Goal: Feedback & Contribution: Contribute content

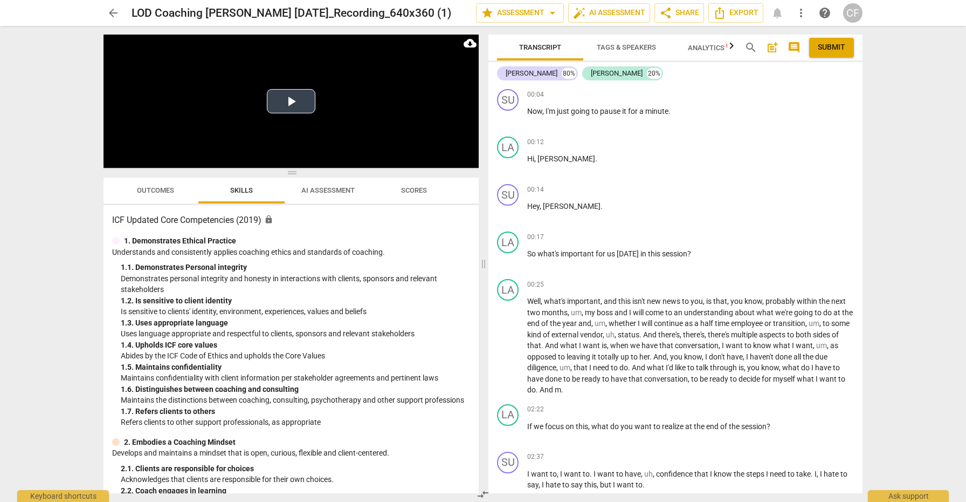
click at [290, 106] on button "Play Video" at bounding box center [291, 101] width 49 height 24
click at [549, 16] on span "arrow_drop_down" at bounding box center [552, 12] width 13 height 13
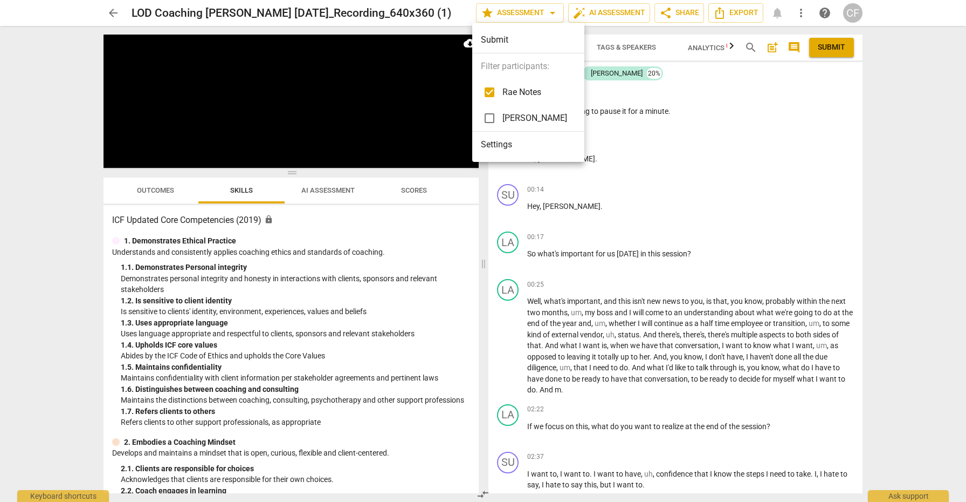
click at [549, 16] on div at bounding box center [483, 251] width 966 height 502
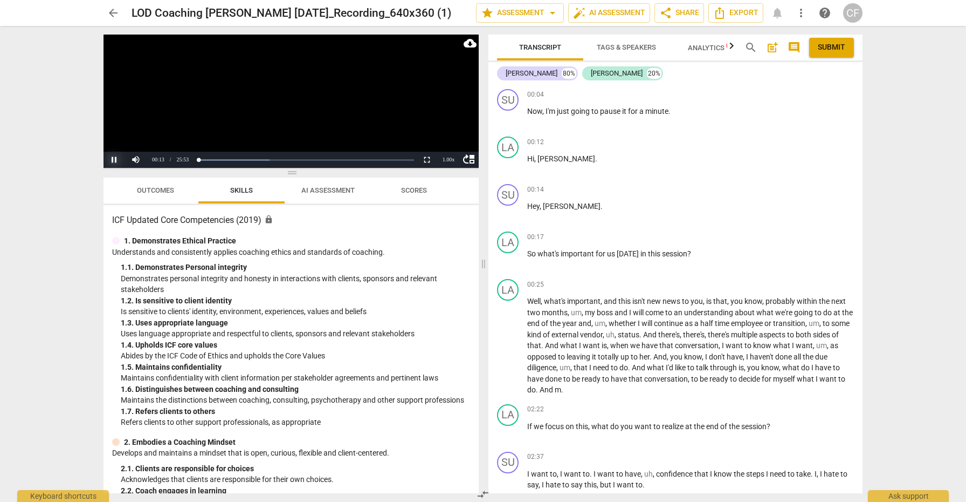
click at [112, 158] on button "Pause" at bounding box center [115, 160] width 22 height 16
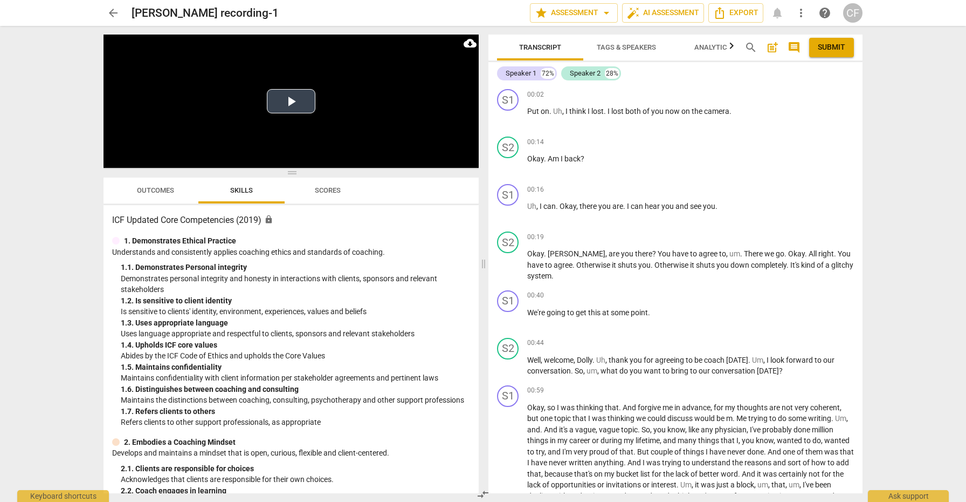
click at [296, 103] on button "Play Video" at bounding box center [291, 101] width 49 height 24
click at [603, 15] on span "arrow_drop_down" at bounding box center [606, 12] width 13 height 13
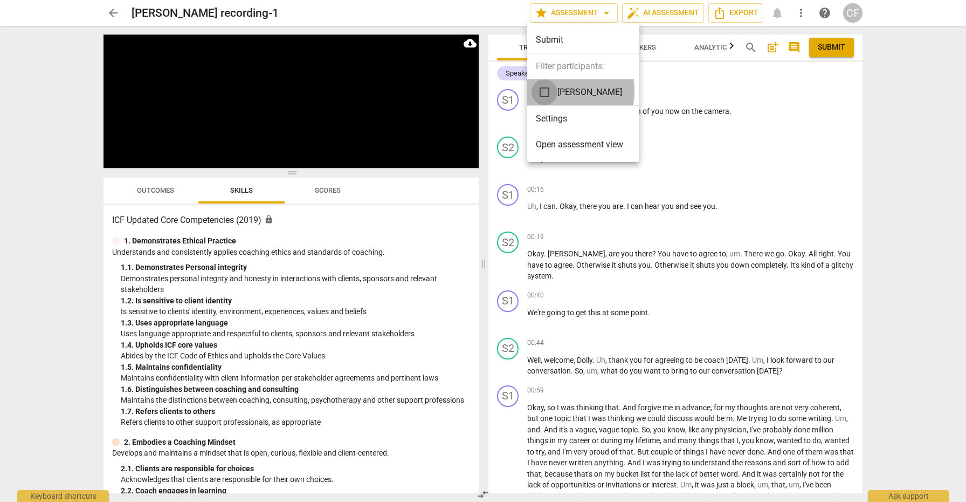
click at [545, 91] on input "checkbox" at bounding box center [545, 92] width 26 height 26
checkbox input "true"
click at [693, 139] on div at bounding box center [483, 251] width 966 height 502
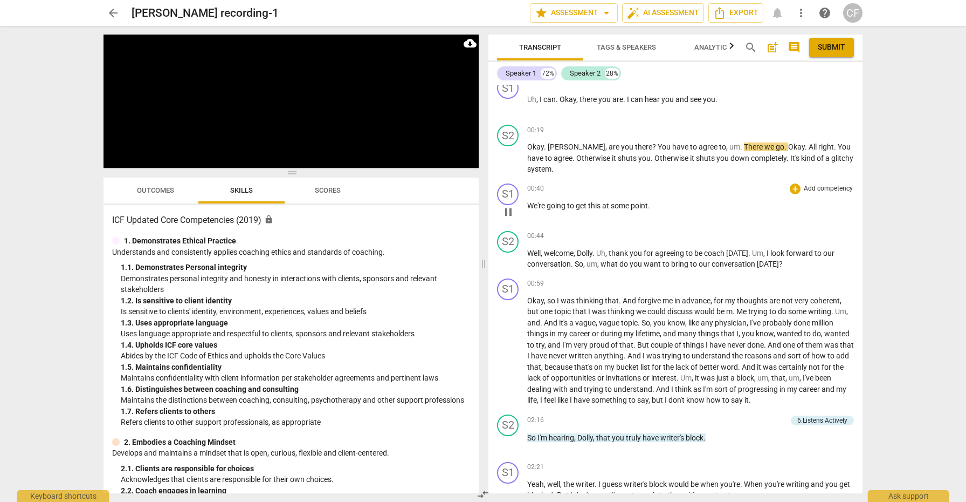
scroll to position [109, 0]
click at [509, 255] on span "pause" at bounding box center [508, 257] width 13 height 13
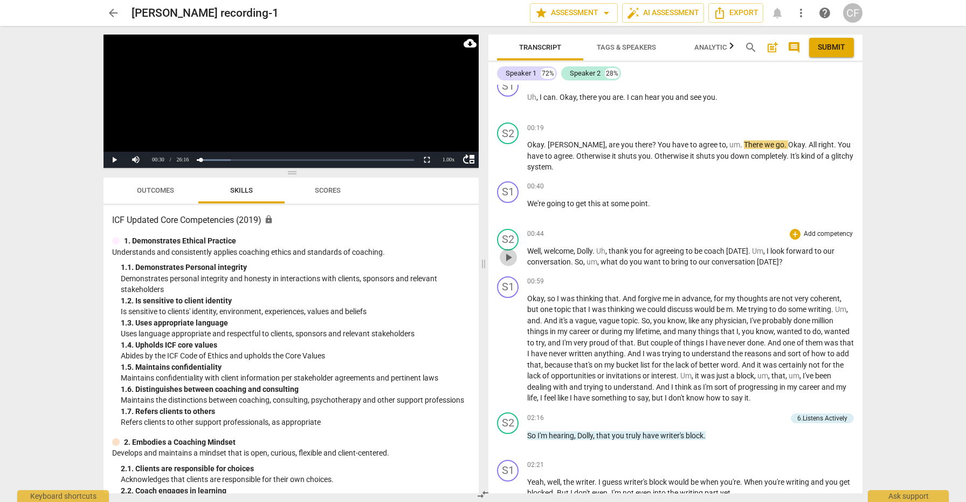
click at [509, 255] on span "play_arrow" at bounding box center [508, 257] width 13 height 13
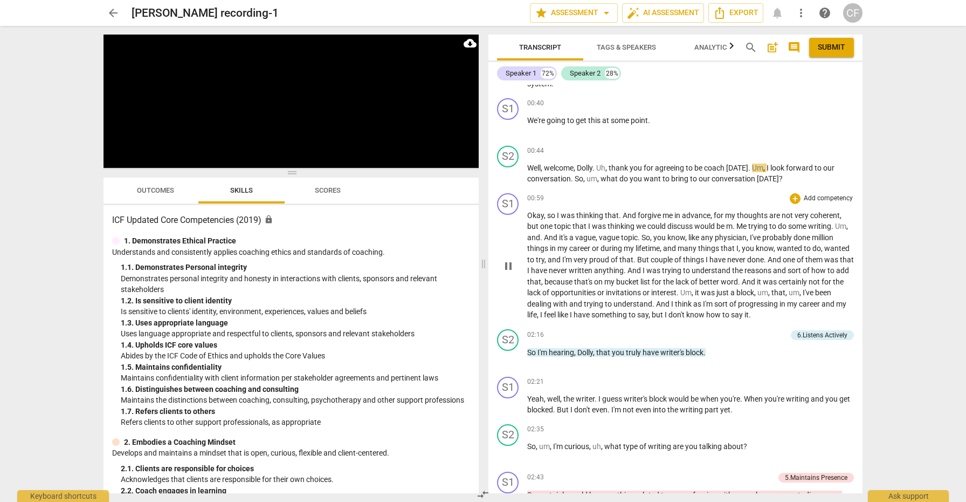
scroll to position [195, 0]
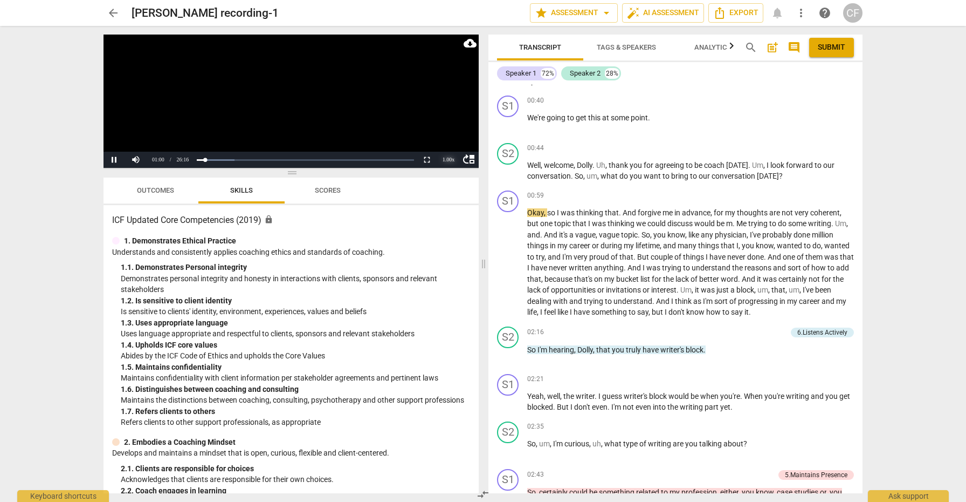
click at [450, 159] on div "1.00 x" at bounding box center [449, 160] width 22 height 16
click at [451, 135] on li "1.5x" at bounding box center [449, 134] width 22 height 12
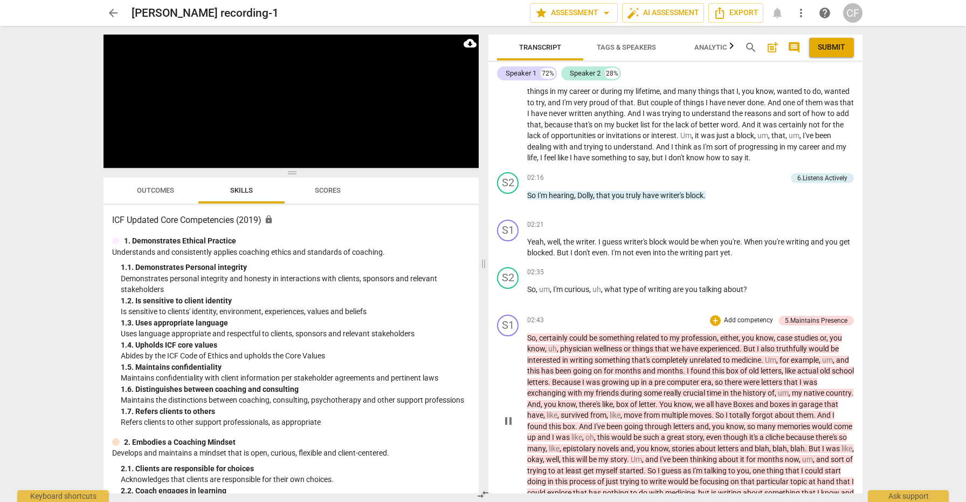
scroll to position [356, 0]
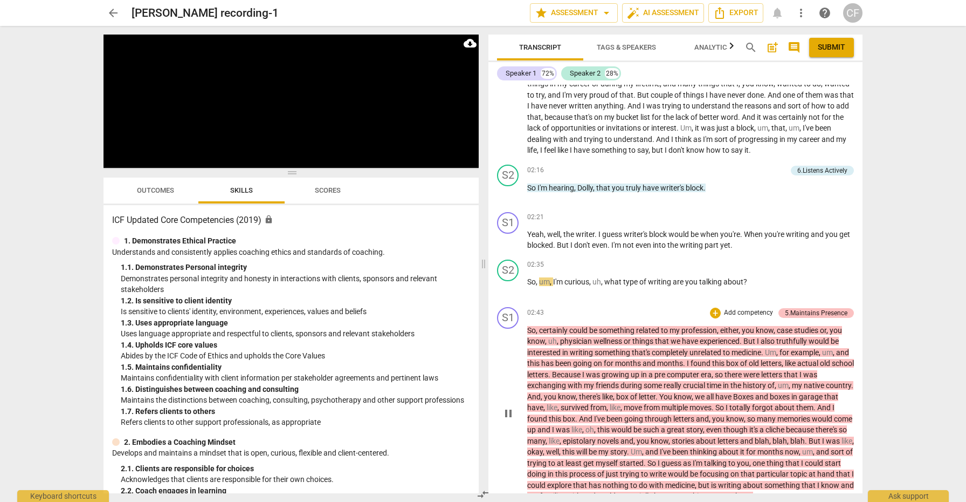
click at [806, 310] on div "5.Maintains Presence" at bounding box center [816, 313] width 63 height 10
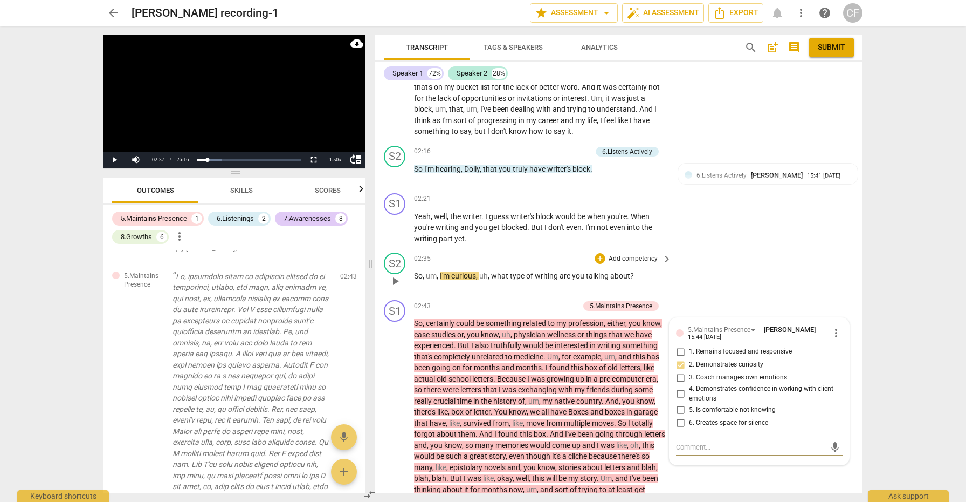
scroll to position [421, 0]
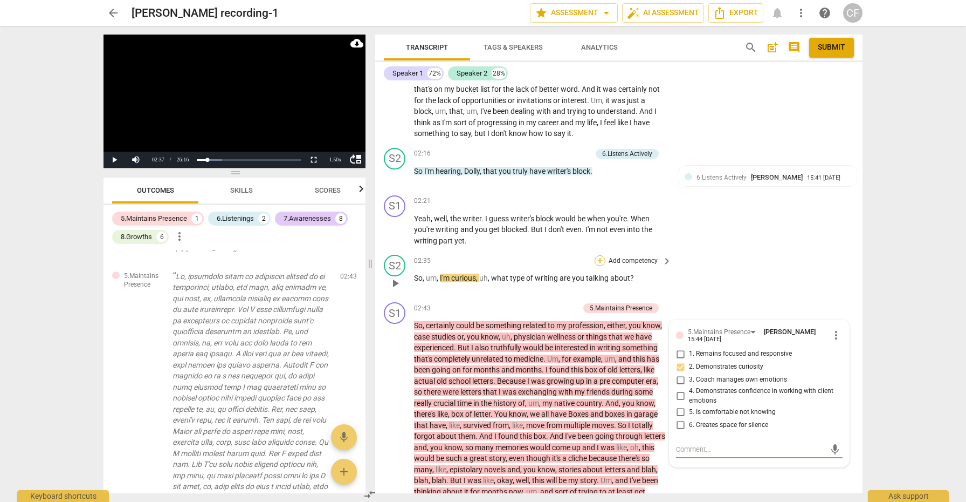
click at [596, 255] on div "+" at bounding box center [600, 260] width 11 height 11
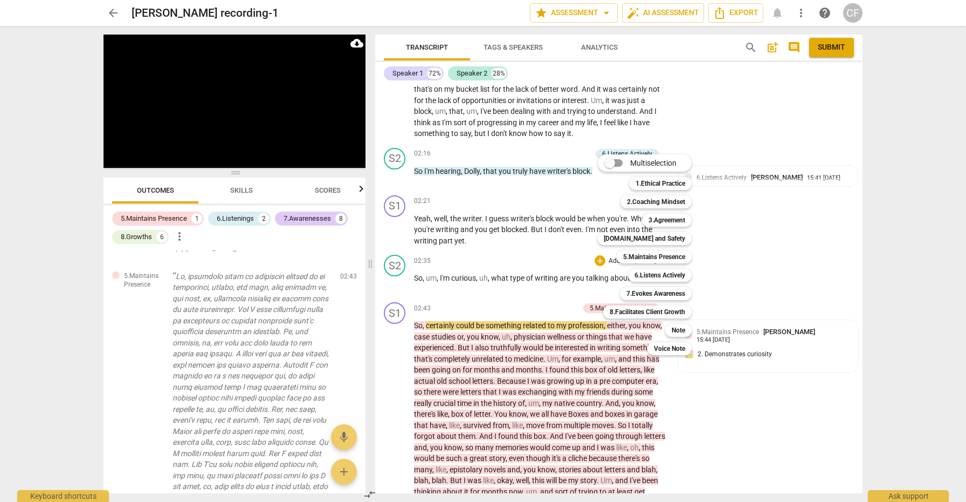
click at [400, 395] on div at bounding box center [483, 251] width 966 height 502
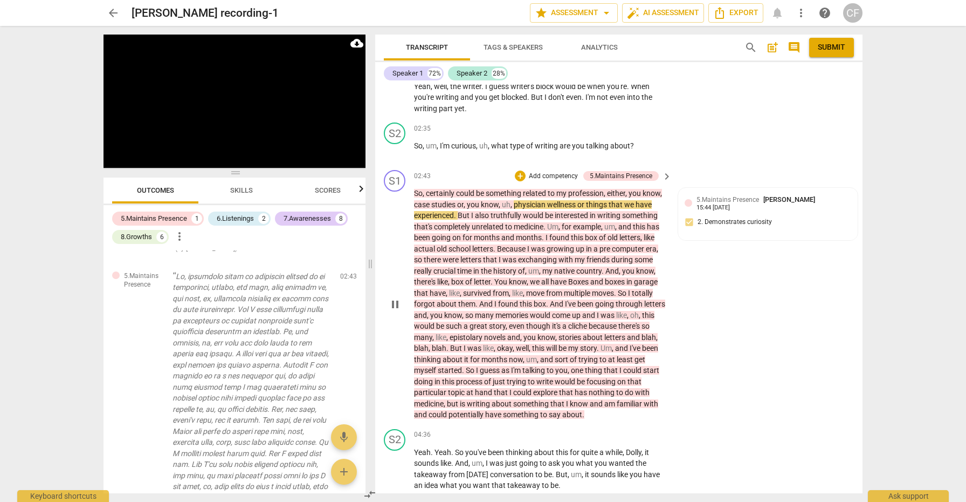
scroll to position [465, 0]
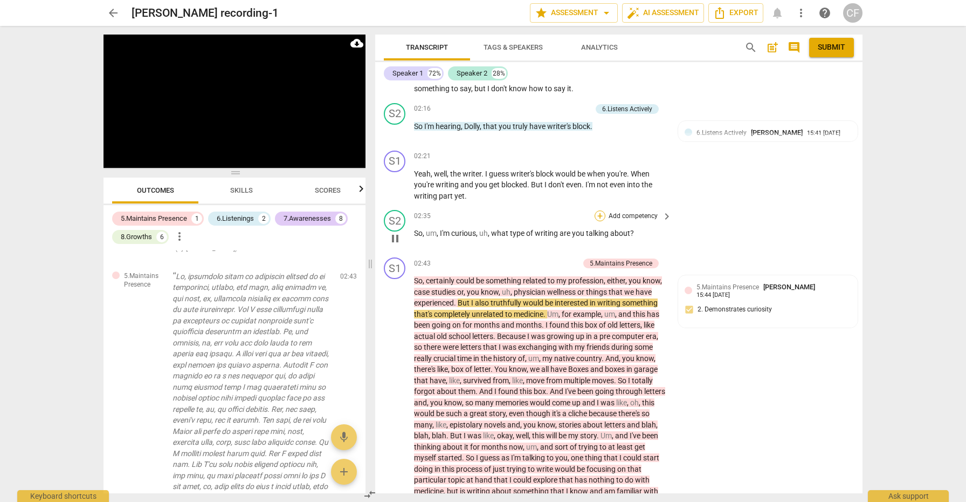
click at [598, 211] on div "+" at bounding box center [600, 215] width 11 height 11
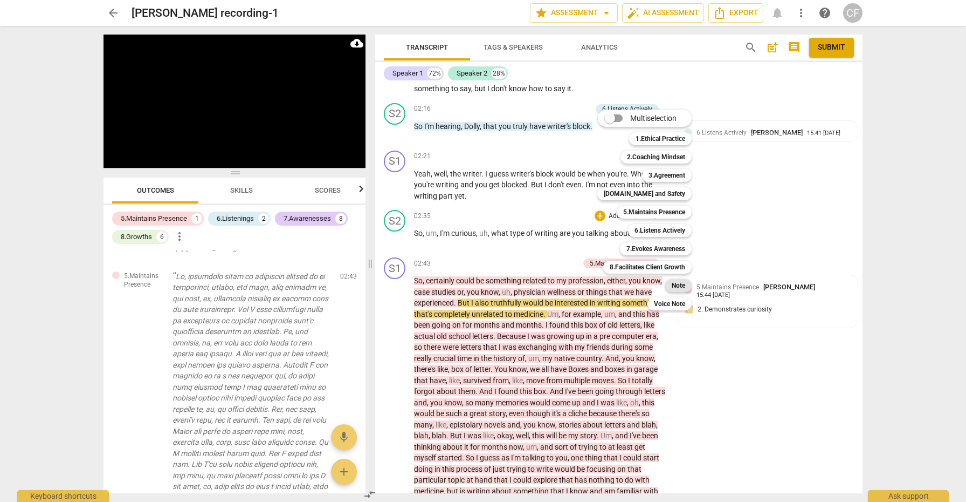
click at [671, 285] on div "Note" at bounding box center [679, 285] width 26 height 13
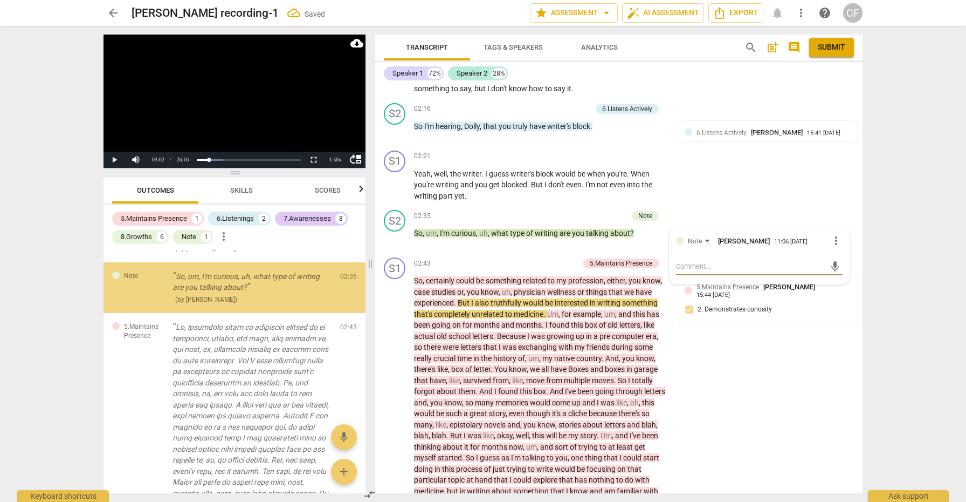
scroll to position [0, 0]
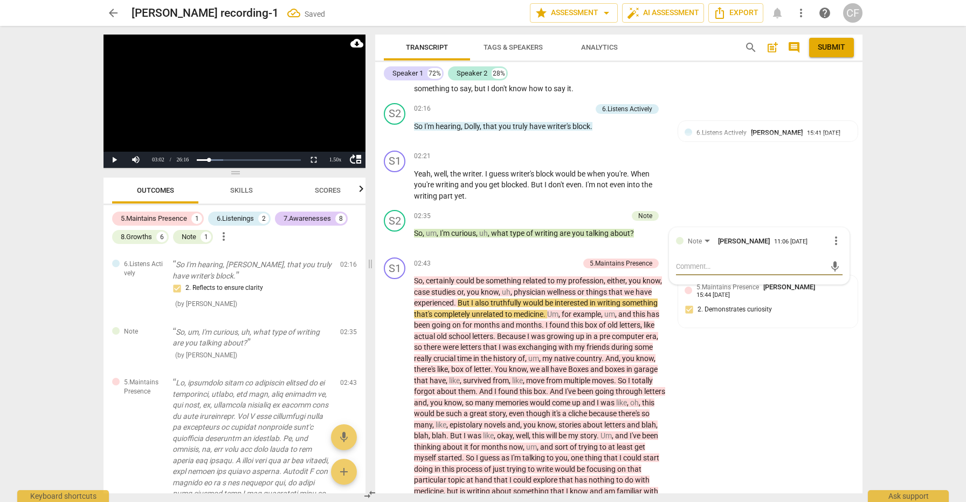
type textarea "t"
type textarea "th"
type textarea "thi"
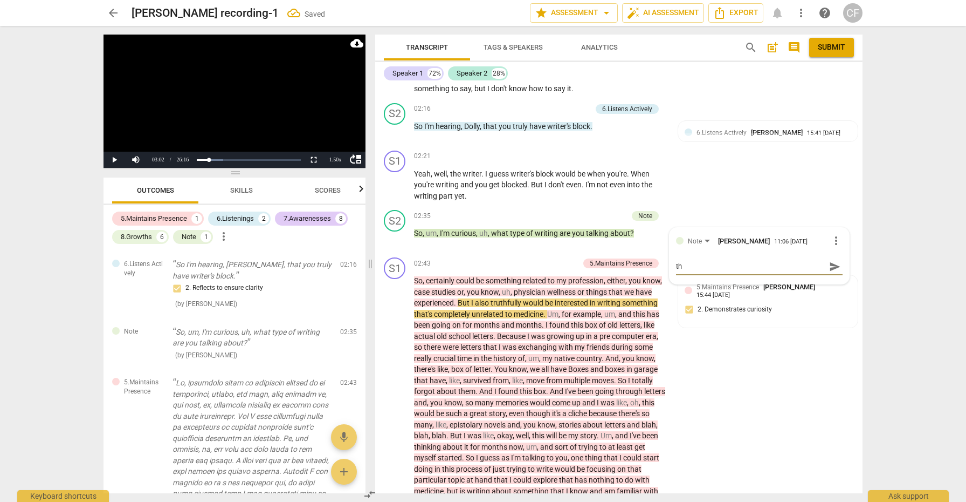
type textarea "thi"
type textarea "this"
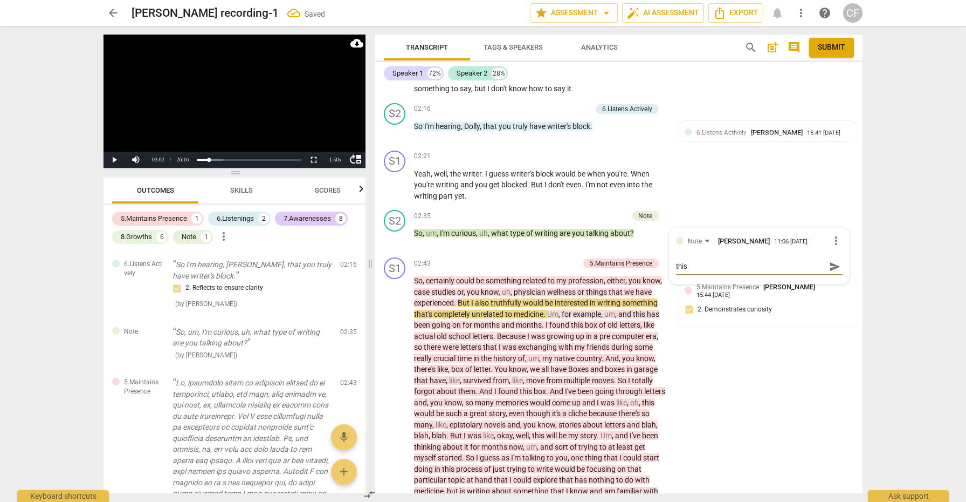
type textarea "this i"
type textarea "this is"
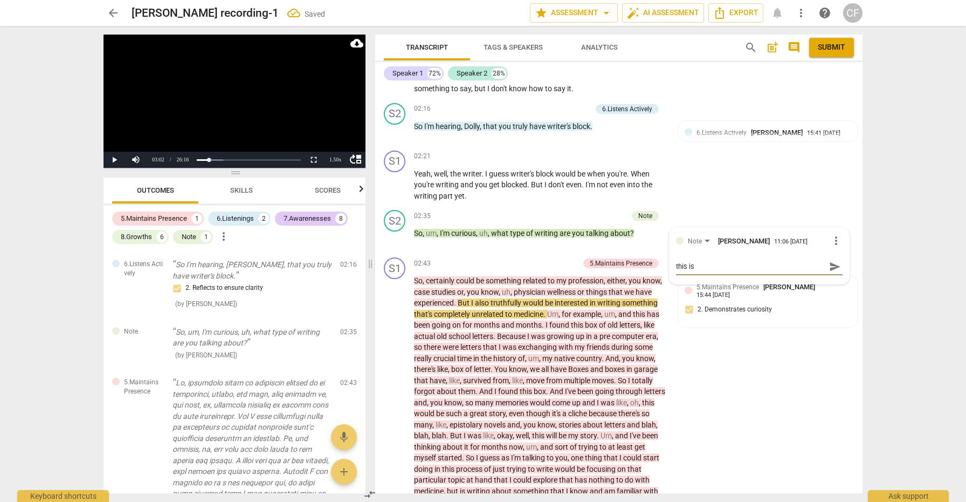
type textarea "this is"
type textarea "this is a"
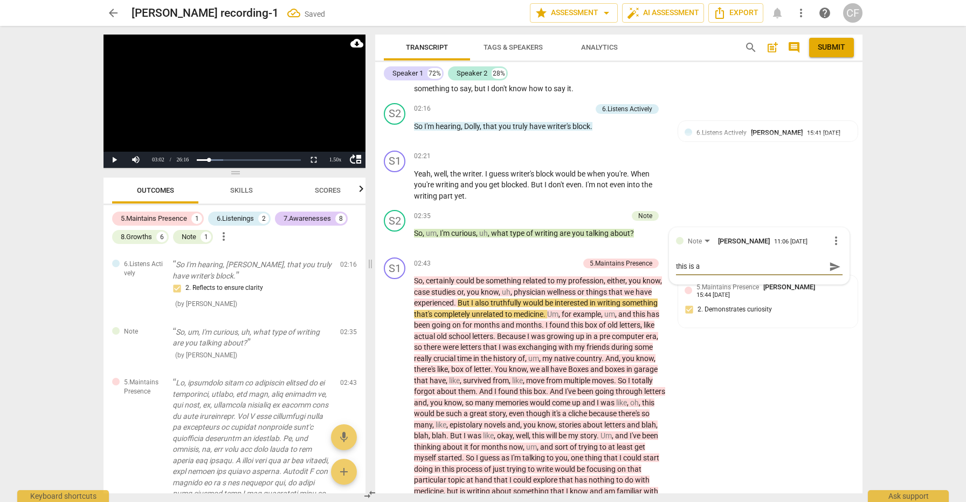
type textarea "this is a b"
type textarea "this is a bi"
type textarea "this is a bit"
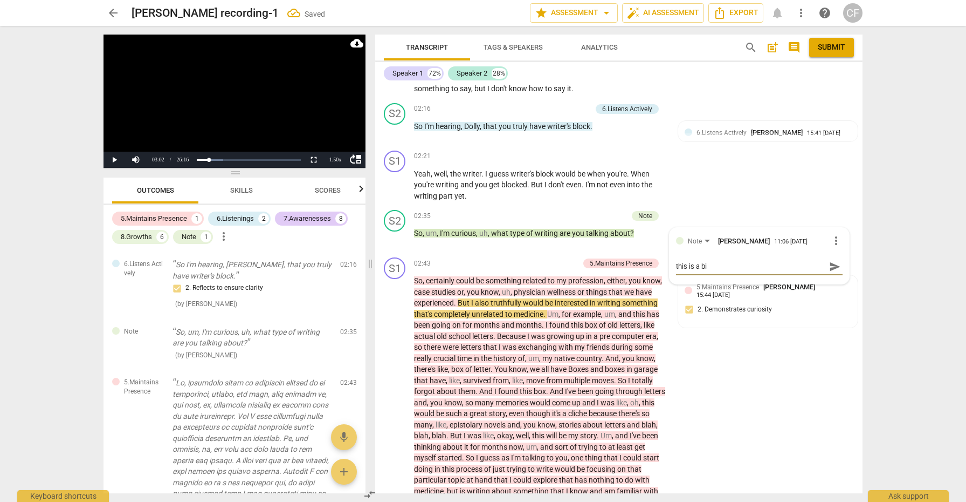
type textarea "this is a bit"
type textarea "this is a bit o"
type textarea "this is a bit of"
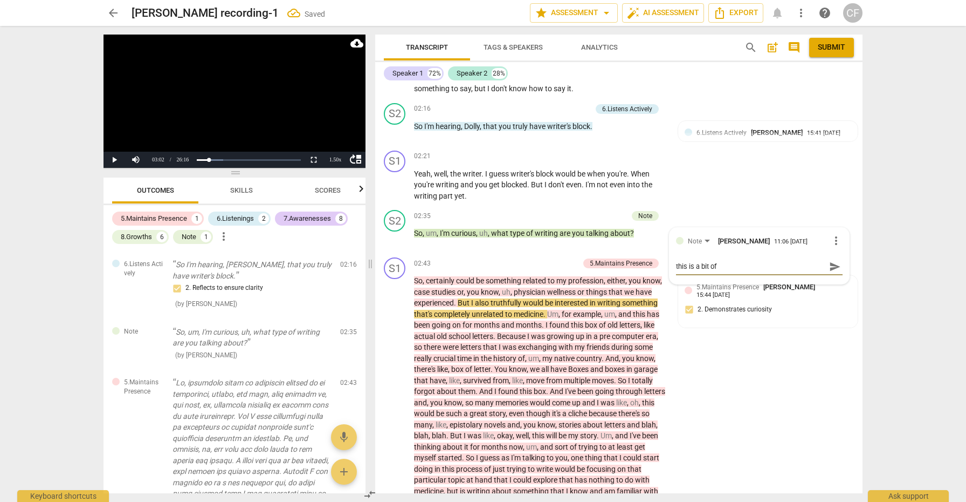
type textarea "this is a bit of"
type textarea "this is a bit of a"
type textarea "this is a bit of an"
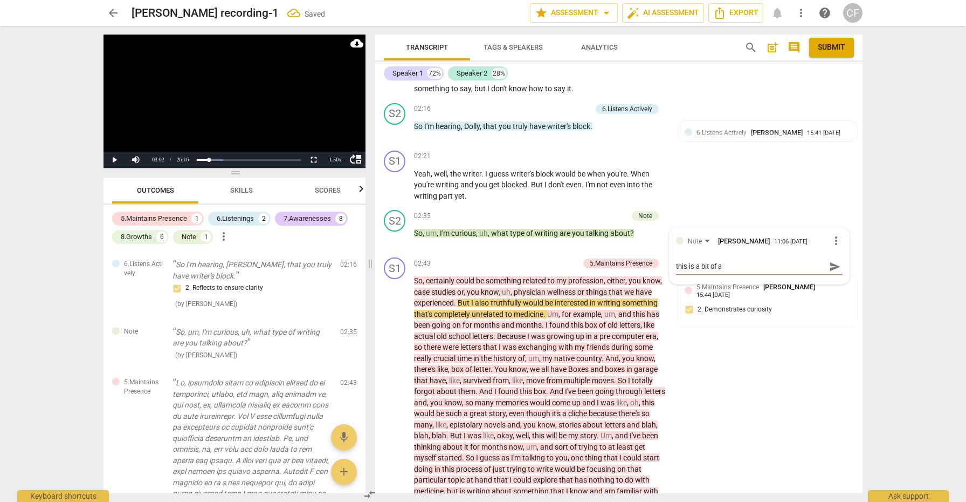
type textarea "this is a bit of an"
type textarea "this is a bit of an i"
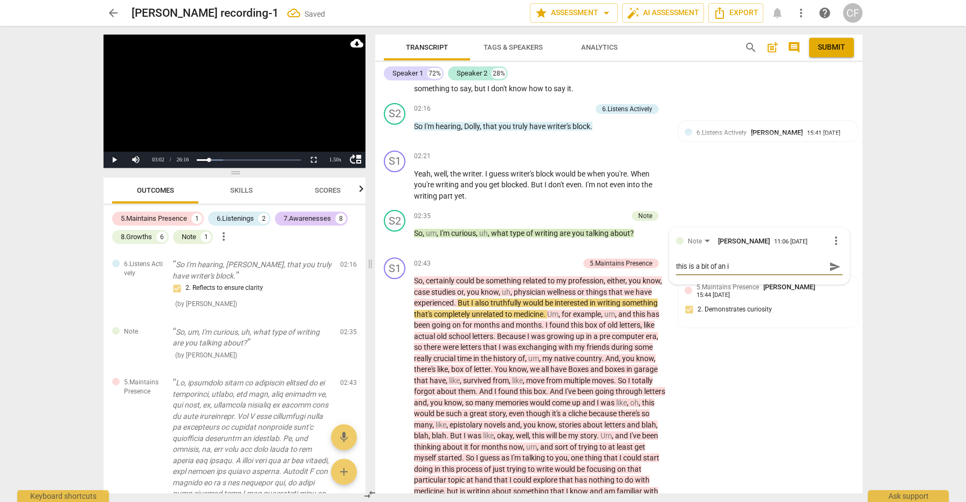
type textarea "this is a bit of an in"
type textarea "this is a bit of an inv"
type textarea "this is a bit of an in"
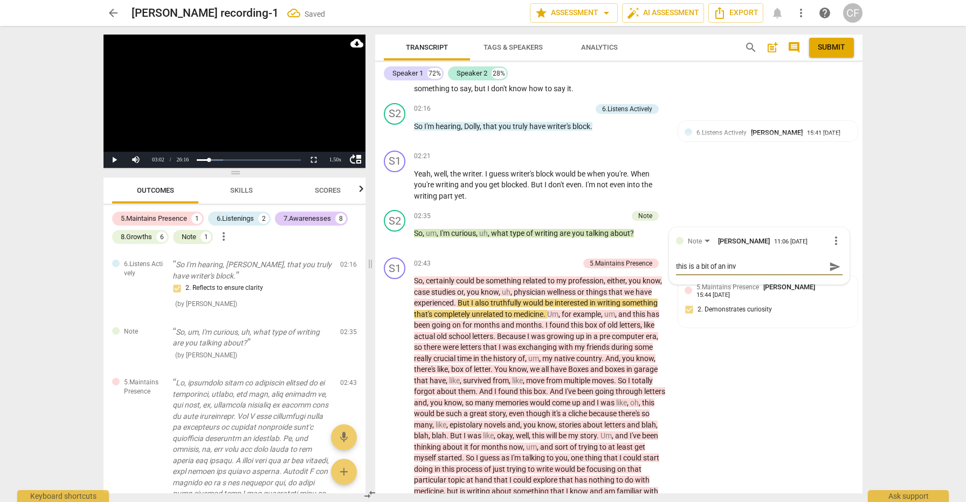
type textarea "this is a bit of an in"
type textarea "this is a bit of an inf"
type textarea "this is a bit of an info"
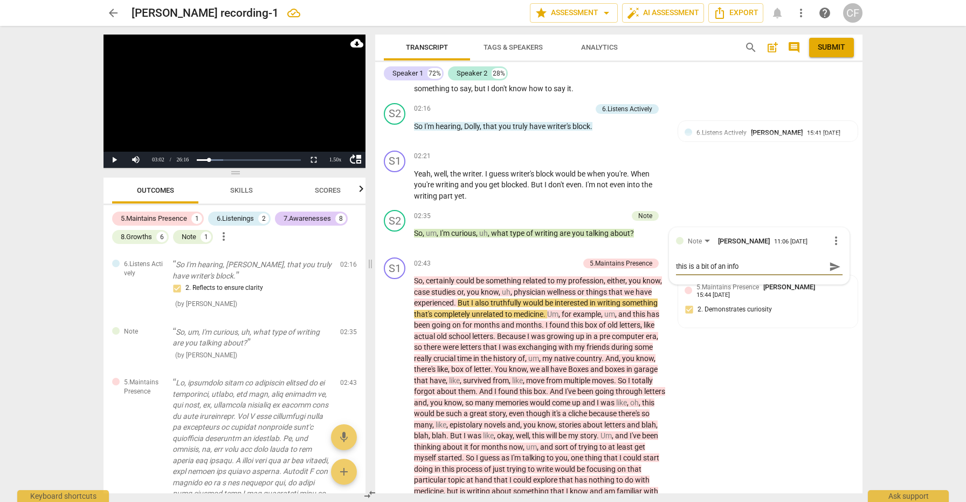
type textarea "this is a bit of an infor"
type textarea "this is a bit of an inform"
type textarea "this is a bit of an informa"
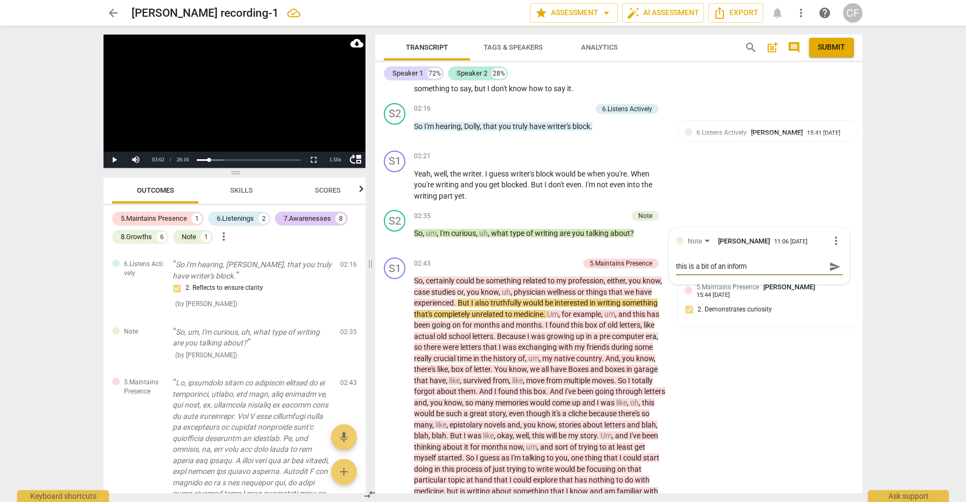
type textarea "this is a bit of an informa"
type textarea "this is a bit of an informat"
type textarea "this is a bit of an informati"
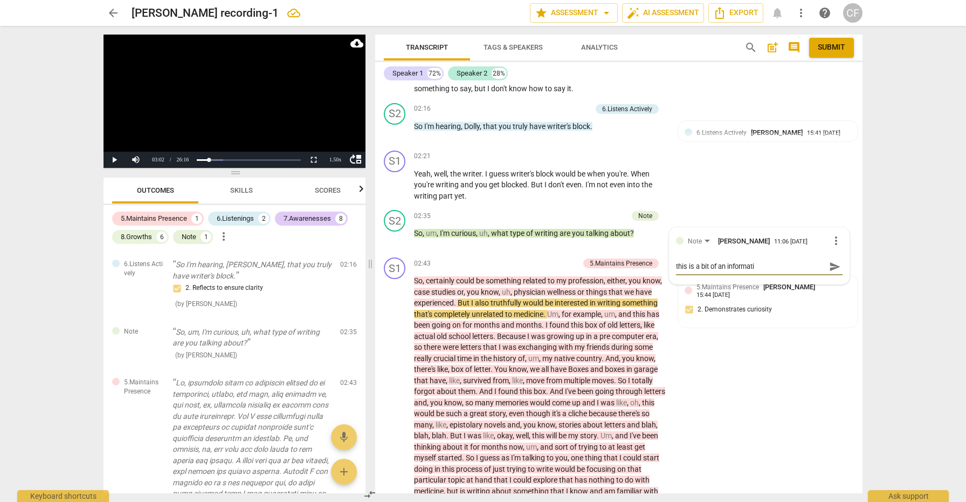
type textarea "this is a bit of an informatio"
type textarea "this is a bit of an information"
type textarea "this is a bit of an informationa"
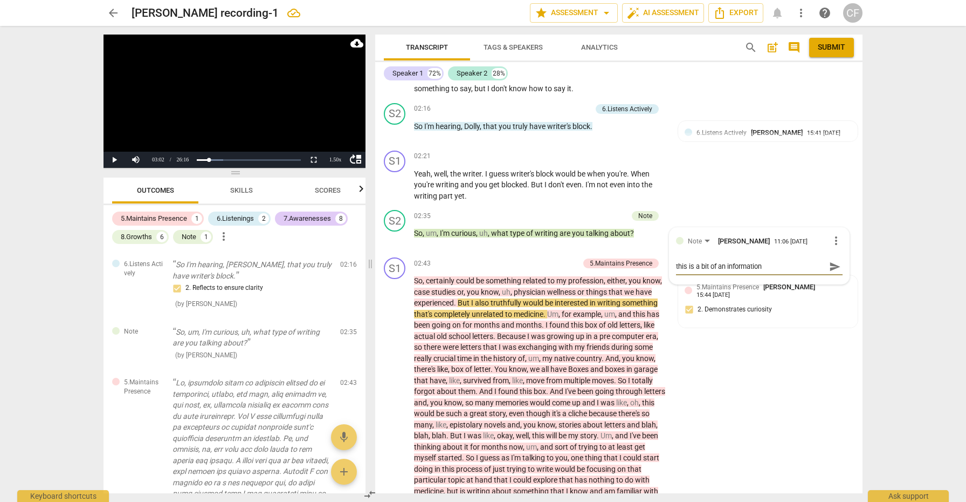
type textarea "this is a bit of an informationa"
type textarea "this is a bit of an informational"
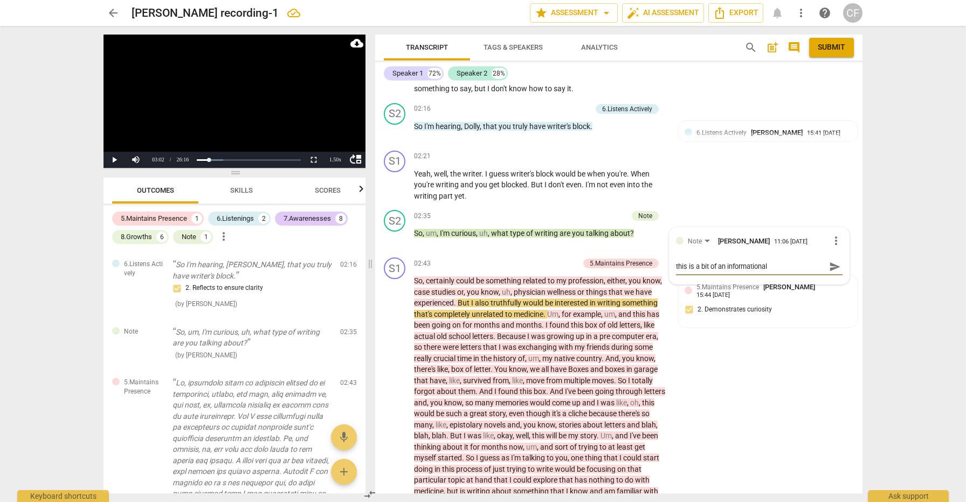
type textarea "this is a bit of an informational q"
type textarea "this is a bit of an informational qu"
type textarea "this is a bit of an informational que"
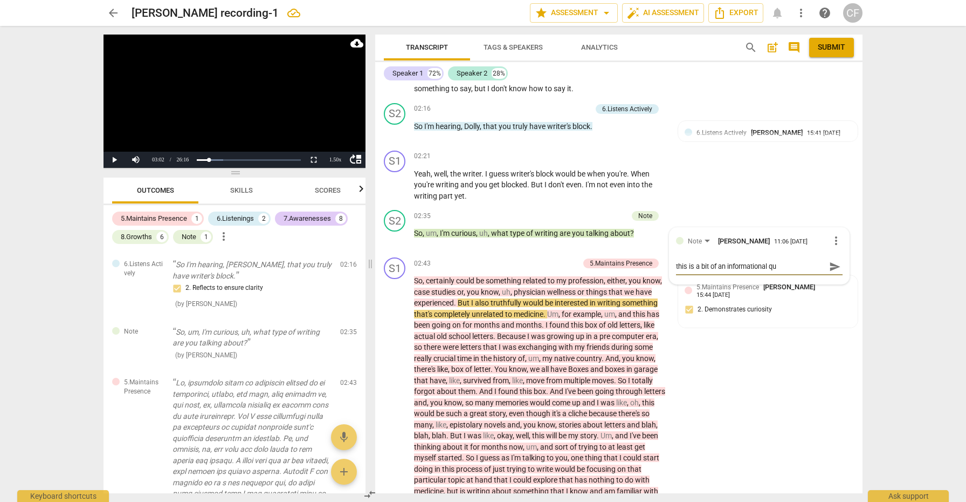
type textarea "this is a bit of an informational que"
type textarea "this is a bit of an informational ques"
type textarea "this is a bit of an informational quest"
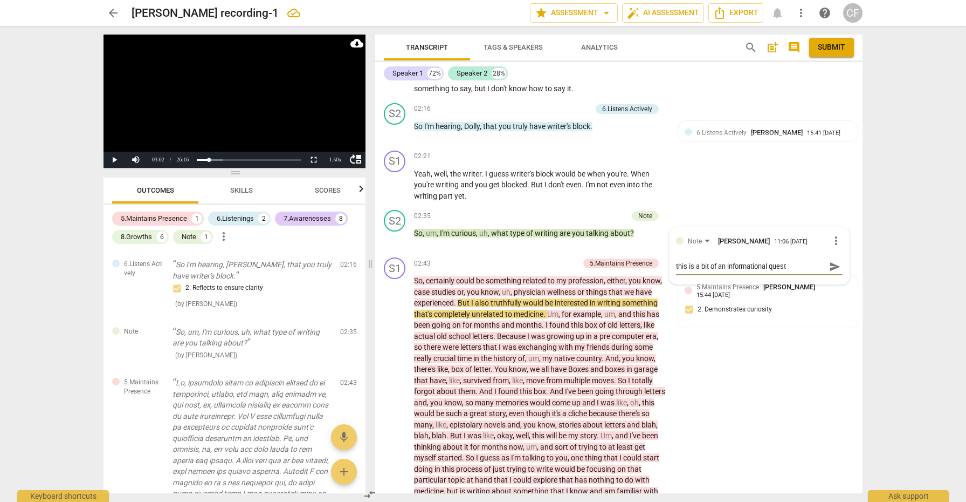
type textarea "this is a bit of an informational questi"
type textarea "this is a bit of an informational questio"
type textarea "this is a bit of an informational question"
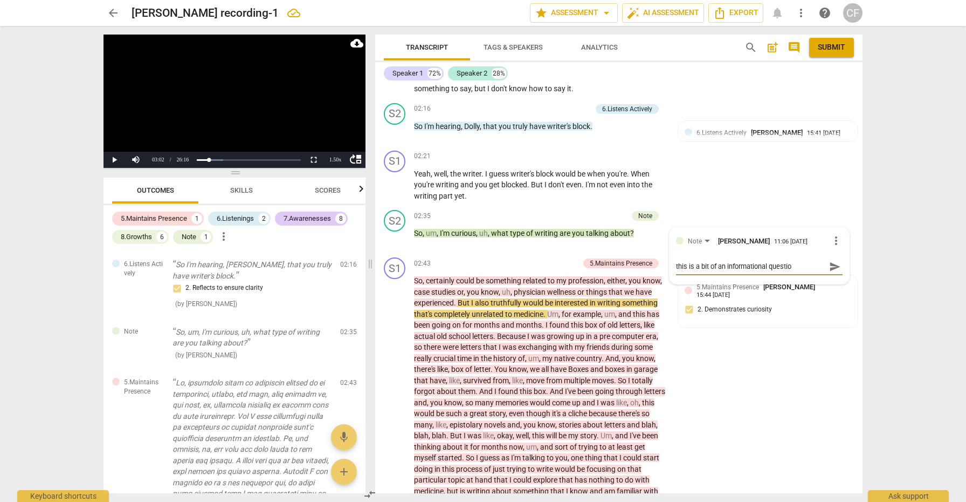
type textarea "this is a bit of an informational question"
type textarea "this is a bit of an informational question."
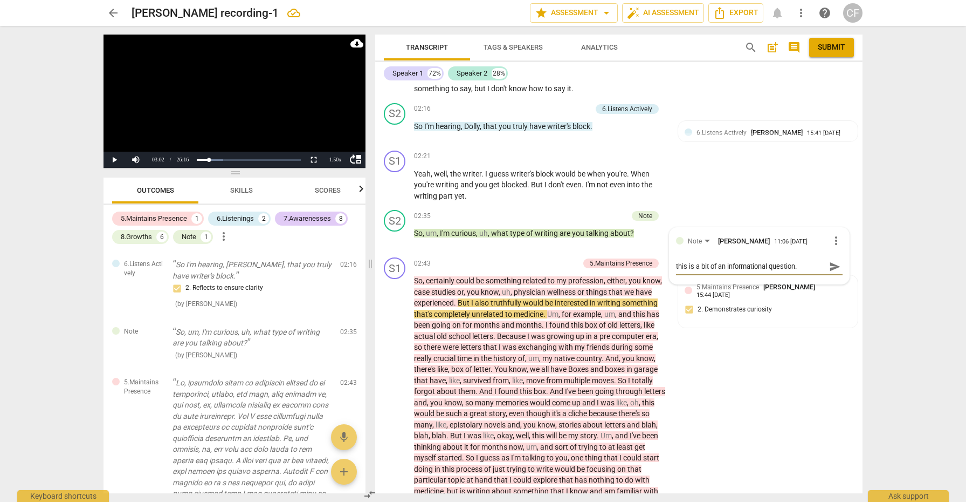
type textarea "this is a bit of an informational question."
type textarea "this is a bit of an informational question. W"
type textarea "this is a bit of an informational question. Wh"
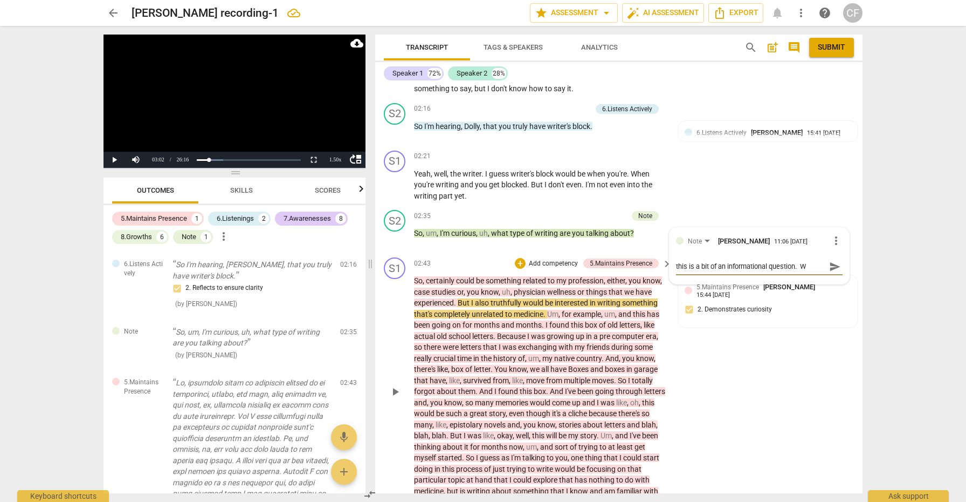
type textarea "this is a bit of an informational question. Wh"
type textarea "this is a bit of an informational question. Whe"
type textarea "this is a bit of an informational question. When"
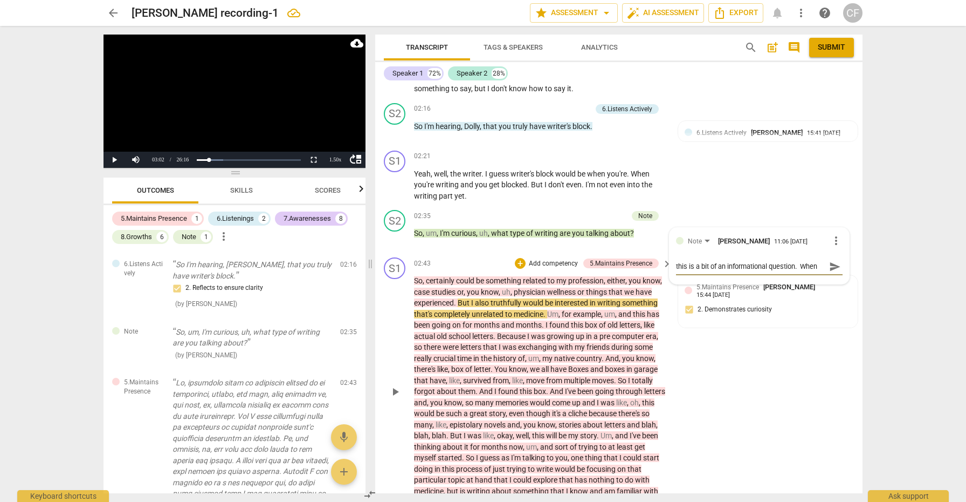
type textarea "this is a bit of an informational question. When"
type textarea "this is a bit of an informational question. When w"
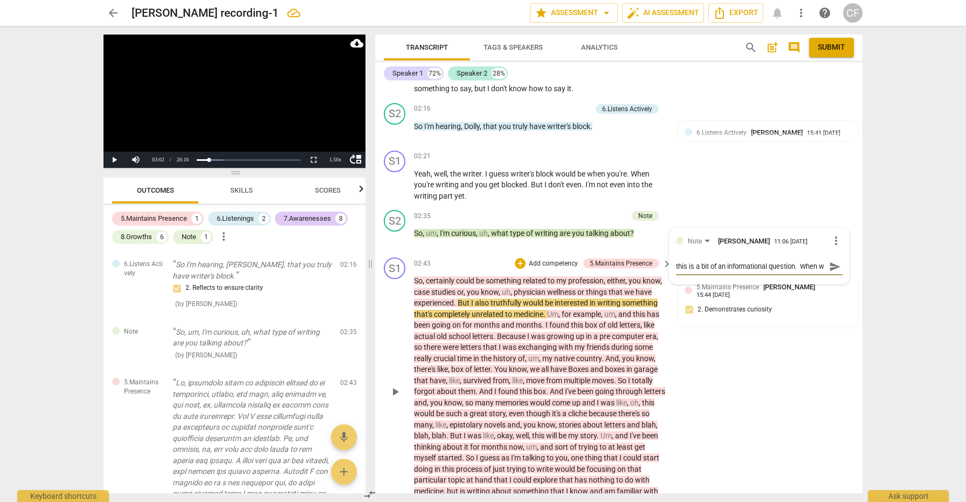
type textarea "this is a bit of an informational question. When we"
type textarea "this is a bit of an informational question. When we c"
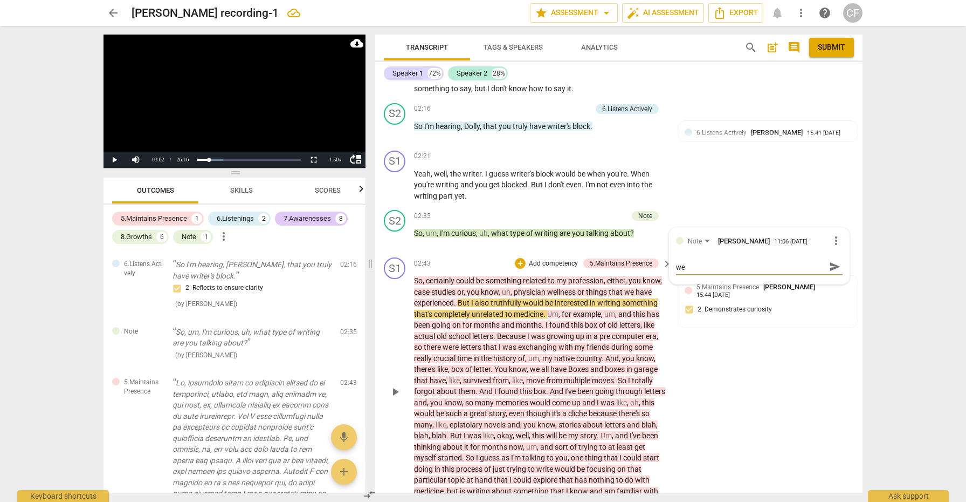
type textarea "this is a bit of an informational question. When we c"
type textarea "this is a bit of an informational question. When we co"
type textarea "this is a bit of an informational question. When we coa"
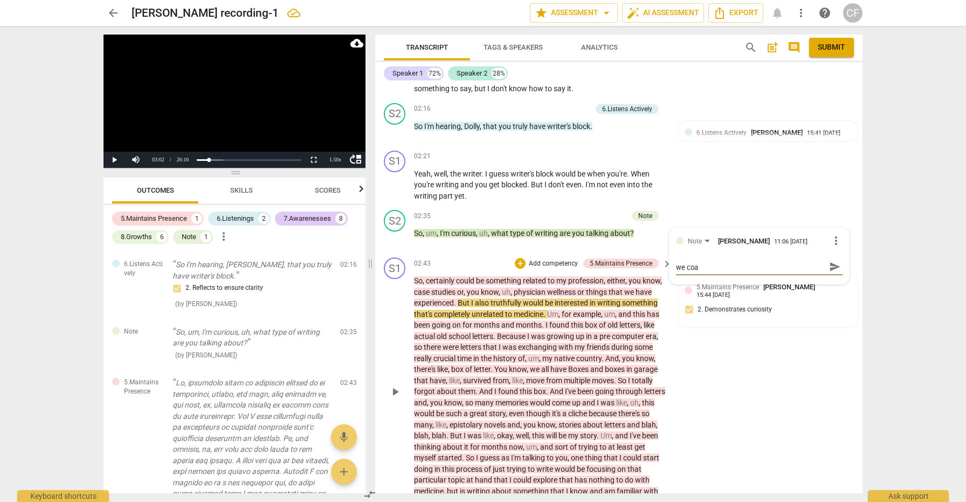
scroll to position [0, 0]
type textarea "this is a bit of an informational question. When we coac"
type textarea "this is a bit of an informational question. When we coach"
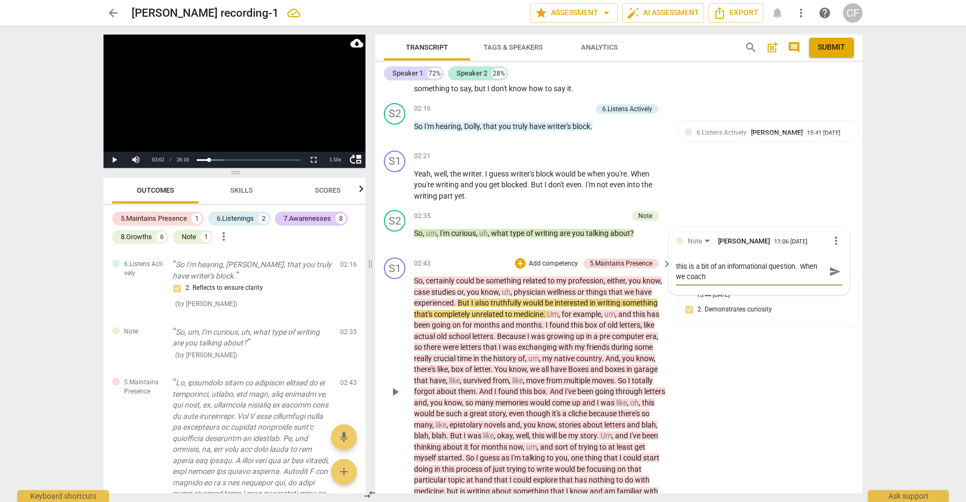
type textarea "this is a bit of an informational question. When we coach"
type textarea "this is a bit of an informational question. When we coach w"
type textarea "this is a bit of an informational question. When we coach we"
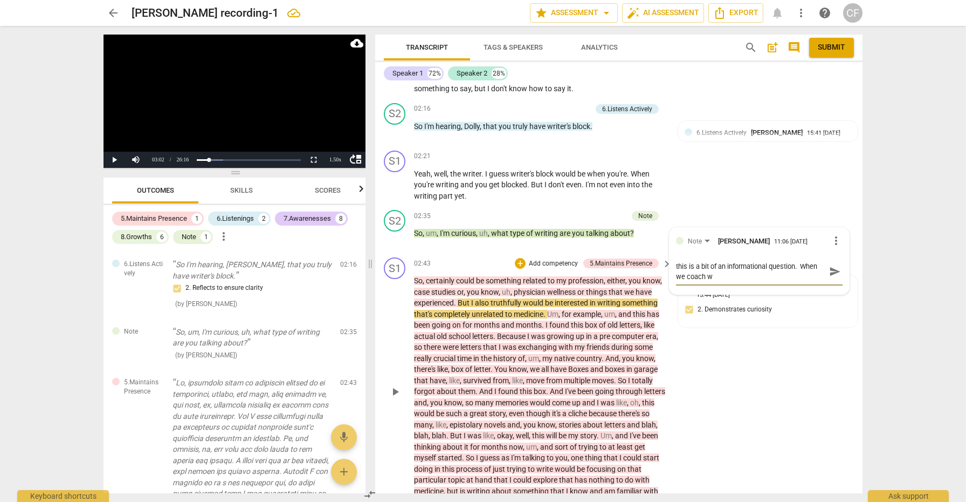
type textarea "this is a bit of an informational question. When we coach we"
type textarea "this is a bit of an informational question. When we coach we a"
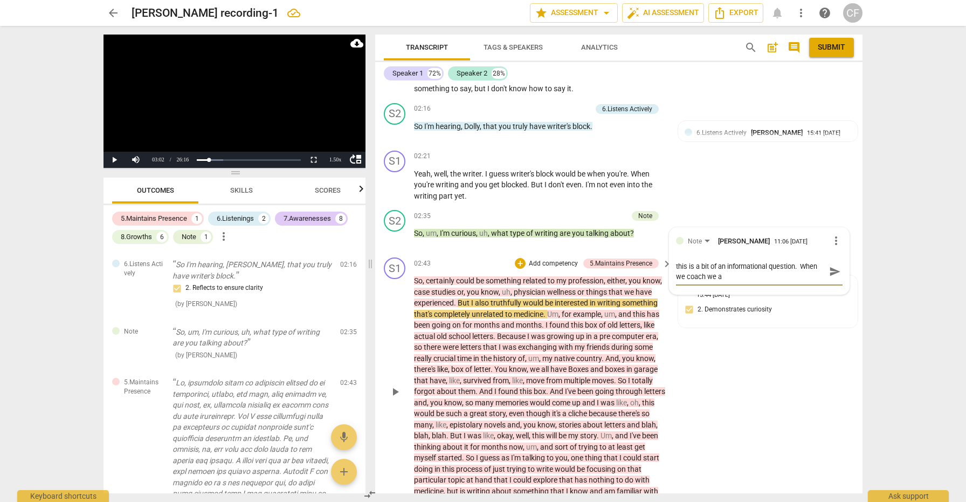
type textarea "this is a bit of an informational question. When we coach we ar"
type textarea "this is a bit of an informational question. When we coach we are"
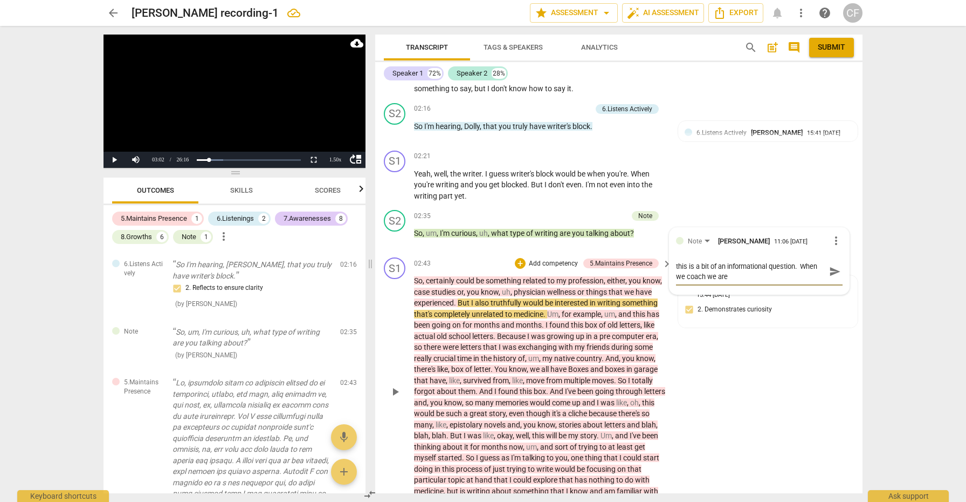
type textarea "this is a bit of an informational question. When we coach we are"
type textarea "this is a bit of an informational question. When we coach we are c"
type textarea "this is a bit of an informational question. When we coach we are co"
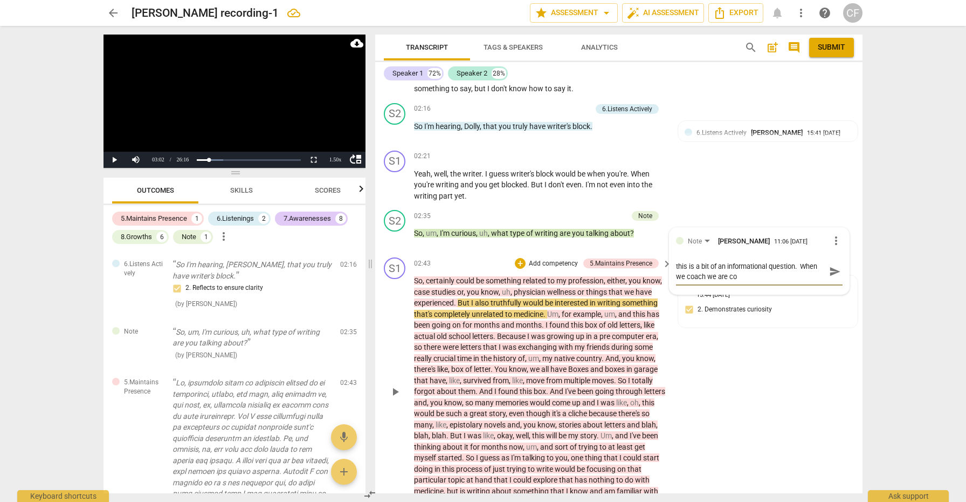
type textarea "this is a bit of an informational question. When we coach we are coa"
type textarea "this is a bit of an informational question. When we coach we are coac"
type textarea "this is a bit of an informational question. When we coach we are coach"
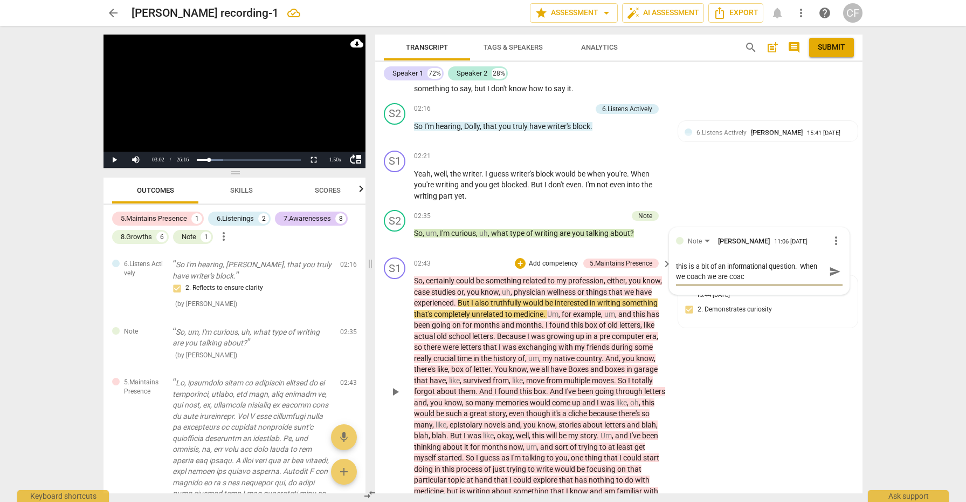
type textarea "this is a bit of an informational question. When we coach we are coach"
type textarea "this is a bit of an informational question. When we coach we are coachi"
type textarea "this is a bit of an informational question. When we coach we are coachin"
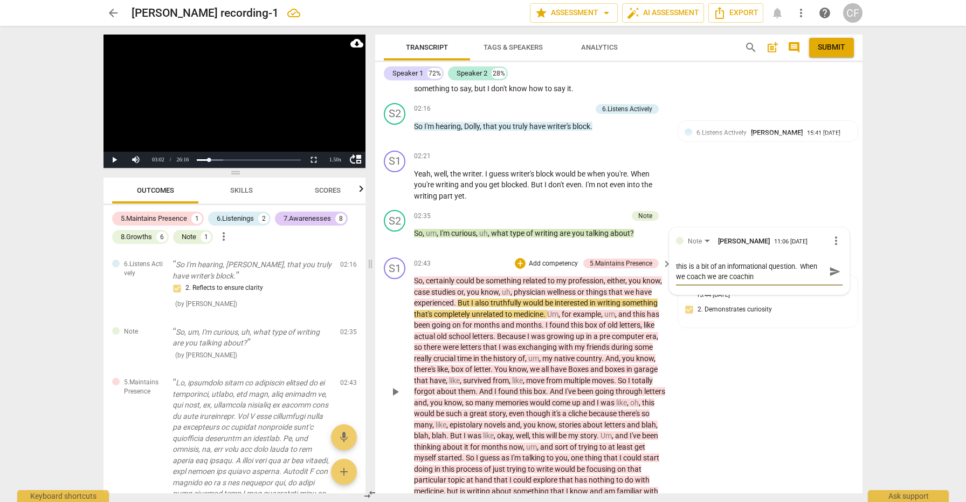
type textarea "this is a bit of an informational question. When we coach we are coaching"
type textarea "this is a bit of an informational question. When we coach we are coaching t"
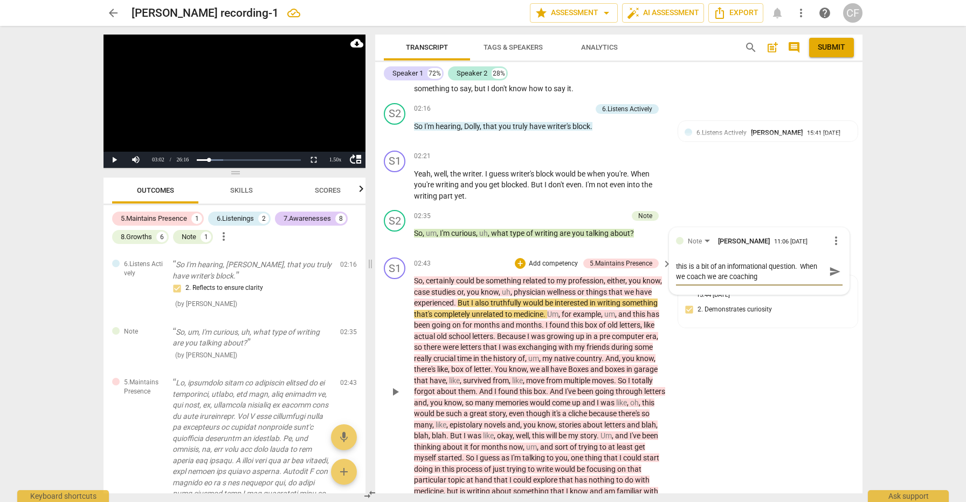
type textarea "this is a bit of an informational question. When we coach we are coaching t"
type textarea "this is a bit of an informational question. When we coach we are coaching th"
type textarea "this is a bit of an informational question. When we coach we are coaching the"
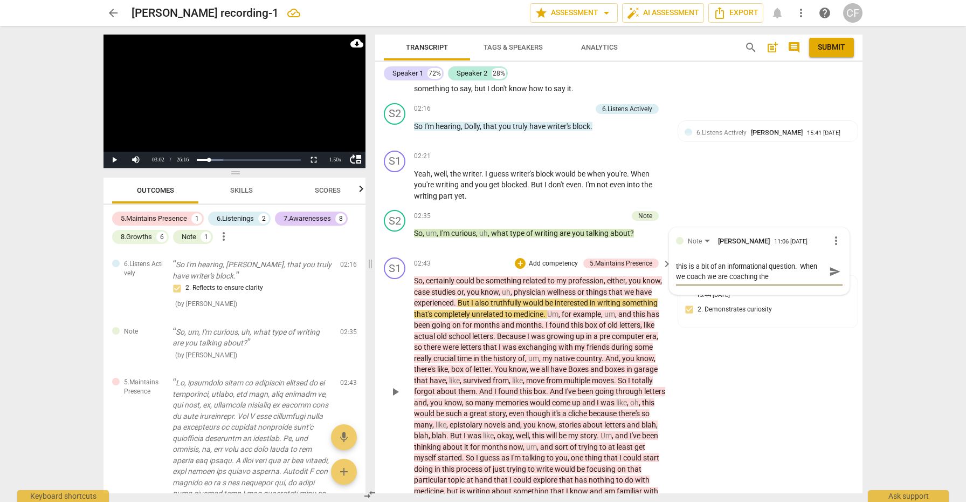
type textarea "this is a bit of an informational question. When we coach we are coaching the"
type textarea "this is a bit of an informational question. When we coach we are coaching the c"
type textarea "this is a bit of an informational question. When we coach we are coaching the cl"
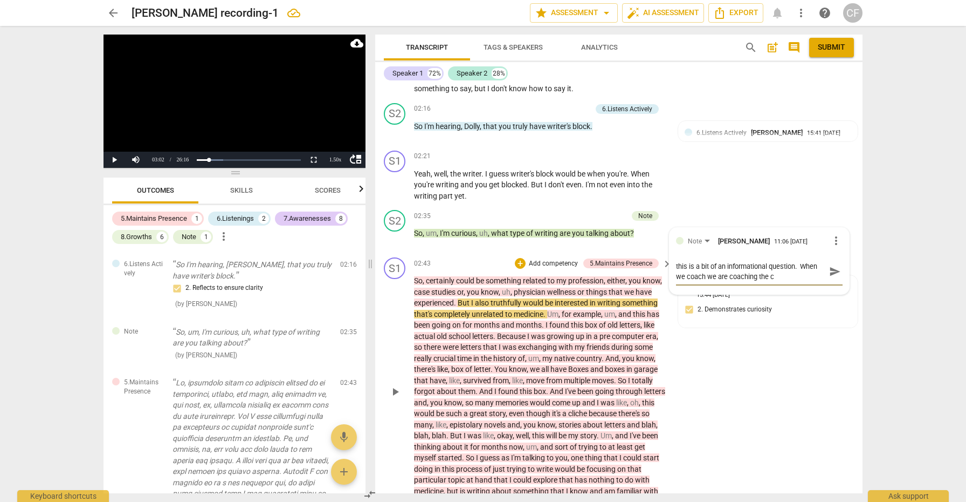
type textarea "this is a bit of an informational question. When we coach we are coaching the cl"
type textarea "this is a bit of an informational question. When we coach we are coaching the c…"
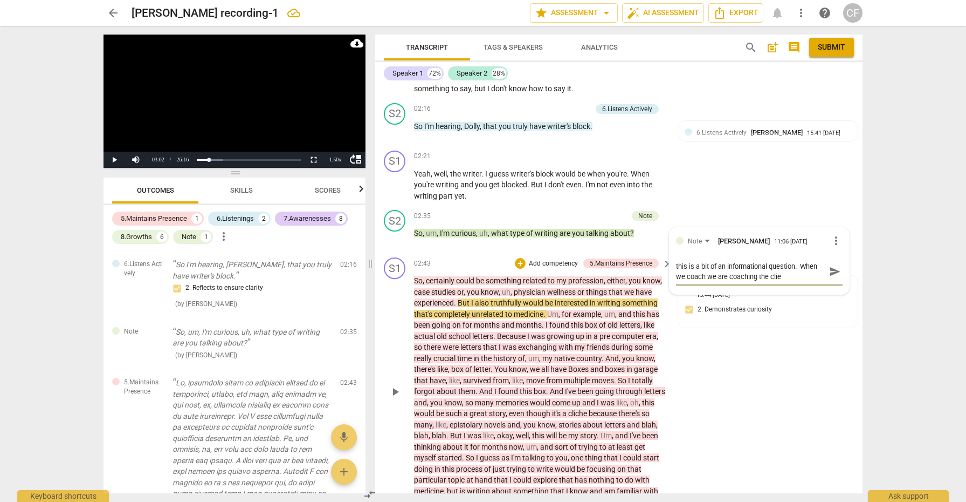
type textarea "this is a bit of an informational question. When we coach we are coaching the c…"
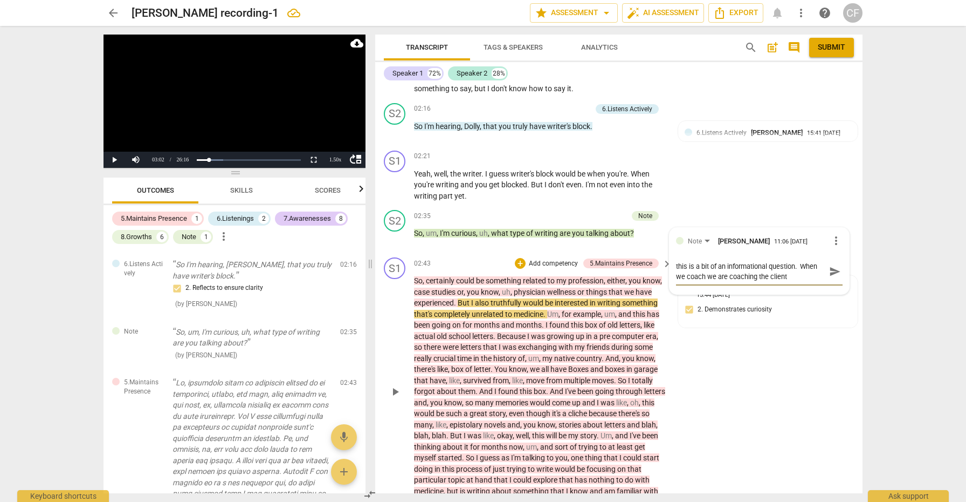
type textarea "this is a bit of an informational question. When we coach we are coaching the c…"
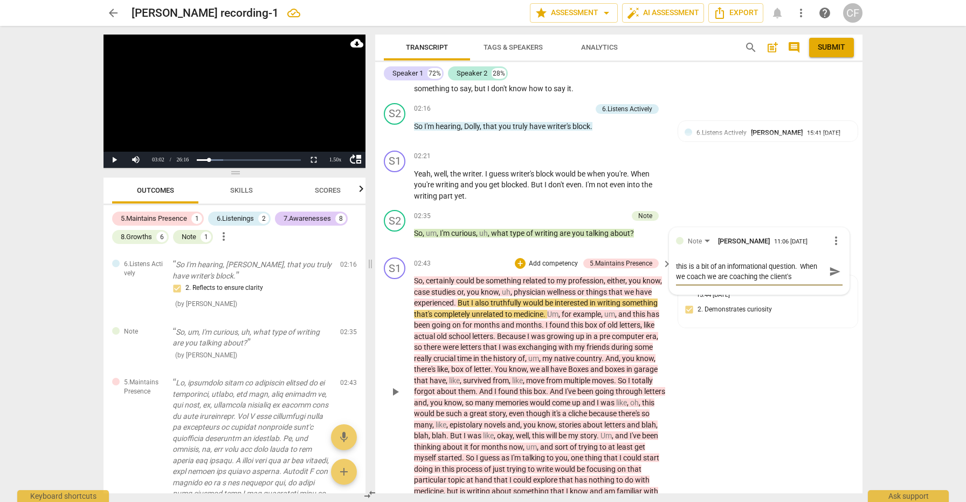
type textarea "this is a bit of an informational question. When we coach we are coaching the c…"
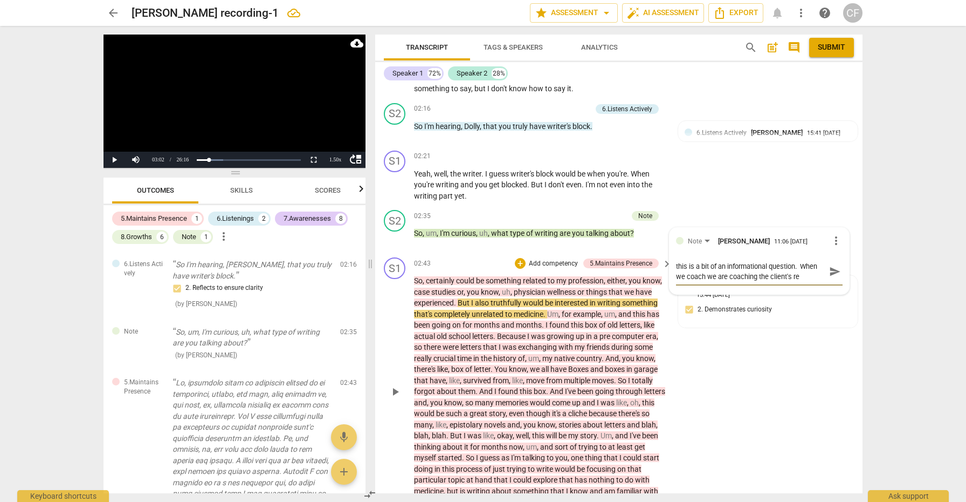
type textarea "this is a bit of an informational question. When we coach we are coaching the c…"
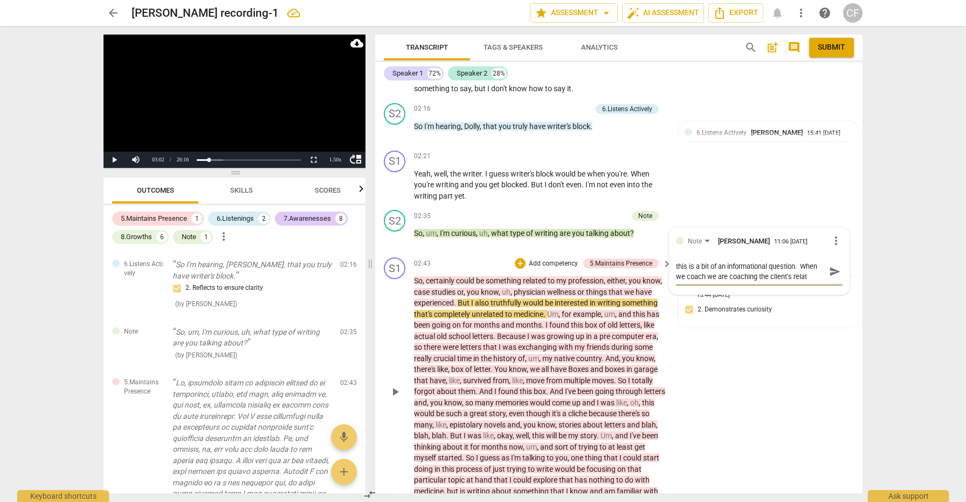
type textarea "this is a bit of an informational question. When we coach we are coaching the c…"
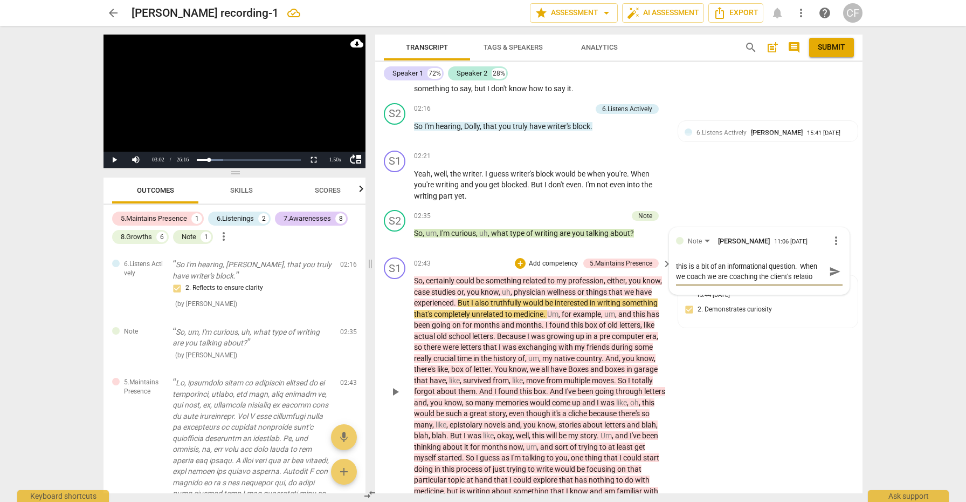
type textarea "this is a bit of an informational question. When we coach we are coaching the c…"
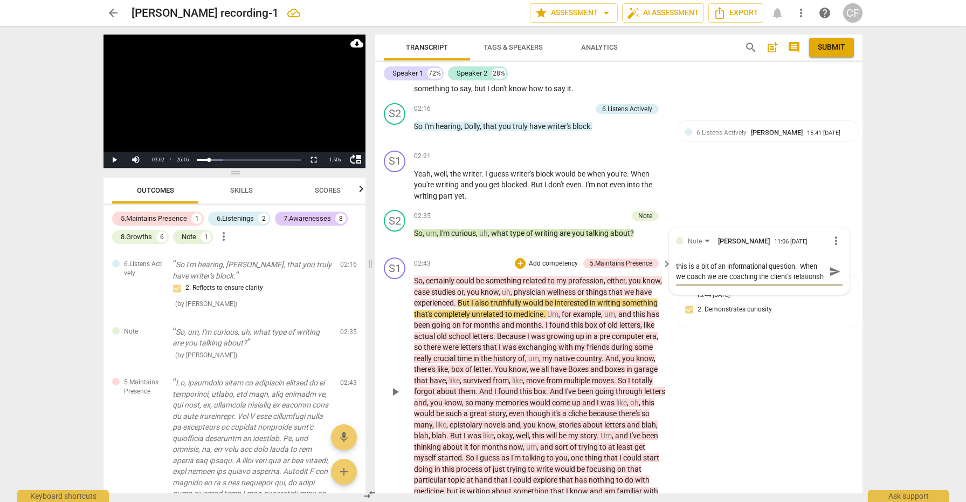
type textarea "this is a bit of an informational question. When we coach we are coaching the c…"
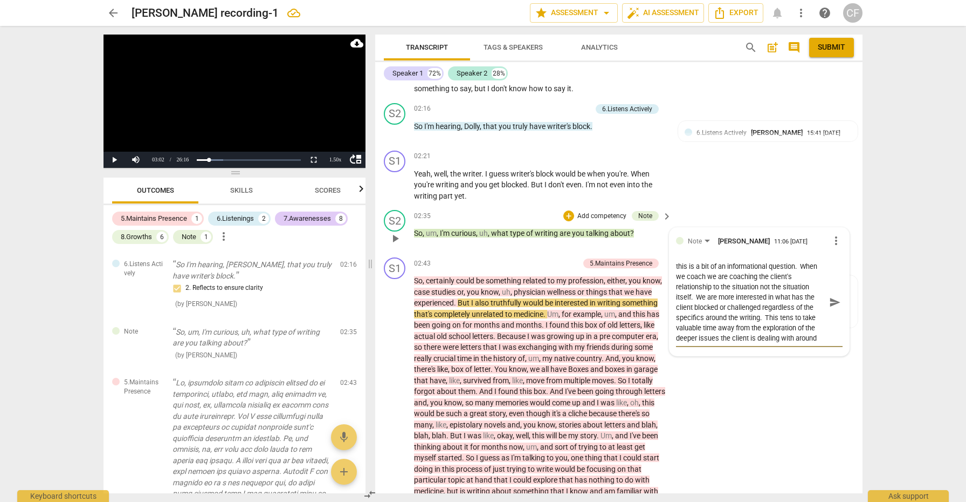
scroll to position [9, 0]
click at [829, 298] on span "send" at bounding box center [835, 302] width 12 height 12
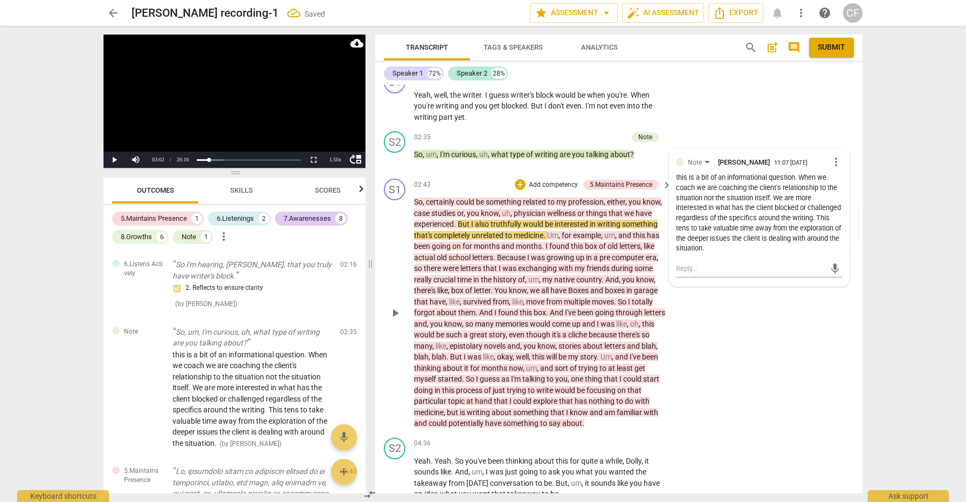
scroll to position [546, 0]
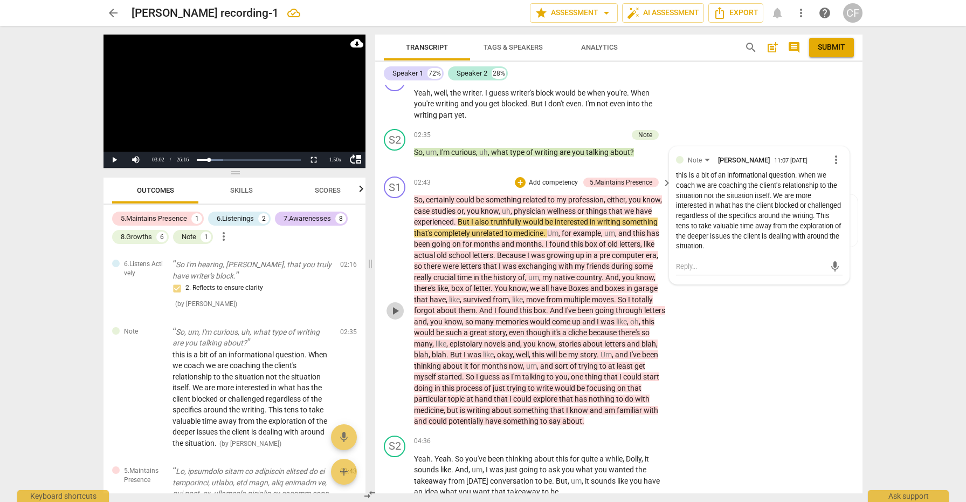
click at [393, 308] on span "play_arrow" at bounding box center [395, 310] width 13 height 13
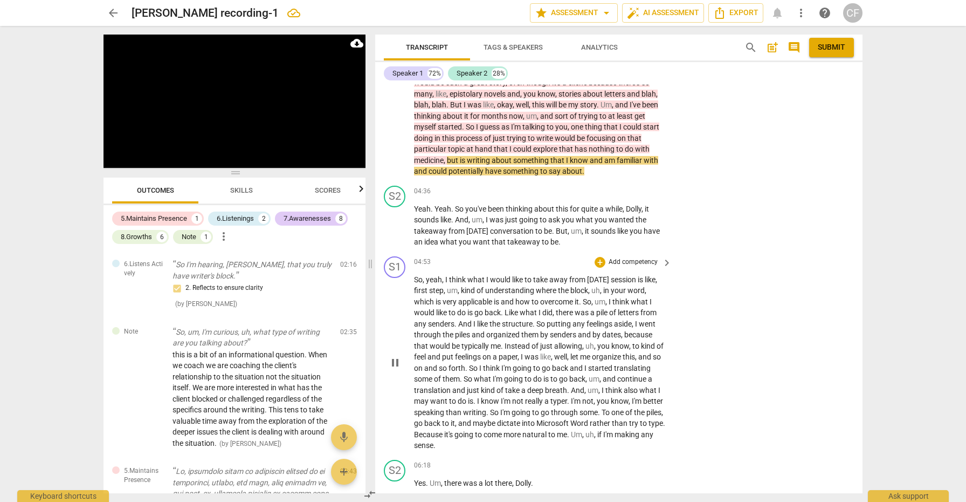
scroll to position [820, 0]
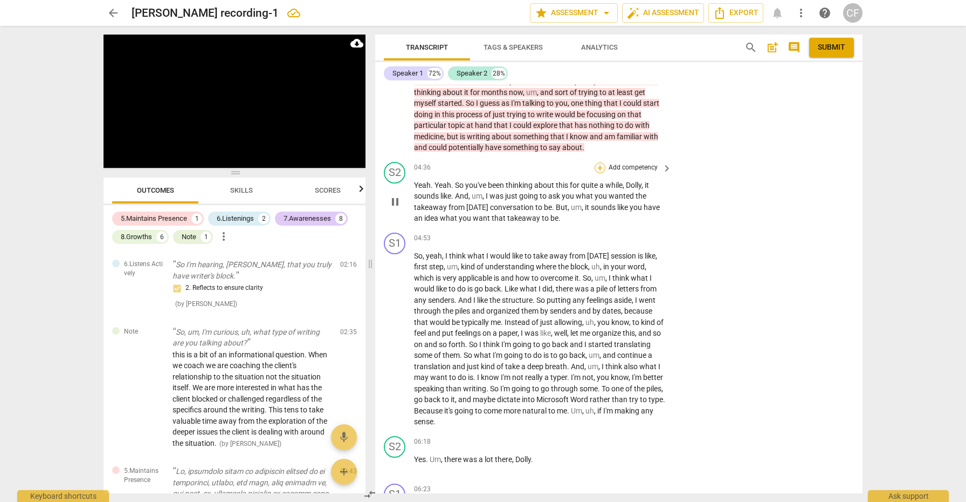
click at [598, 168] on div "+" at bounding box center [600, 167] width 11 height 11
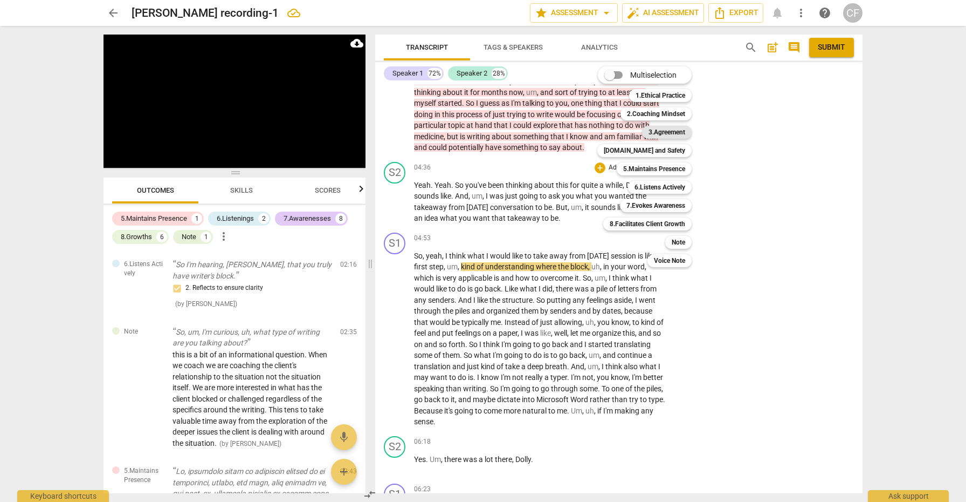
click at [675, 135] on b "3.Agreement" at bounding box center [667, 132] width 37 height 13
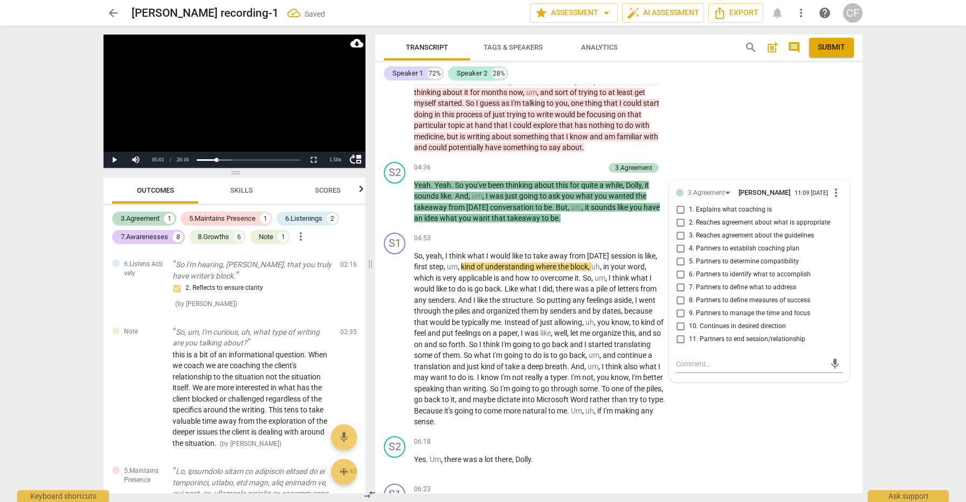
scroll to position [557, 0]
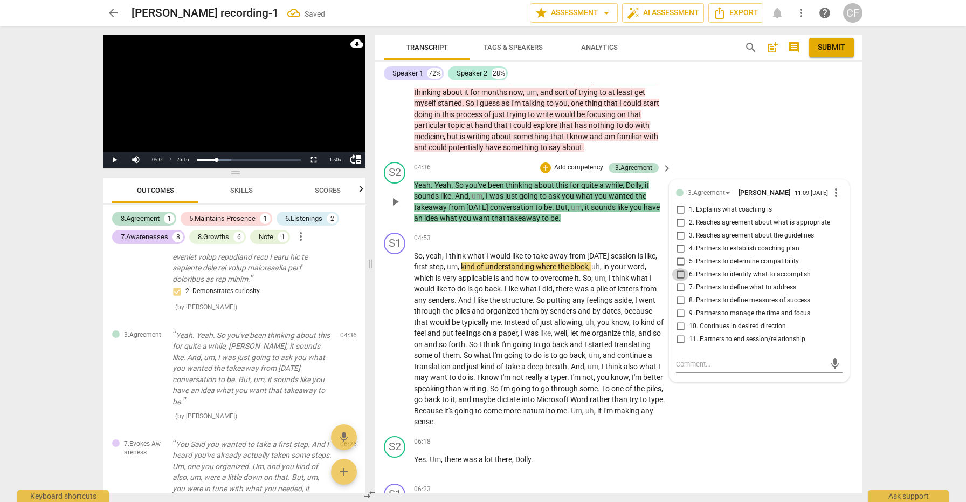
click at [678, 273] on input "6. Partners to identify what to accomplish" at bounding box center [680, 274] width 17 height 13
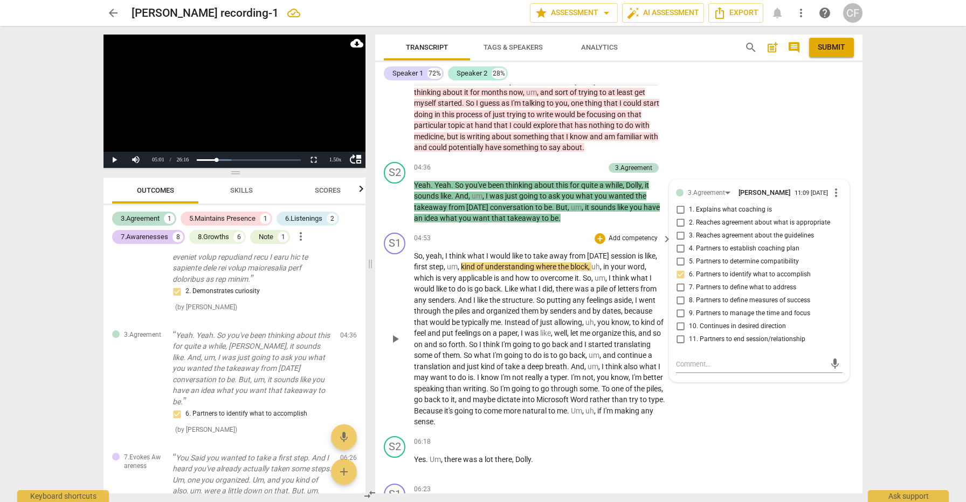
click at [397, 338] on span "play_arrow" at bounding box center [395, 338] width 13 height 13
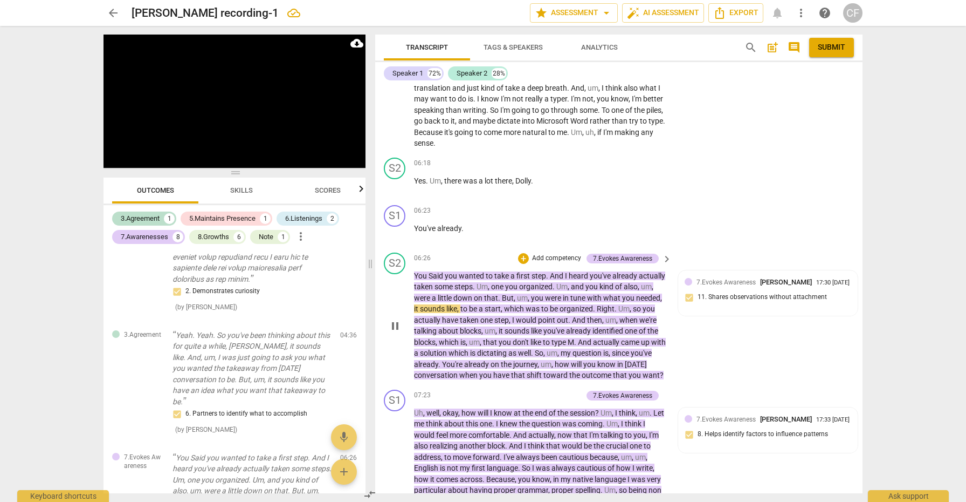
scroll to position [1101, 0]
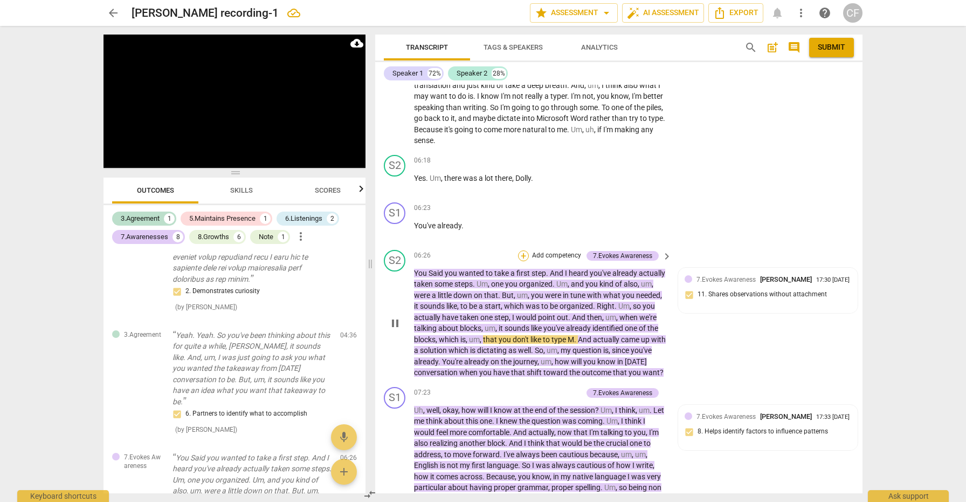
click at [521, 250] on div "+" at bounding box center [523, 255] width 11 height 11
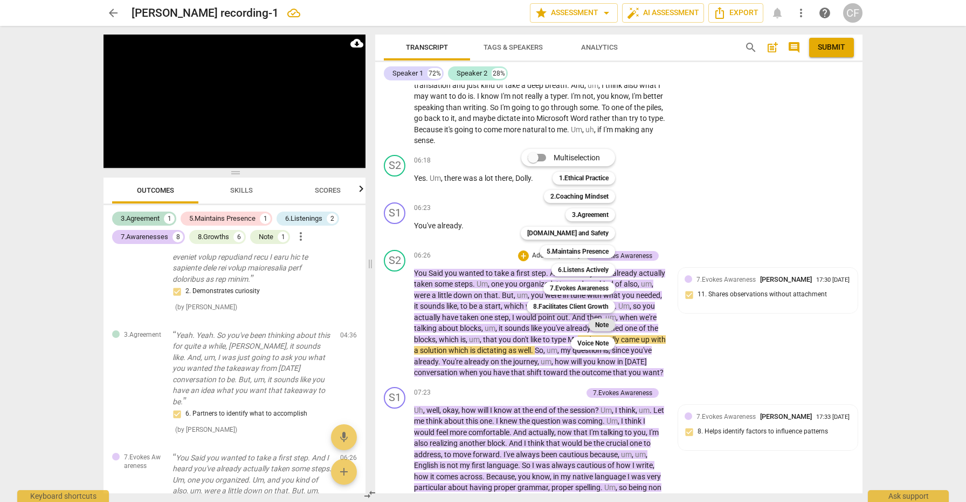
click at [602, 322] on b "Note" at bounding box center [601, 324] width 13 height 13
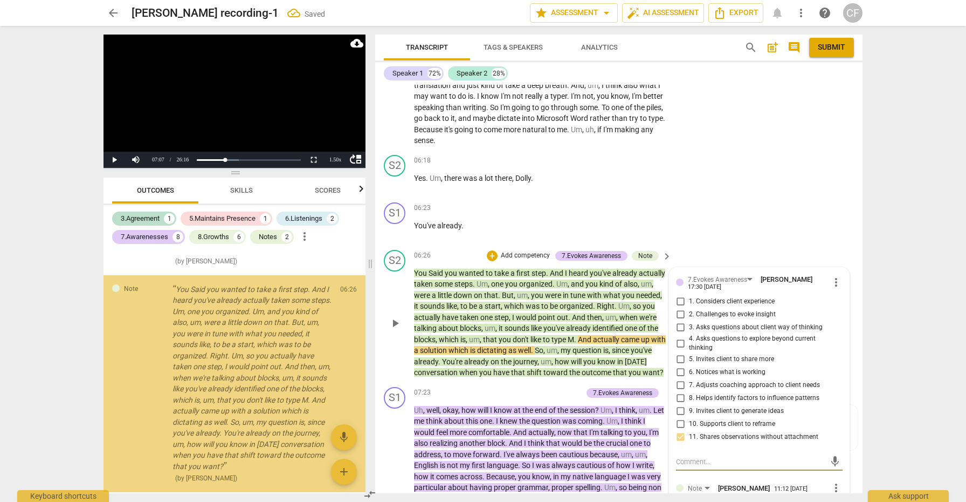
scroll to position [1217, 0]
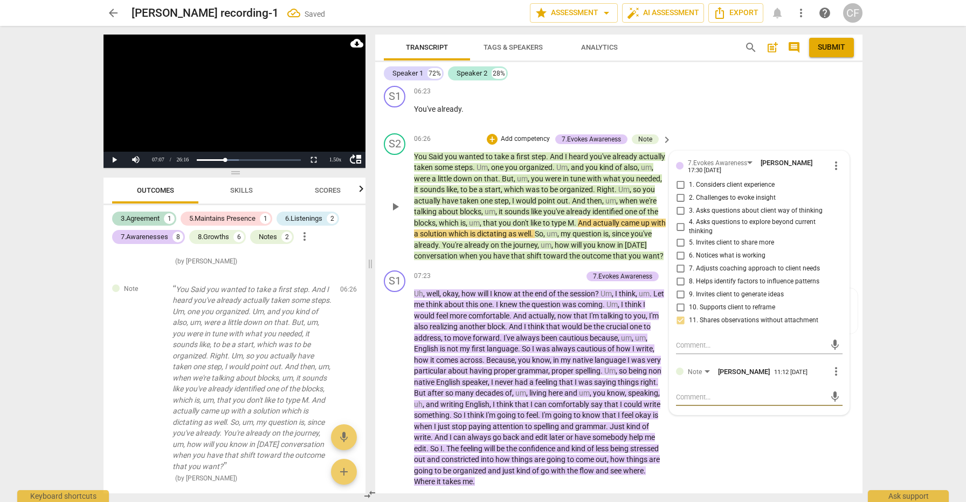
click at [718, 392] on textarea at bounding box center [750, 397] width 149 height 10
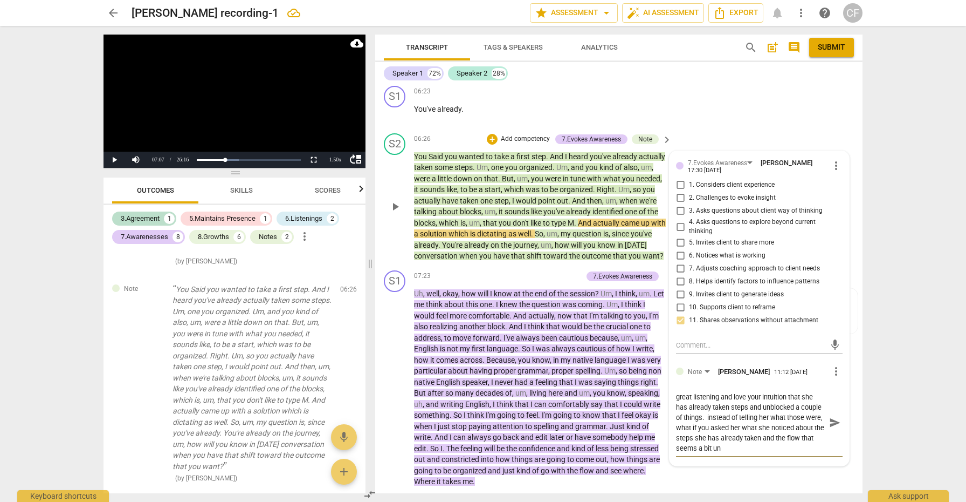
scroll to position [0, 0]
click at [828, 406] on div "great listening and love your intuition that she has already taken steps and un…" at bounding box center [759, 422] width 167 height 61
click at [832, 417] on span "send" at bounding box center [835, 422] width 12 height 12
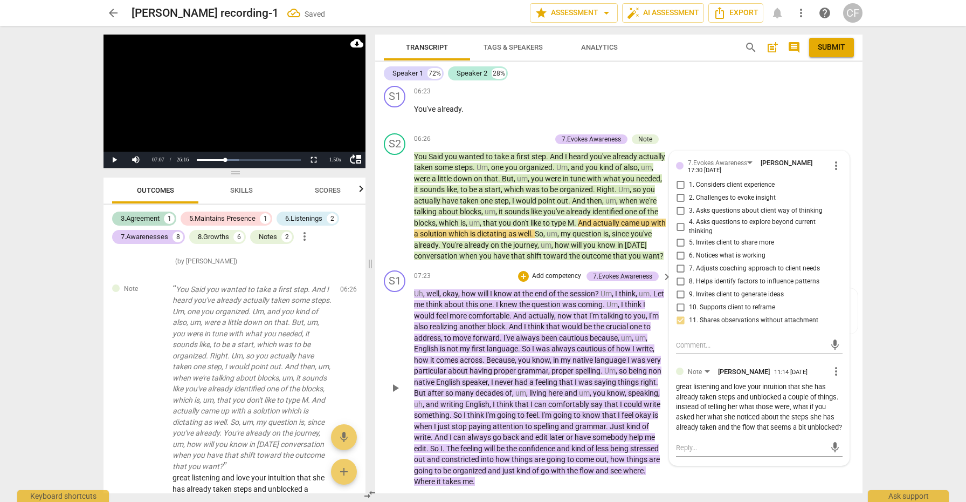
click at [395, 386] on span "play_arrow" at bounding box center [395, 387] width 13 height 13
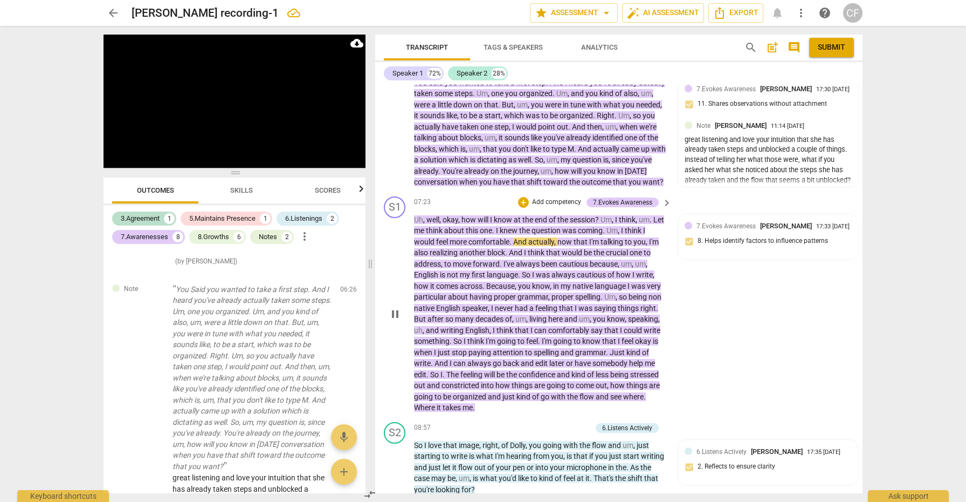
scroll to position [1302, 0]
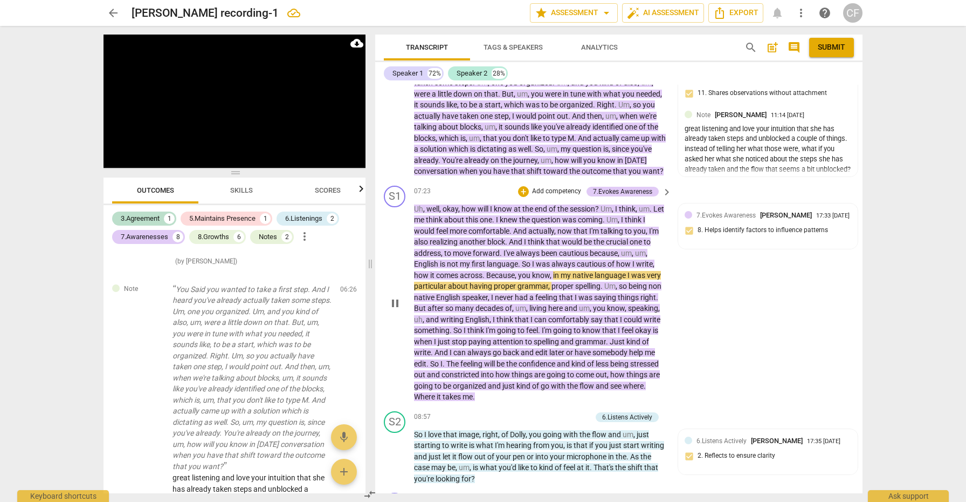
click at [396, 307] on span "pause" at bounding box center [395, 303] width 13 height 13
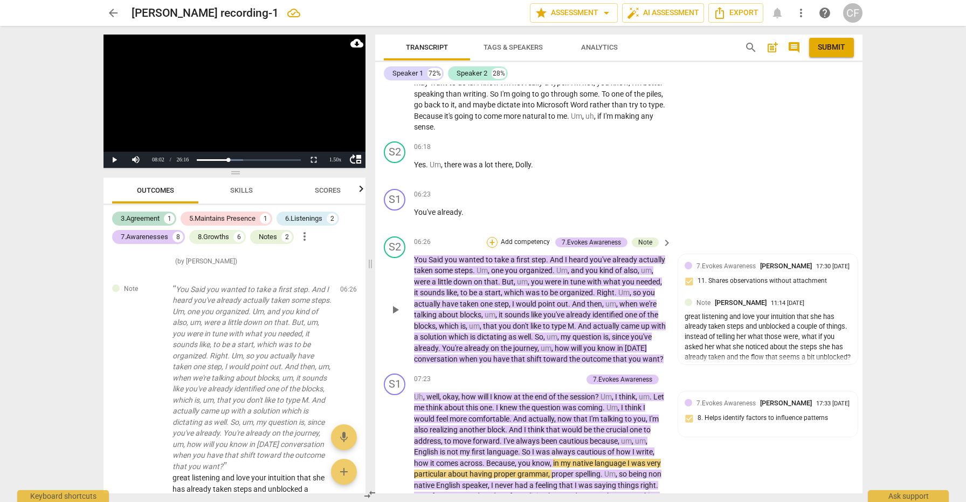
click at [496, 237] on div "+" at bounding box center [492, 242] width 11 height 11
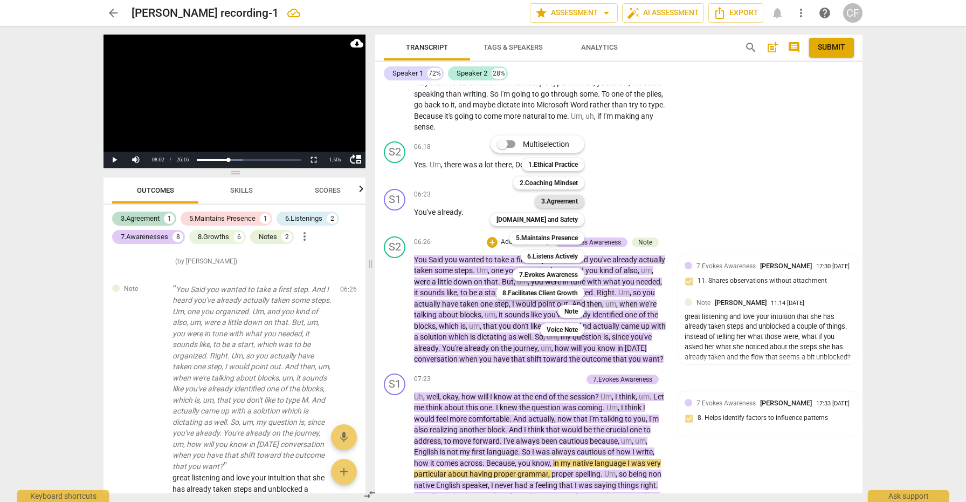
click at [569, 204] on b "3.Agreement" at bounding box center [559, 201] width 37 height 13
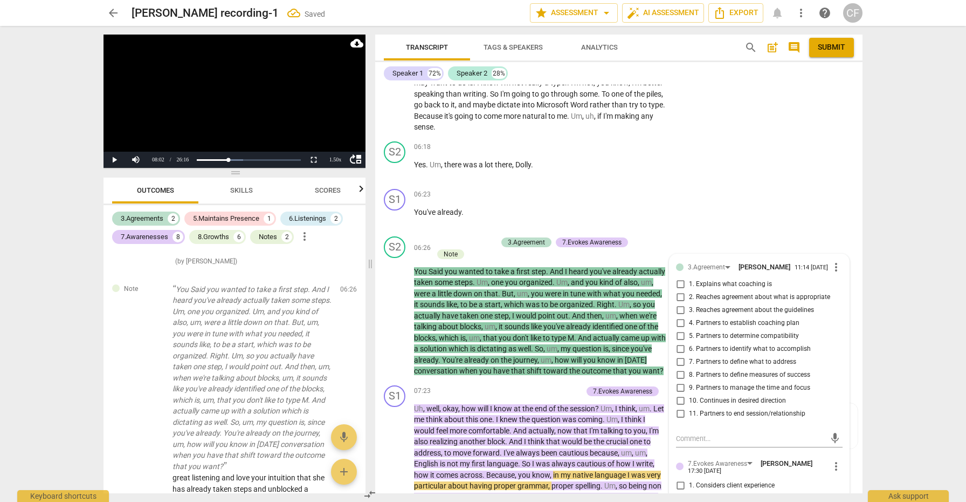
scroll to position [1236, 0]
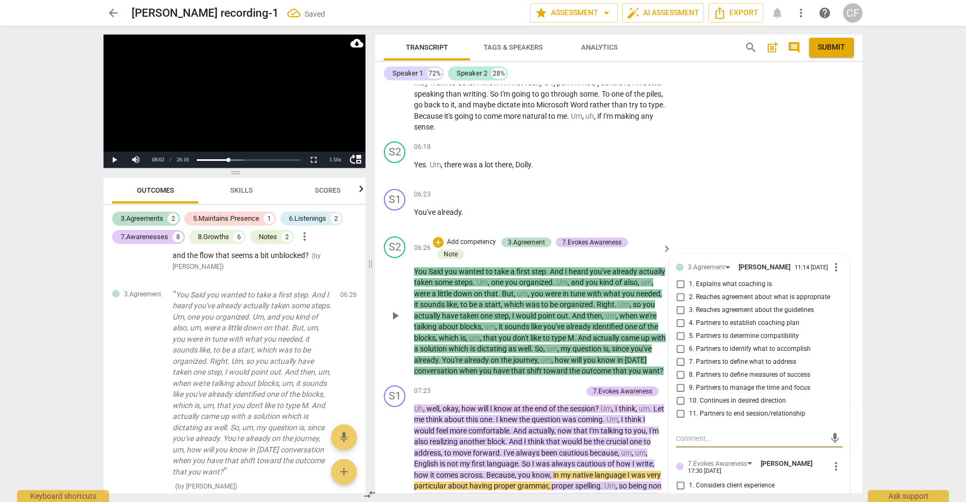
click at [680, 342] on input "6. Partners to identify what to accomplish" at bounding box center [680, 348] width 17 height 13
click at [679, 355] on input "7. Partners to define what to address" at bounding box center [680, 361] width 17 height 13
click at [694, 433] on textarea at bounding box center [750, 438] width 149 height 10
click at [834, 432] on span "send" at bounding box center [835, 438] width 12 height 12
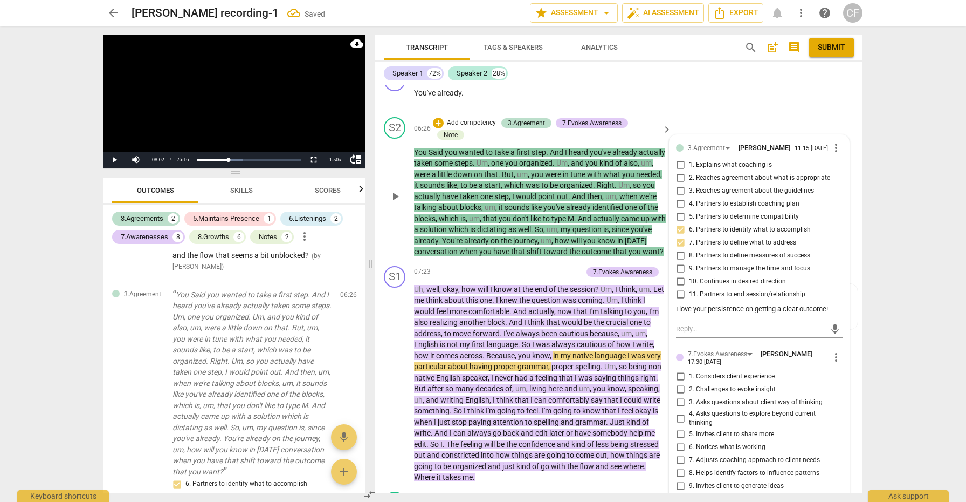
scroll to position [1238, 0]
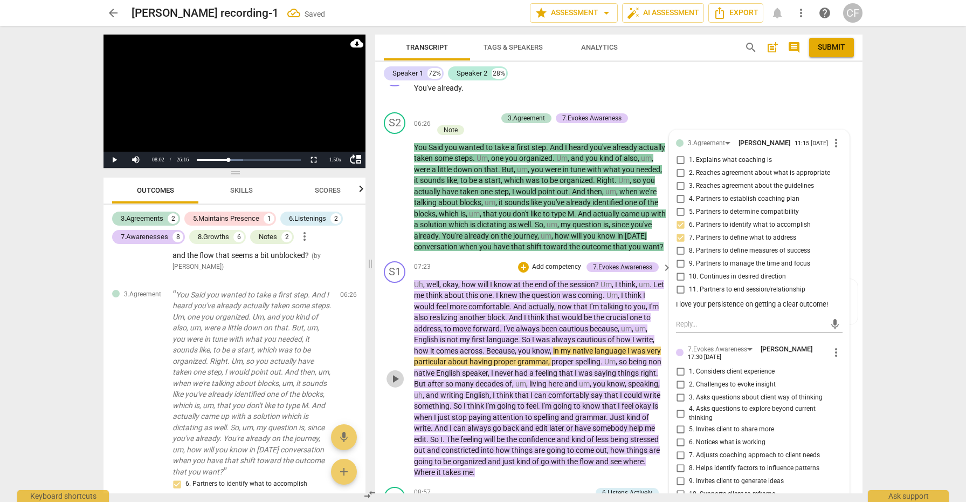
click at [393, 379] on span "play_arrow" at bounding box center [395, 378] width 13 height 13
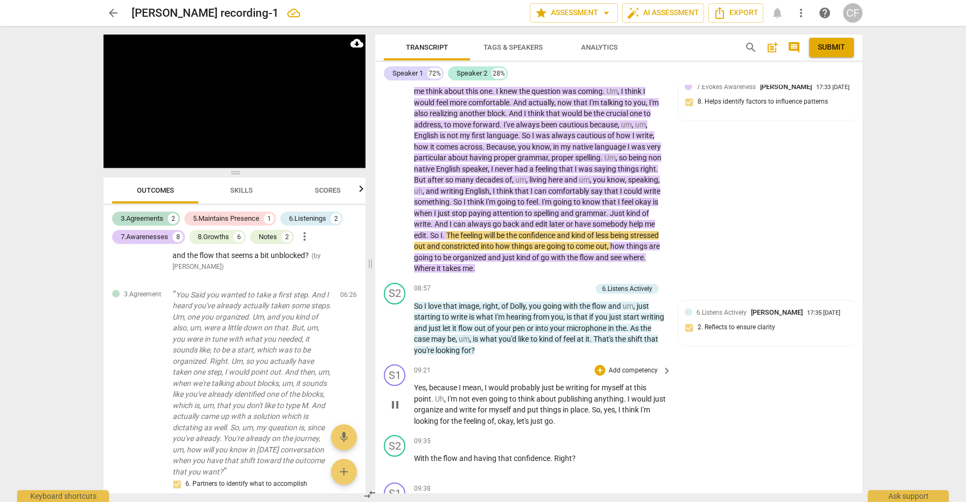
scroll to position [1443, 0]
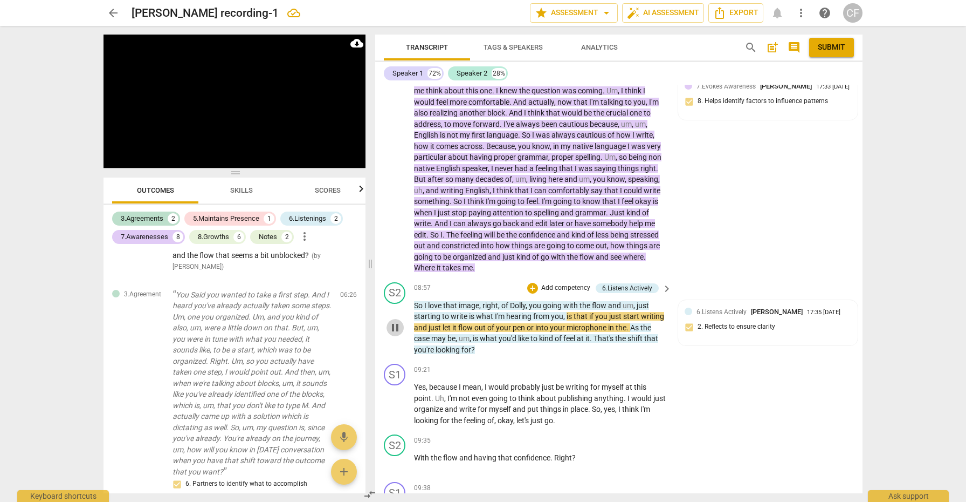
click at [396, 328] on span "pause" at bounding box center [395, 327] width 13 height 13
click at [392, 321] on span "play_arrow" at bounding box center [395, 327] width 13 height 13
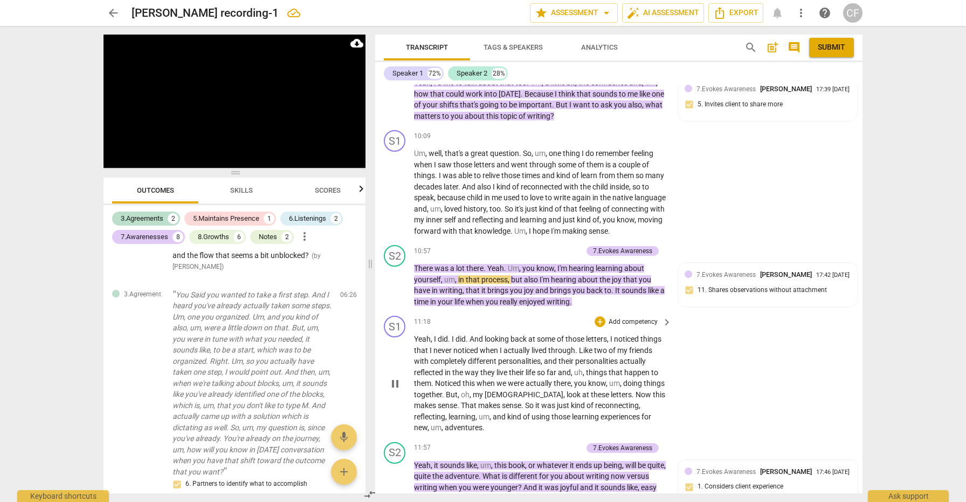
scroll to position [2022, 0]
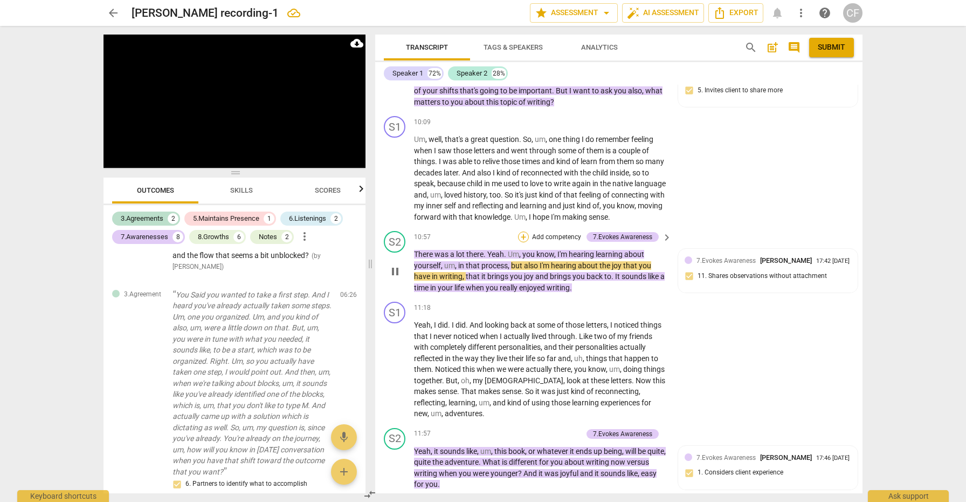
click at [523, 238] on div "+" at bounding box center [523, 236] width 11 height 11
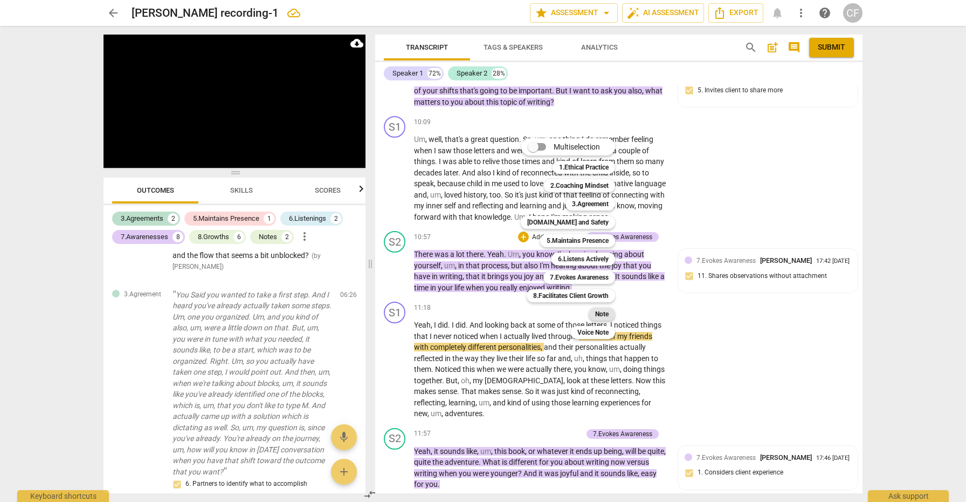
click at [599, 312] on b "Note" at bounding box center [601, 313] width 13 height 13
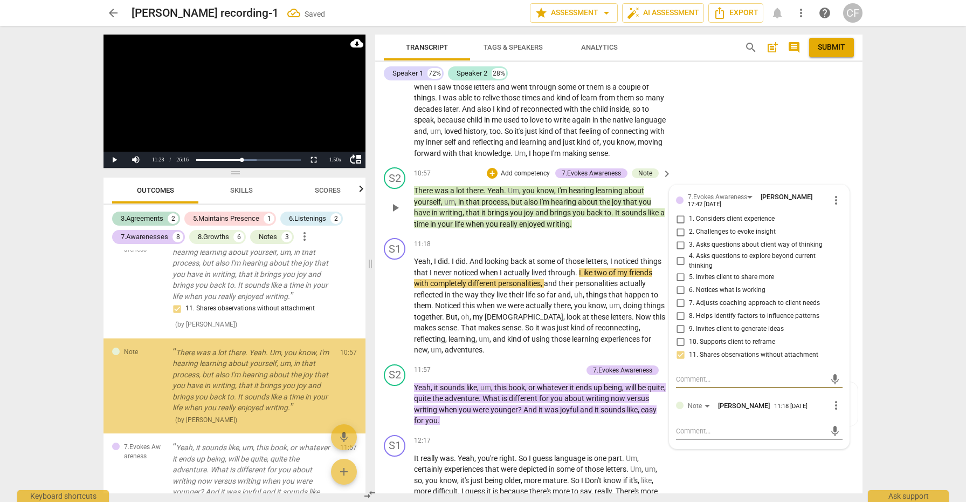
scroll to position [2100, 0]
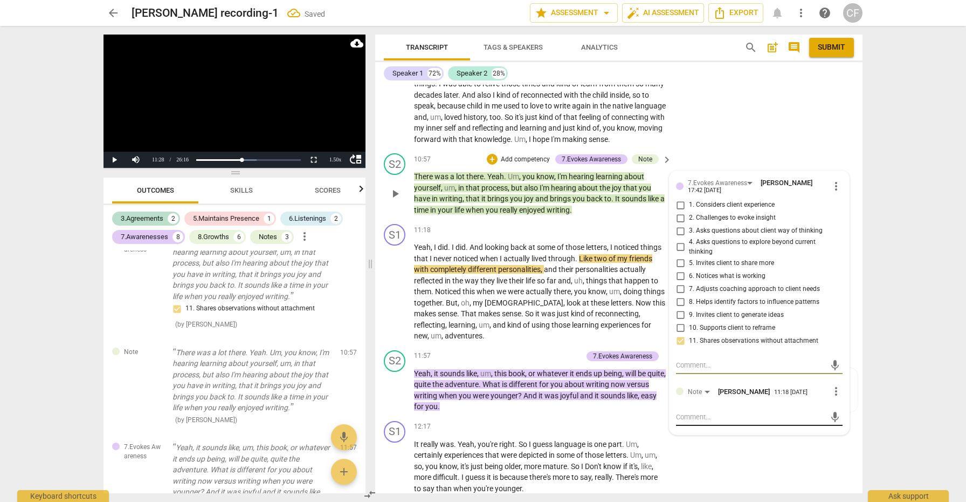
click at [717, 417] on textarea at bounding box center [750, 416] width 149 height 10
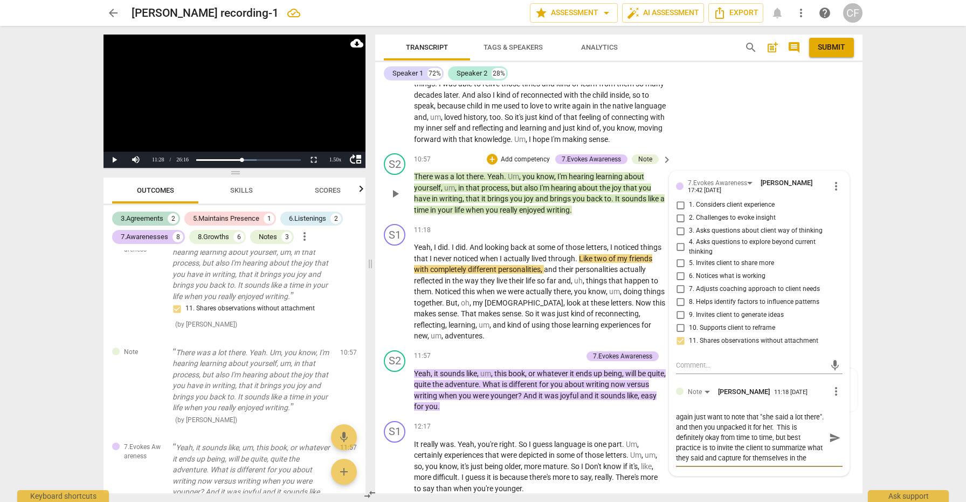
scroll to position [9, 0]
click at [830, 437] on span "send" at bounding box center [835, 437] width 12 height 12
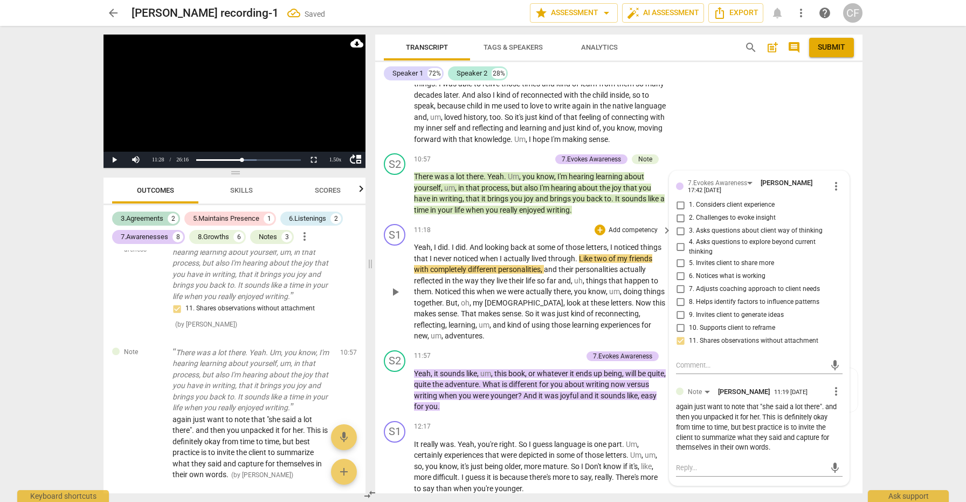
scroll to position [0, 0]
click at [393, 296] on span "play_arrow" at bounding box center [395, 291] width 13 height 13
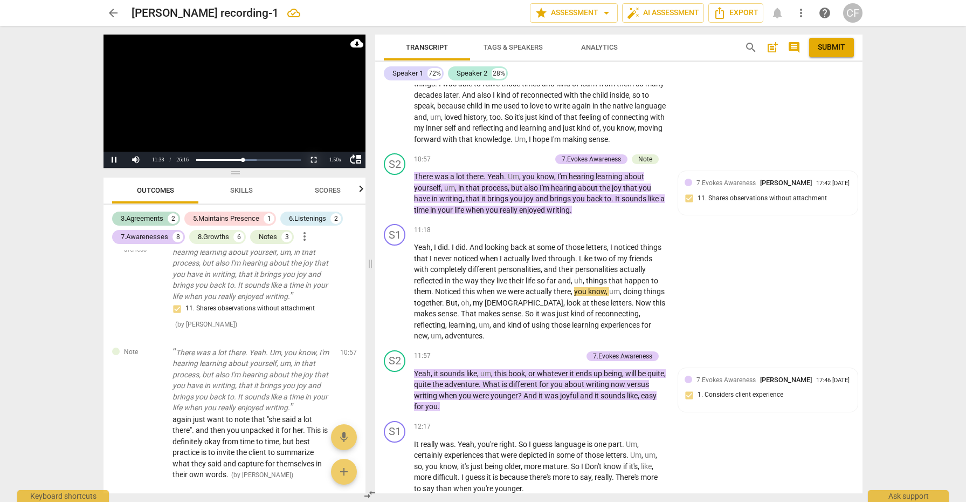
click at [316, 161] on button "Non-Fullscreen" at bounding box center [314, 160] width 22 height 16
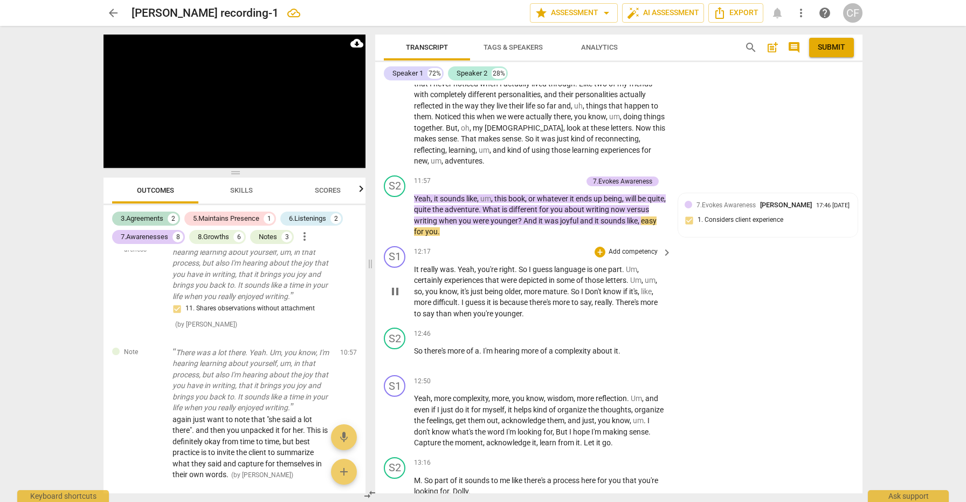
scroll to position [2288, 0]
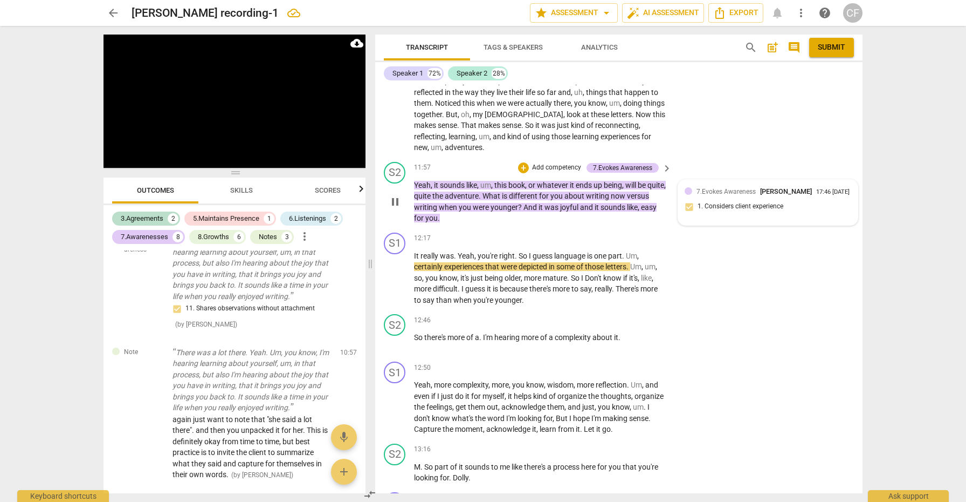
click at [713, 212] on div "7.Evokes Awareness [PERSON_NAME] 17:46 [DATE] 1. Considers client experience" at bounding box center [768, 202] width 167 height 33
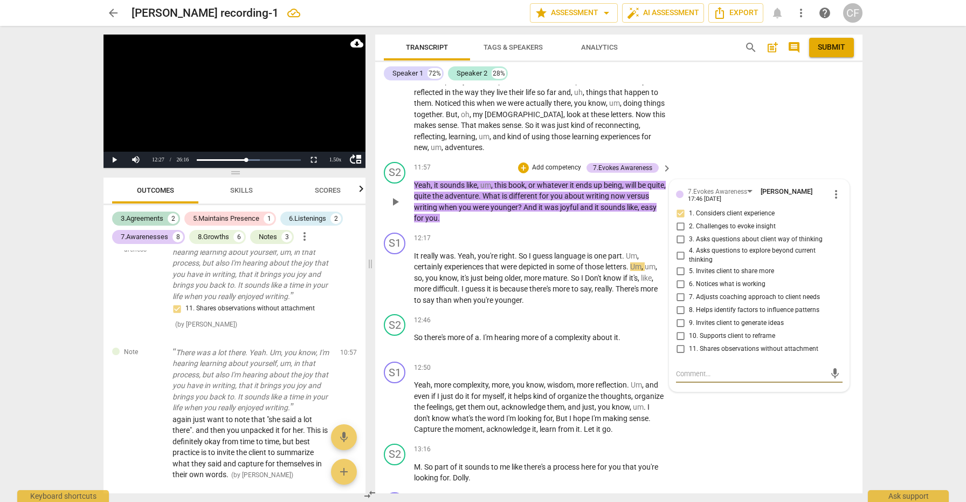
click at [711, 372] on textarea at bounding box center [750, 373] width 149 height 10
click at [829, 369] on span "send" at bounding box center [835, 374] width 12 height 12
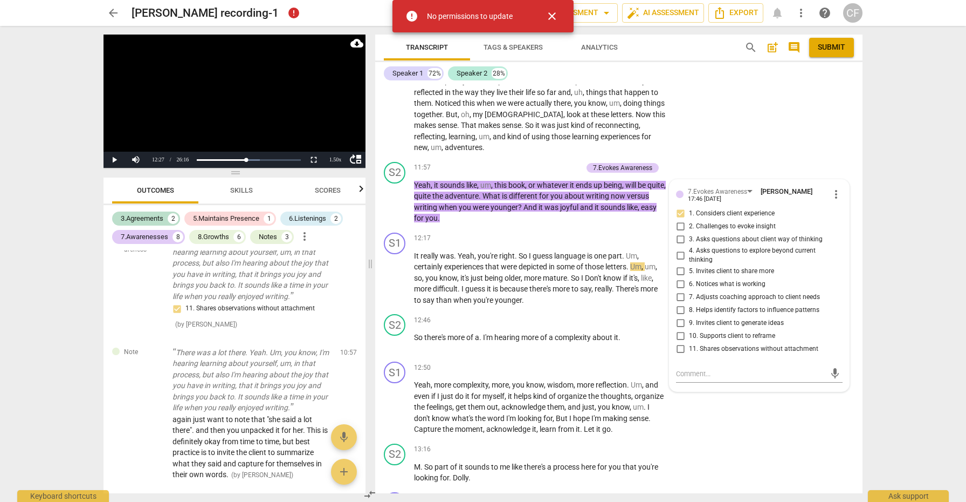
click at [548, 15] on span "close" at bounding box center [552, 16] width 13 height 13
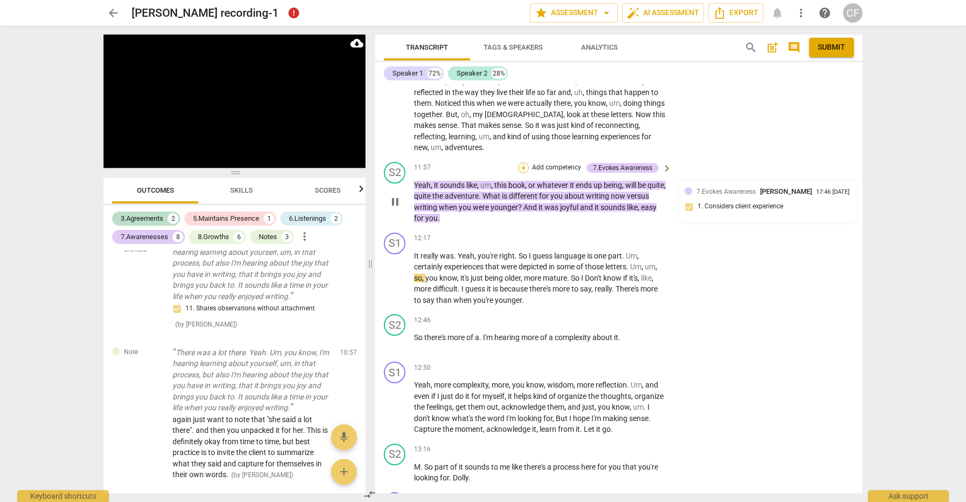
click at [523, 163] on div "+" at bounding box center [523, 167] width 11 height 11
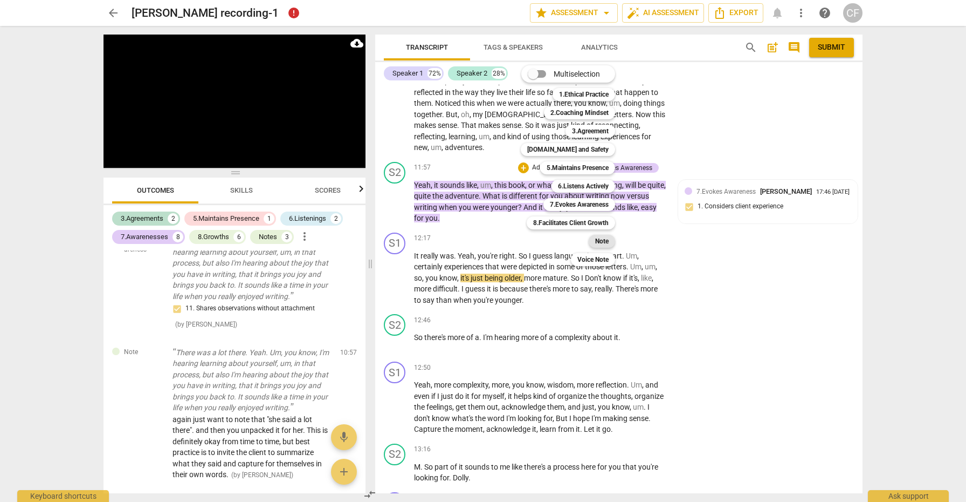
click at [603, 241] on b "Note" at bounding box center [601, 241] width 13 height 13
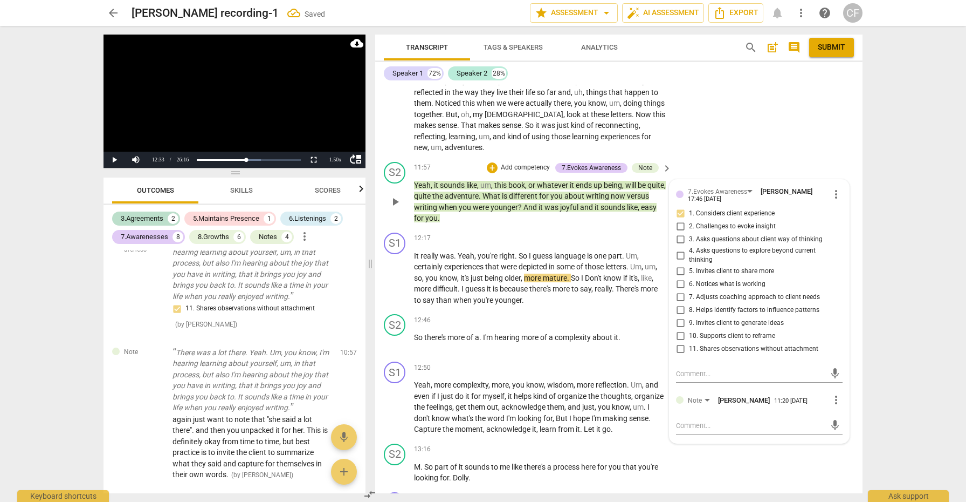
scroll to position [2392, 0]
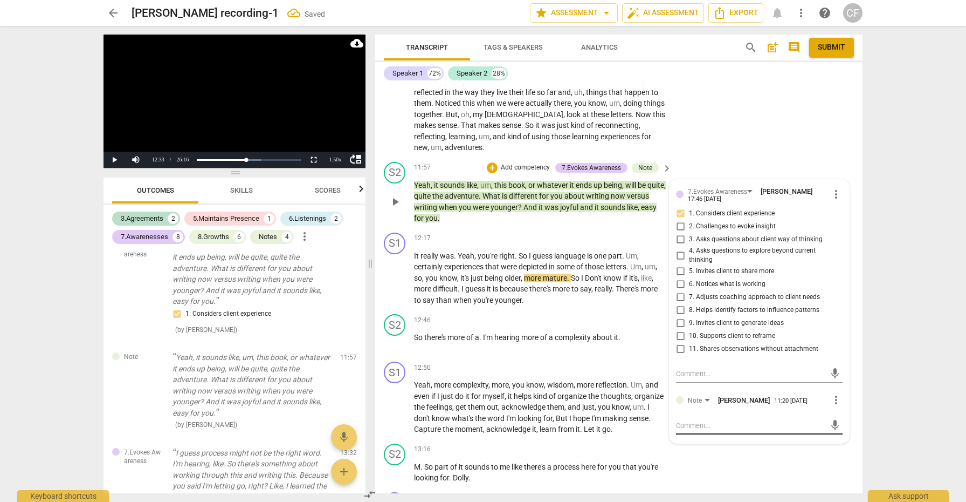
click at [721, 417] on div "mic" at bounding box center [759, 425] width 167 height 17
click at [711, 421] on textarea at bounding box center [750, 425] width 149 height 10
click at [832, 426] on span "send" at bounding box center [835, 430] width 12 height 12
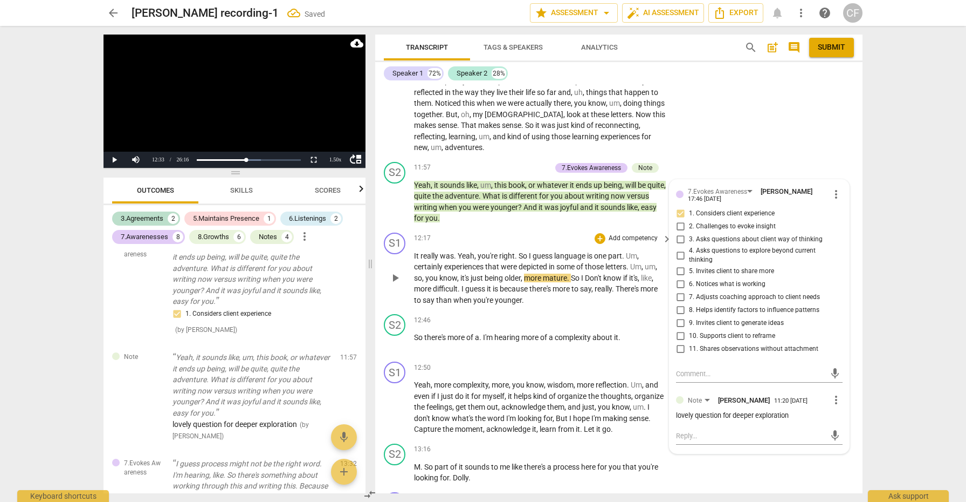
click at [392, 276] on span "play_arrow" at bounding box center [395, 277] width 13 height 13
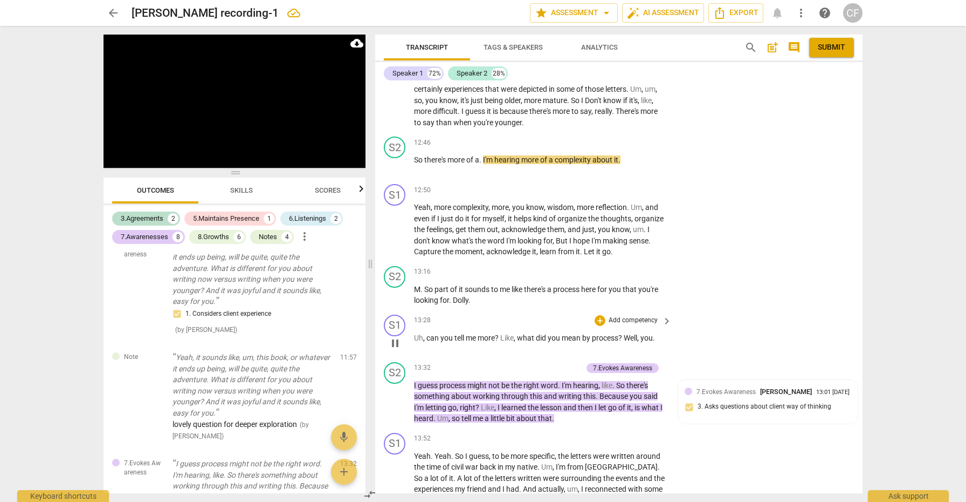
scroll to position [2468, 0]
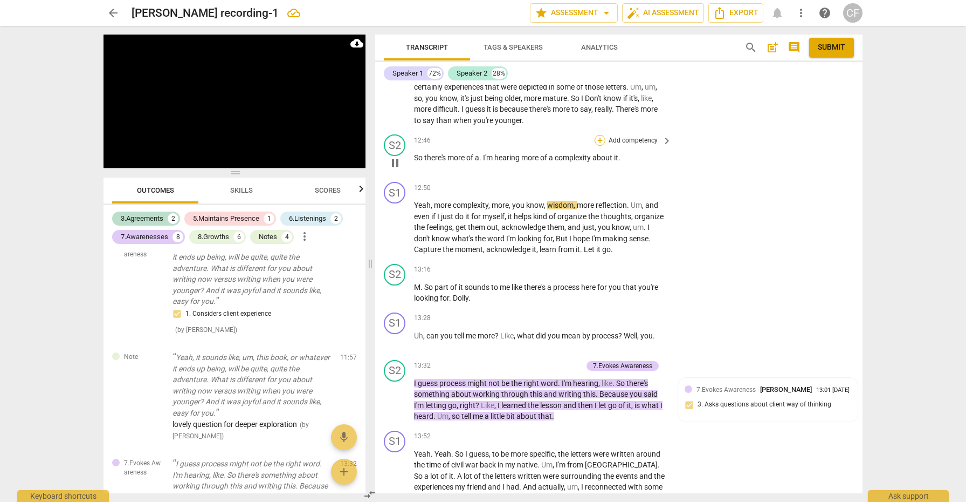
click at [596, 135] on div "+" at bounding box center [600, 140] width 11 height 11
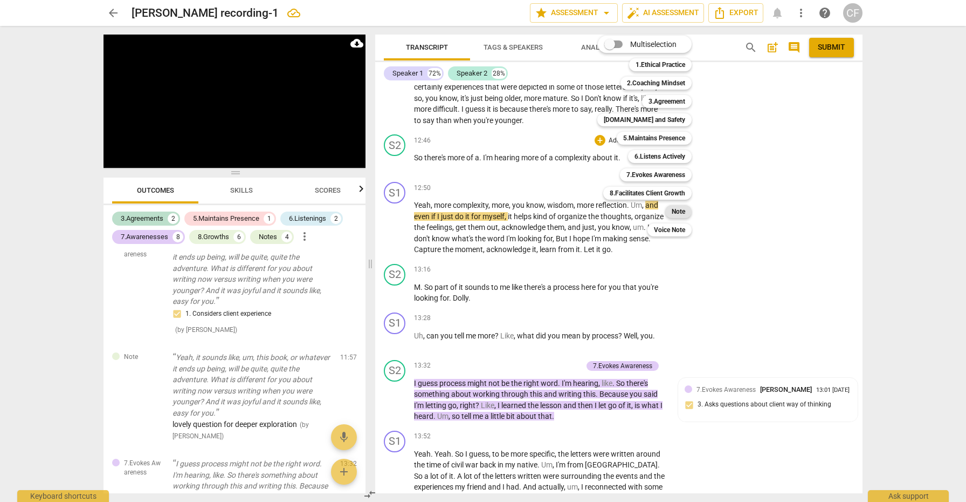
click at [675, 214] on b "Note" at bounding box center [678, 211] width 13 height 13
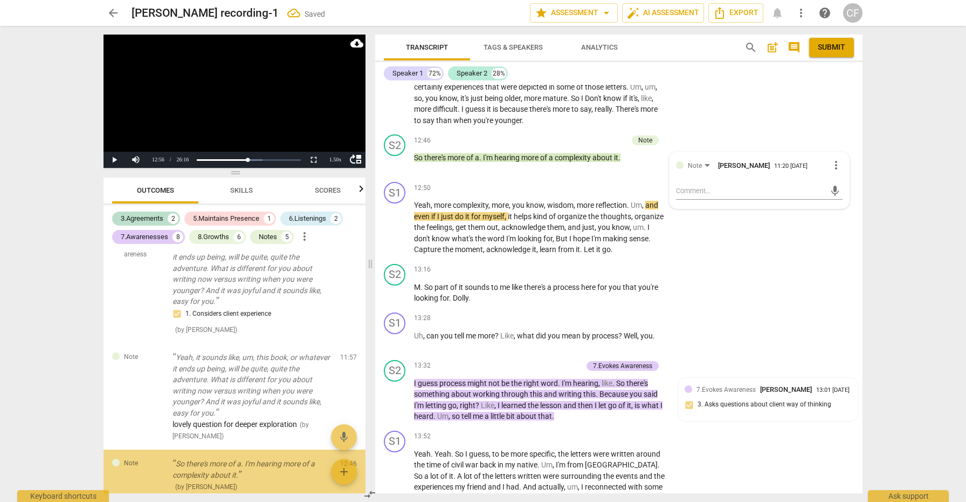
scroll to position [2474, 0]
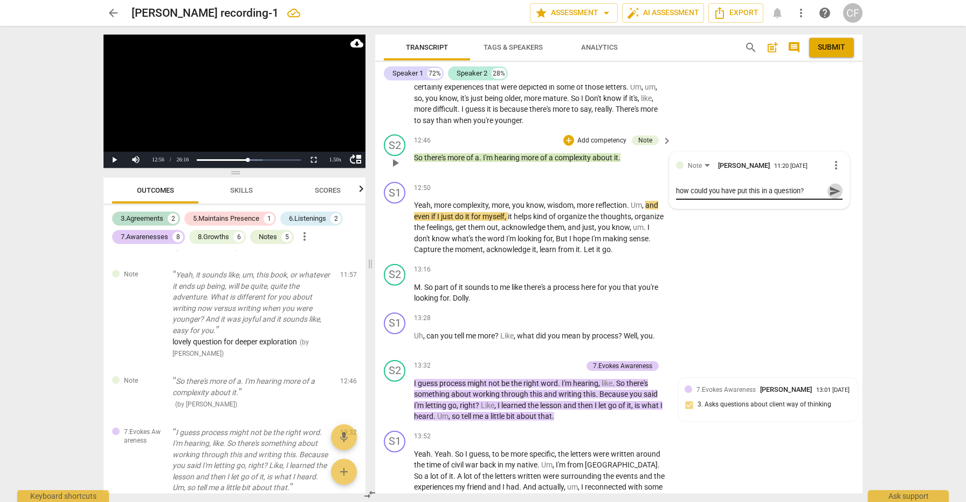
click at [829, 185] on span "send" at bounding box center [835, 191] width 12 height 12
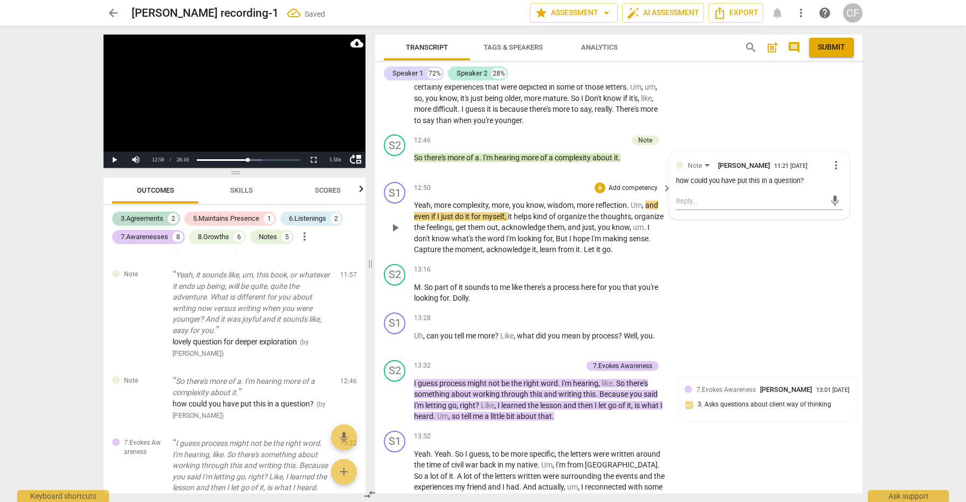
click at [392, 228] on span "play_arrow" at bounding box center [395, 227] width 13 height 13
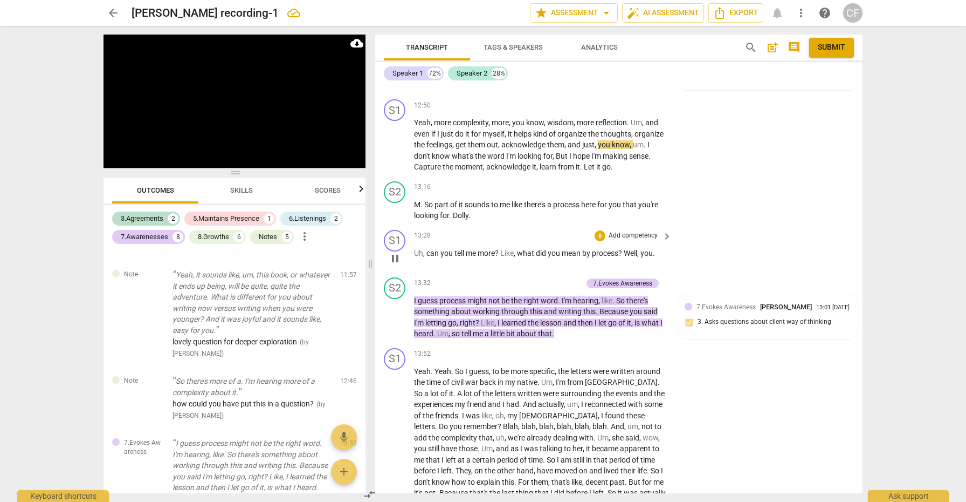
scroll to position [2557, 0]
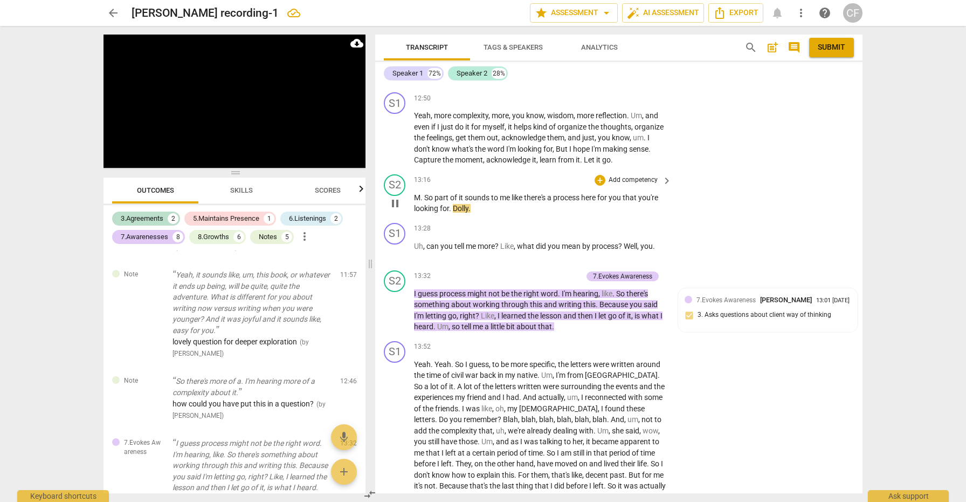
click at [397, 198] on span "pause" at bounding box center [395, 203] width 13 height 13
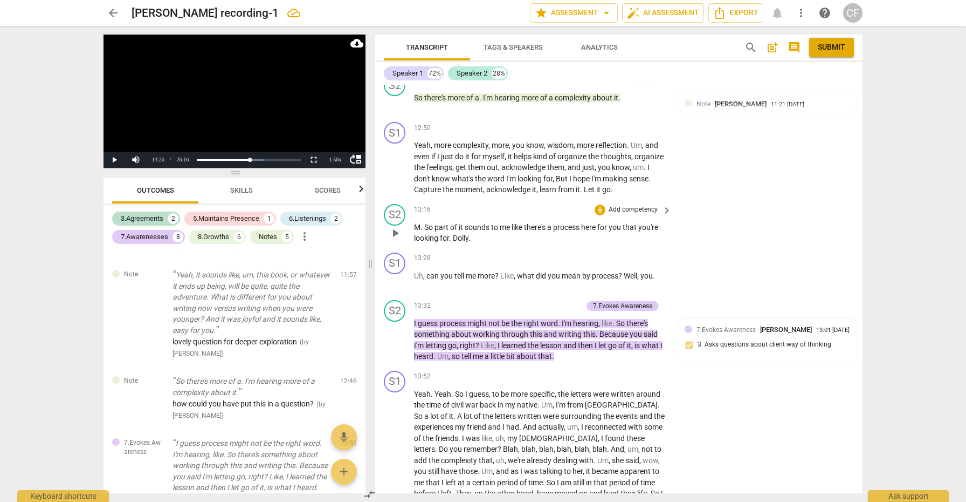
scroll to position [2528, 0]
click at [393, 277] on span "play_arrow" at bounding box center [395, 280] width 13 height 13
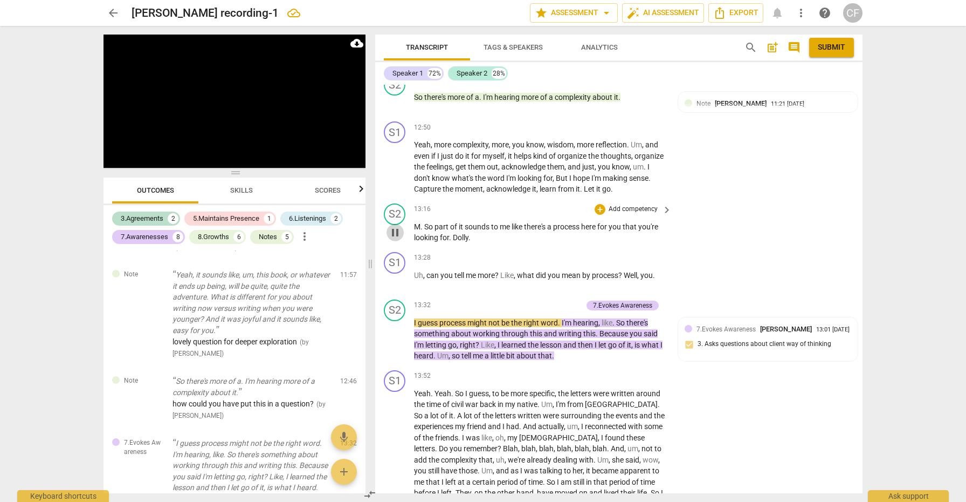
click at [397, 226] on span "pause" at bounding box center [395, 232] width 13 height 13
click at [598, 204] on div "+" at bounding box center [600, 209] width 11 height 11
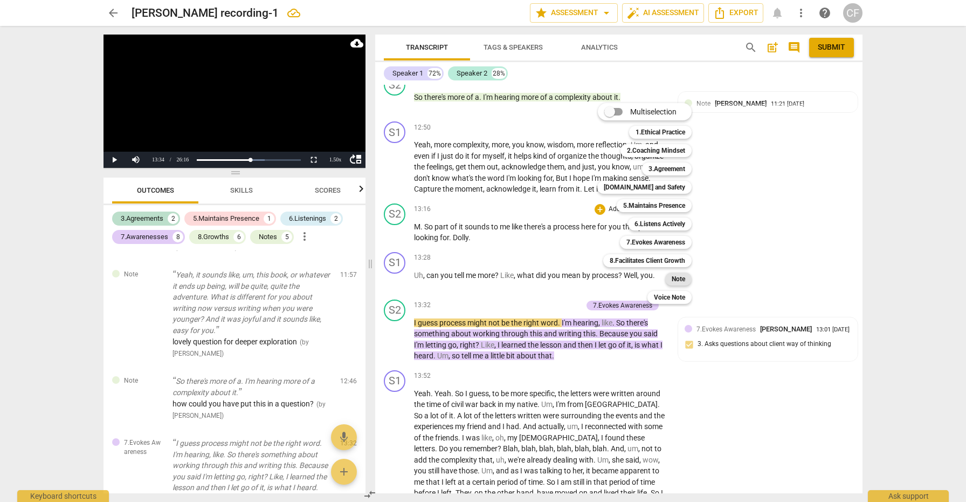
click at [678, 277] on b "Note" at bounding box center [678, 278] width 13 height 13
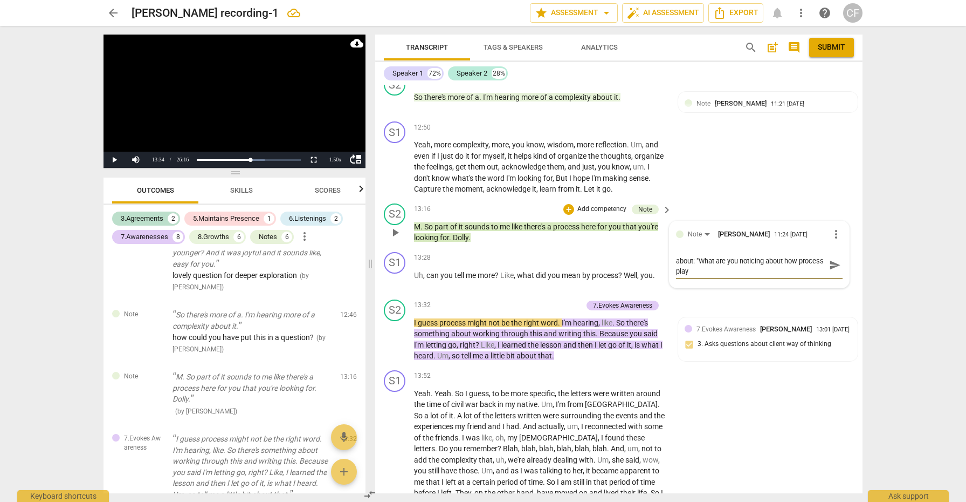
scroll to position [0, 0]
click at [831, 269] on span "send" at bounding box center [835, 275] width 12 height 12
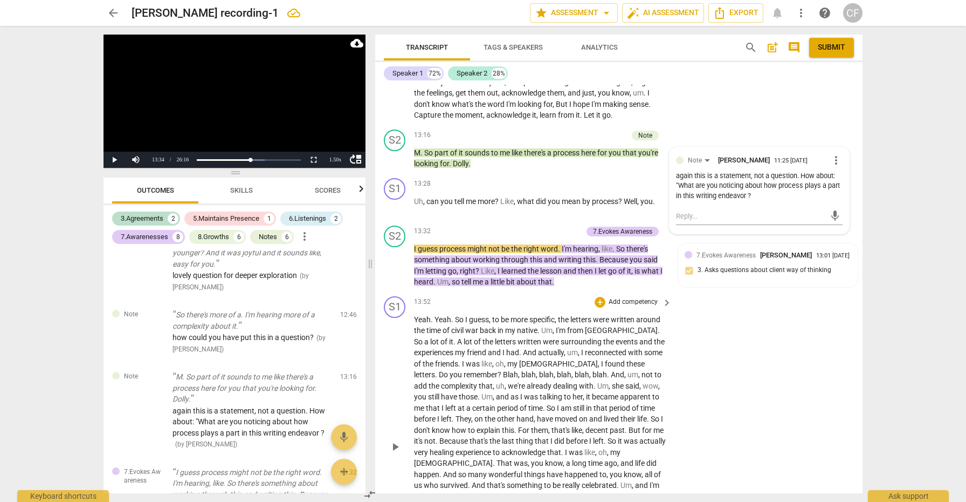
scroll to position [2603, 0]
click at [524, 225] on div "+" at bounding box center [523, 230] width 11 height 11
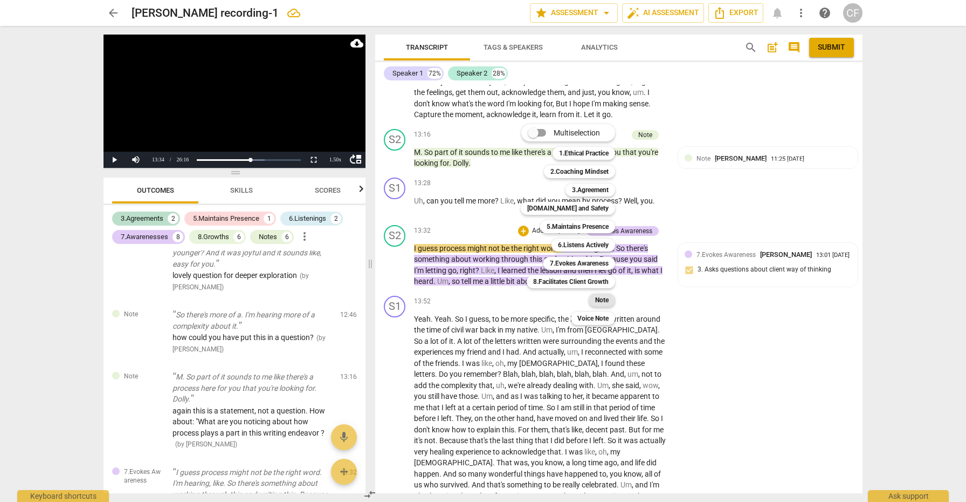
click at [601, 301] on b "Note" at bounding box center [601, 299] width 13 height 13
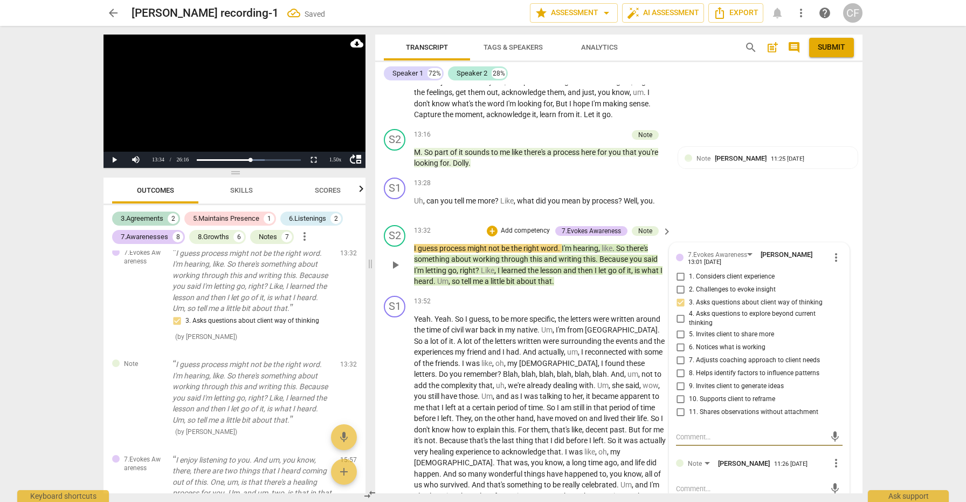
scroll to position [2652, 0]
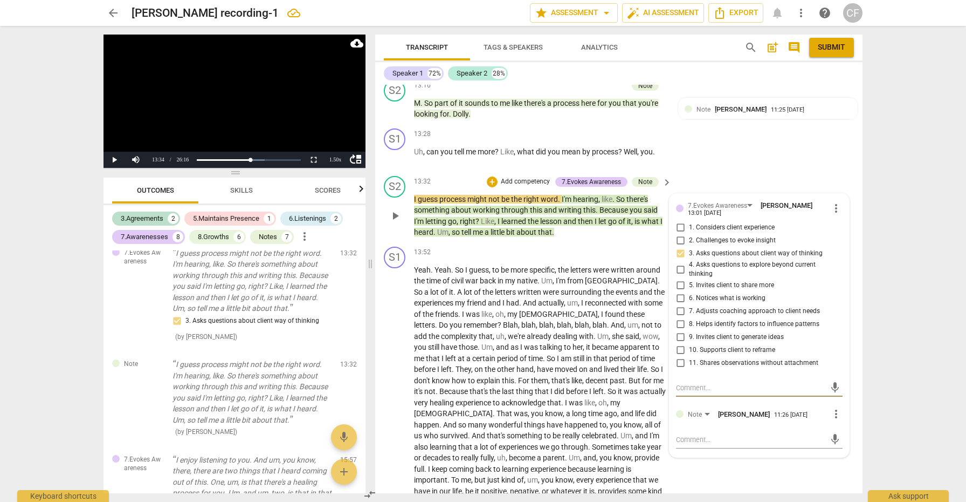
click at [831, 407] on span "more_vert" at bounding box center [836, 413] width 13 height 13
click at [840, 421] on li "Delete" at bounding box center [844, 426] width 37 height 20
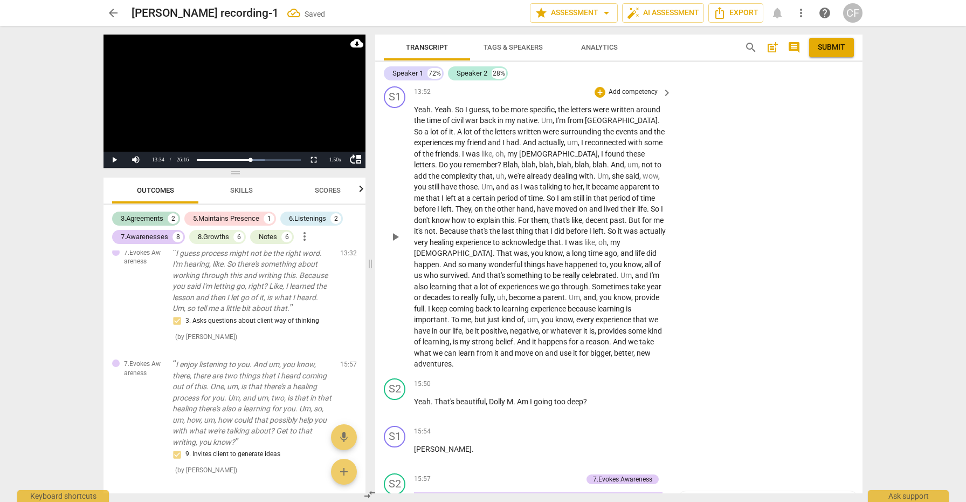
scroll to position [2786, 0]
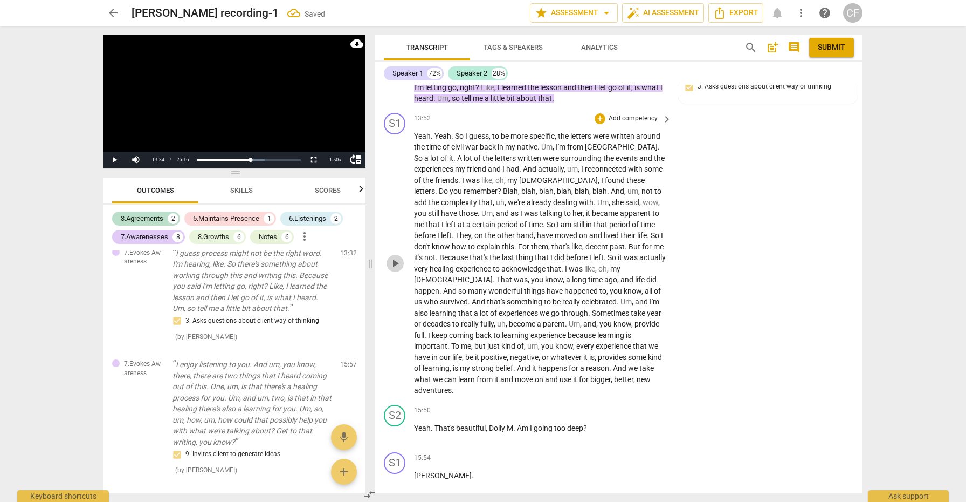
click at [396, 257] on span "play_arrow" at bounding box center [395, 263] width 13 height 13
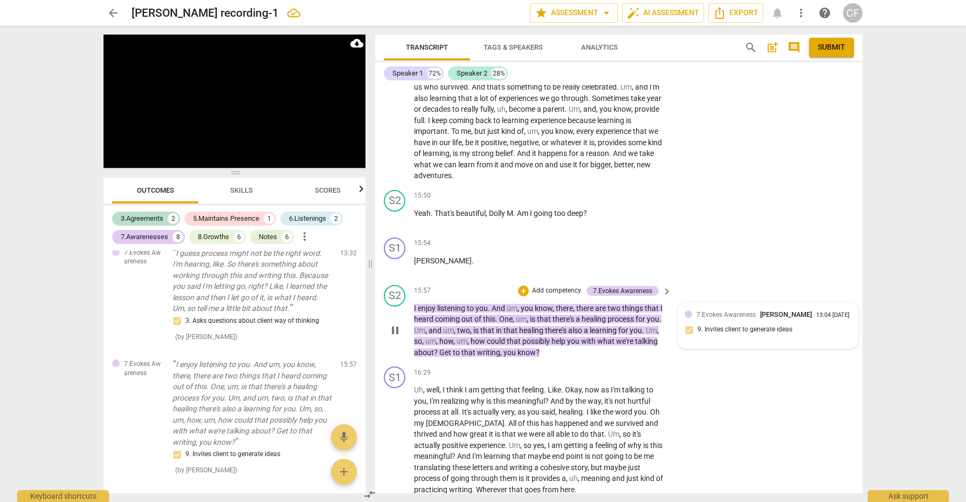
scroll to position [3003, 0]
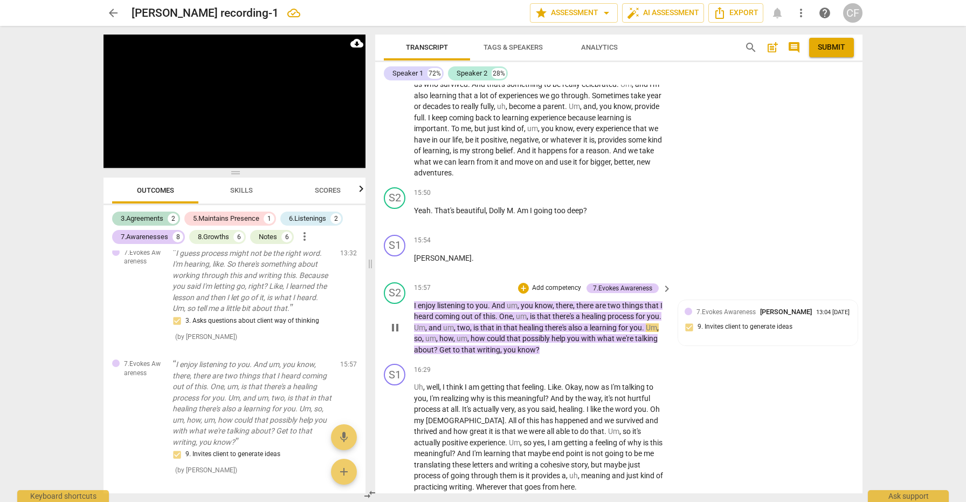
click at [398, 321] on span "pause" at bounding box center [395, 327] width 13 height 13
click at [524, 283] on div "+" at bounding box center [523, 288] width 11 height 11
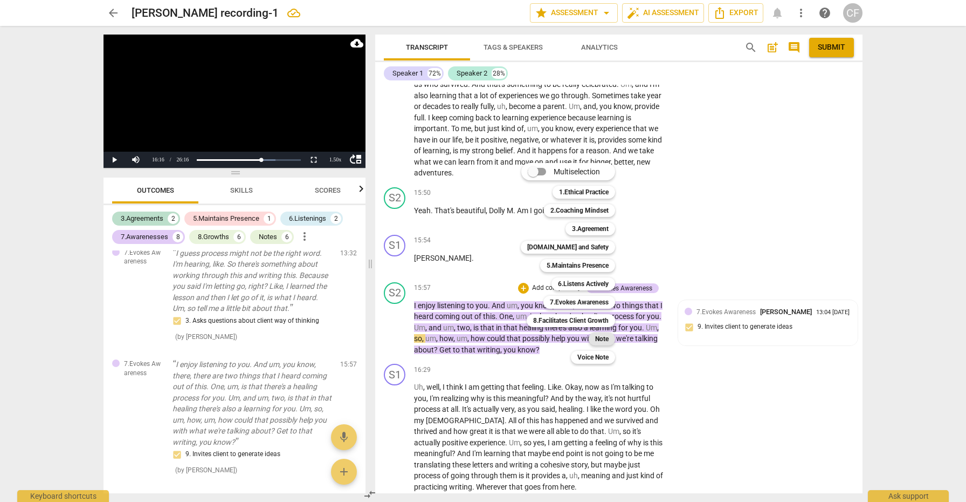
click at [608, 337] on b "Note" at bounding box center [601, 338] width 13 height 13
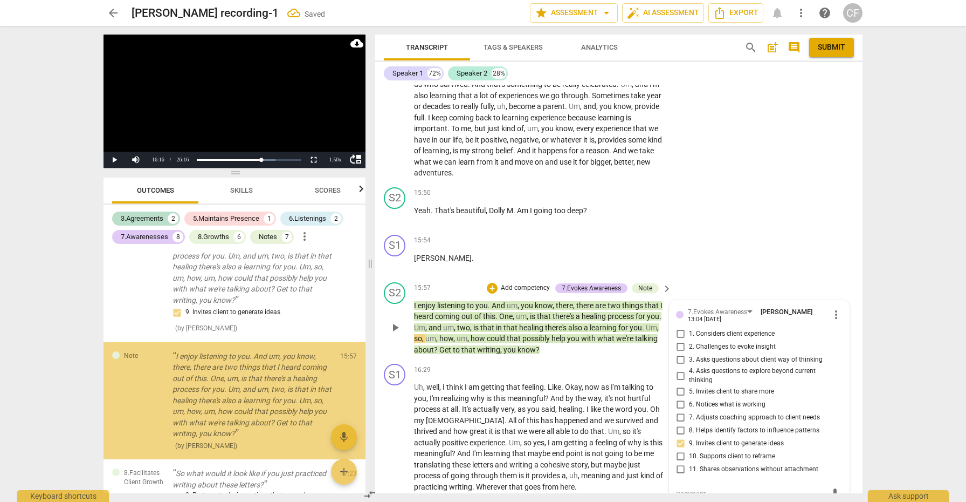
scroll to position [3093, 0]
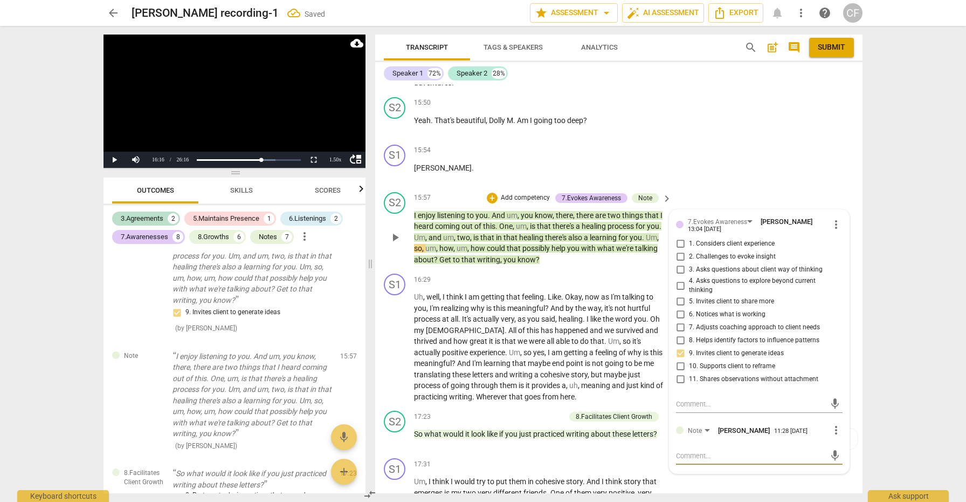
click at [718, 450] on textarea at bounding box center [750, 455] width 149 height 10
click at [676, 450] on textarea "What did you just learn about yourself by going deep?"" at bounding box center [750, 460] width 149 height 20
click at [807, 450] on textarea "How about a question like "What did you just learn about yourself by going deep…" at bounding box center [750, 460] width 149 height 20
click at [831, 455] on span "send" at bounding box center [835, 461] width 12 height 12
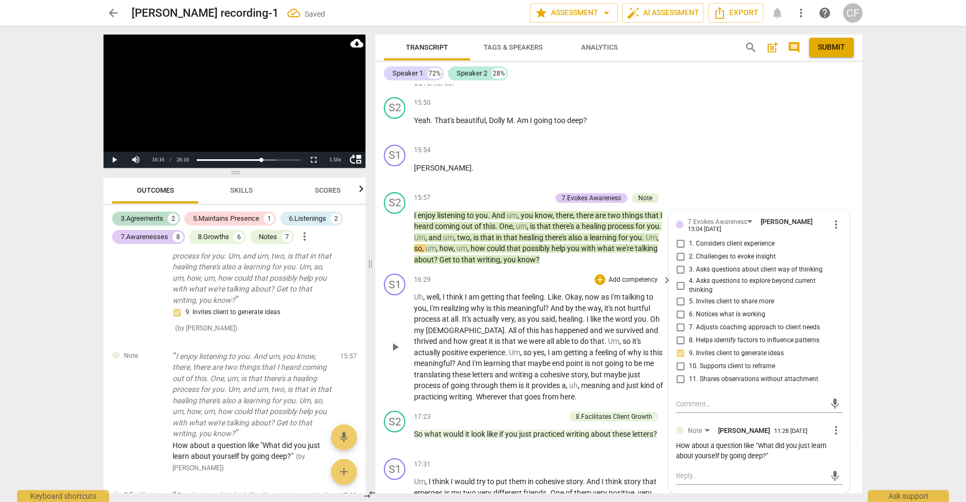
click at [399, 340] on span "play_arrow" at bounding box center [395, 346] width 13 height 13
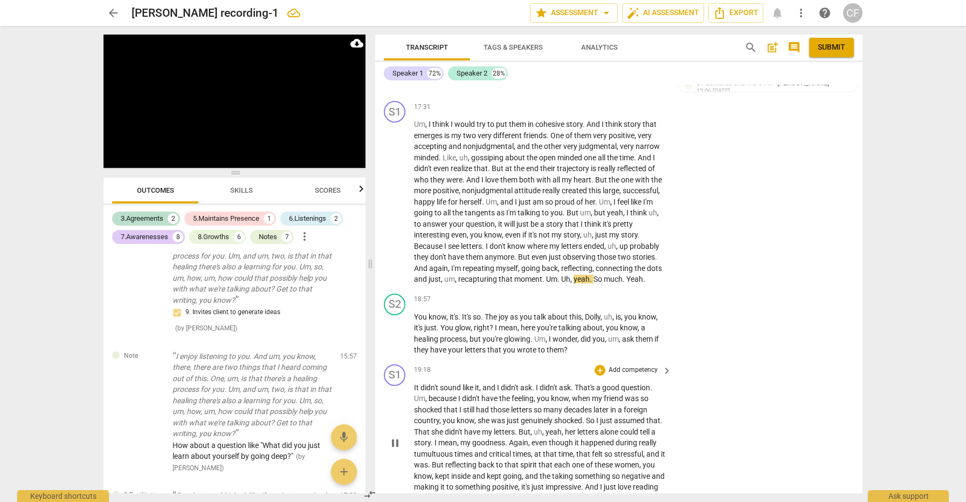
scroll to position [3451, 0]
click at [596, 293] on div "+" at bounding box center [600, 298] width 11 height 11
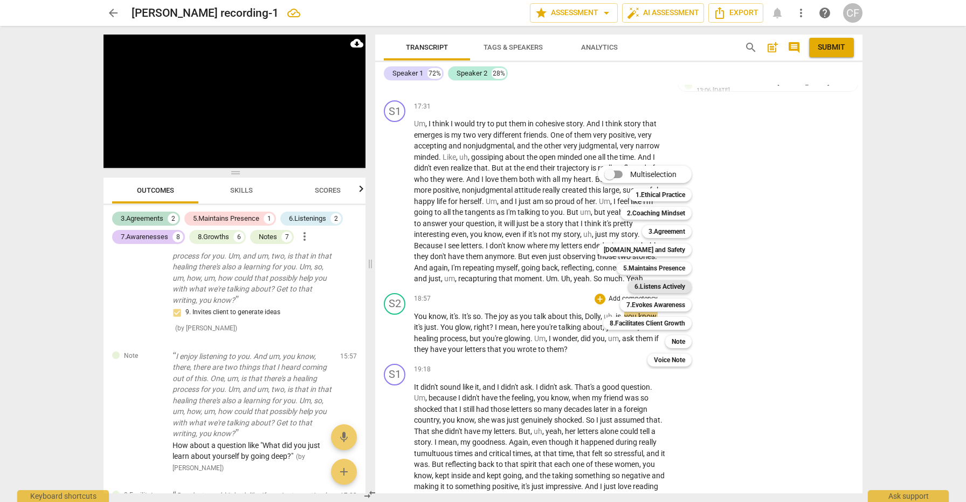
click at [653, 284] on b "6.Listens Actively" at bounding box center [660, 286] width 51 height 13
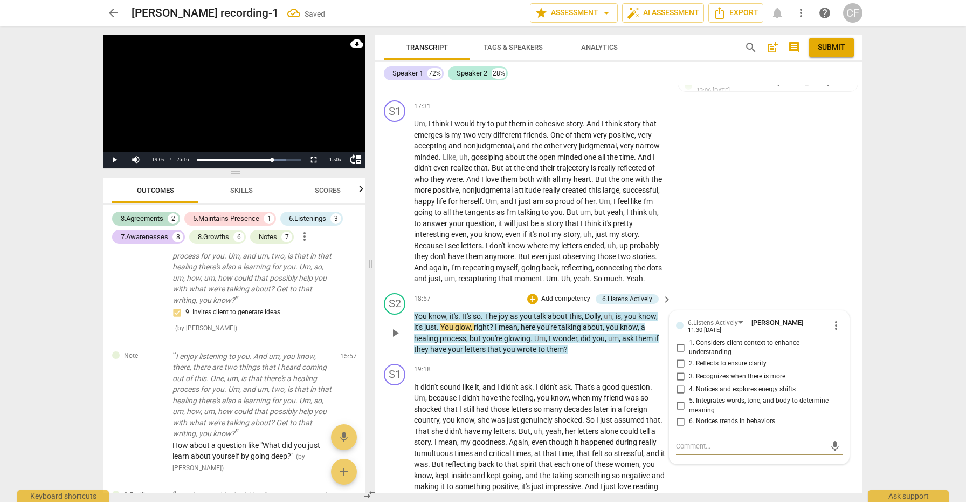
scroll to position [3100, 0]
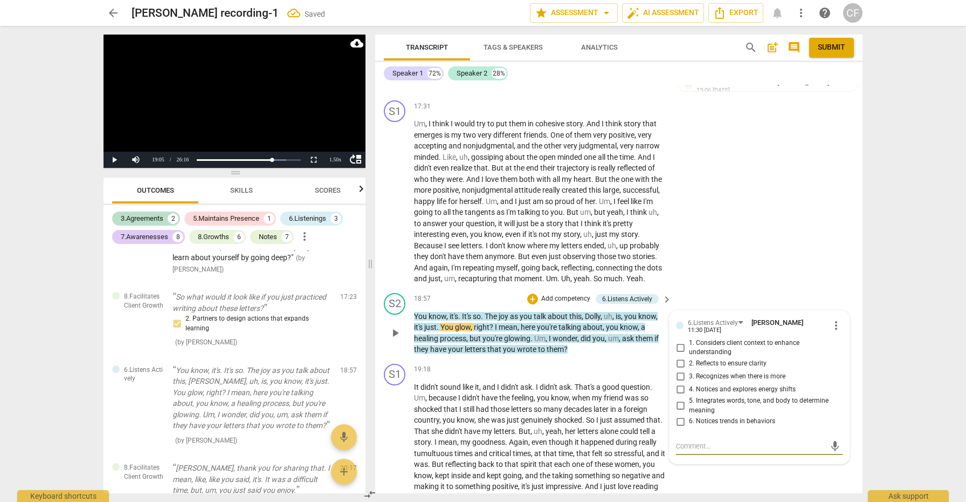
click at [678, 383] on input "4. Notices and explores energy shifts" at bounding box center [680, 389] width 17 height 13
click at [677, 399] on input "5. Integrates words, tone, and body to determine meaning" at bounding box center [680, 405] width 17 height 13
click at [401, 326] on span "play_arrow" at bounding box center [395, 332] width 13 height 13
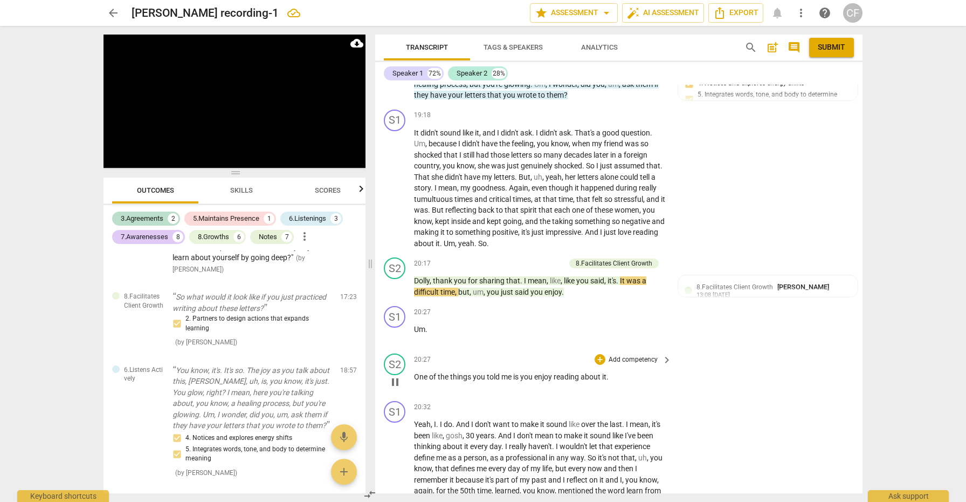
scroll to position [3707, 0]
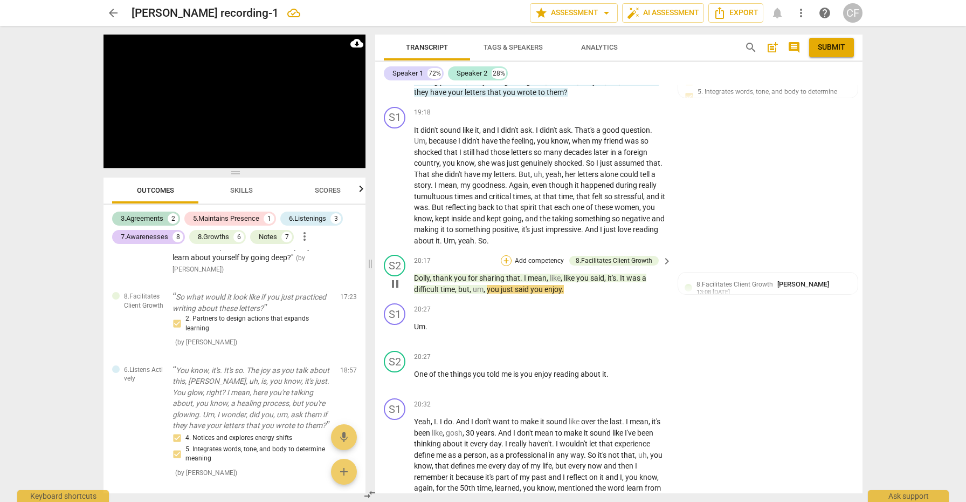
click at [507, 255] on div "+" at bounding box center [506, 260] width 11 height 11
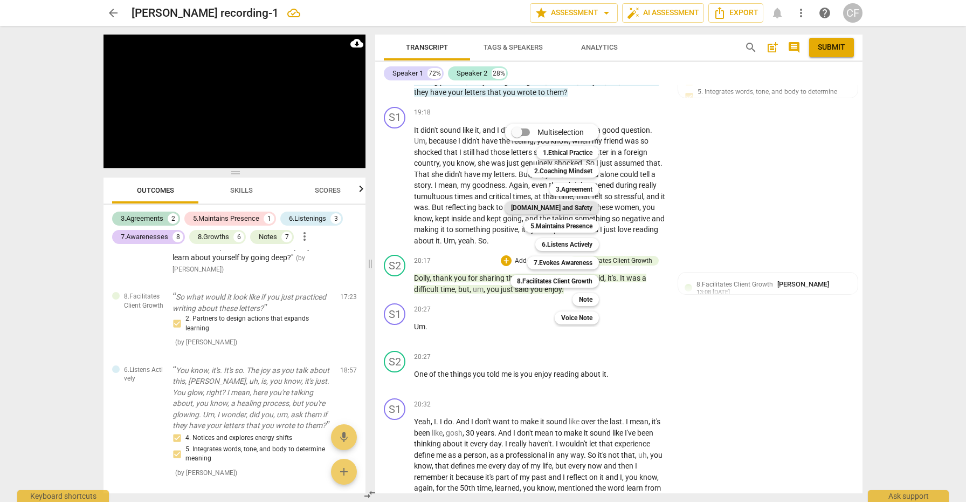
click at [573, 210] on b "[DOMAIN_NAME] and Safety" at bounding box center [551, 207] width 81 height 13
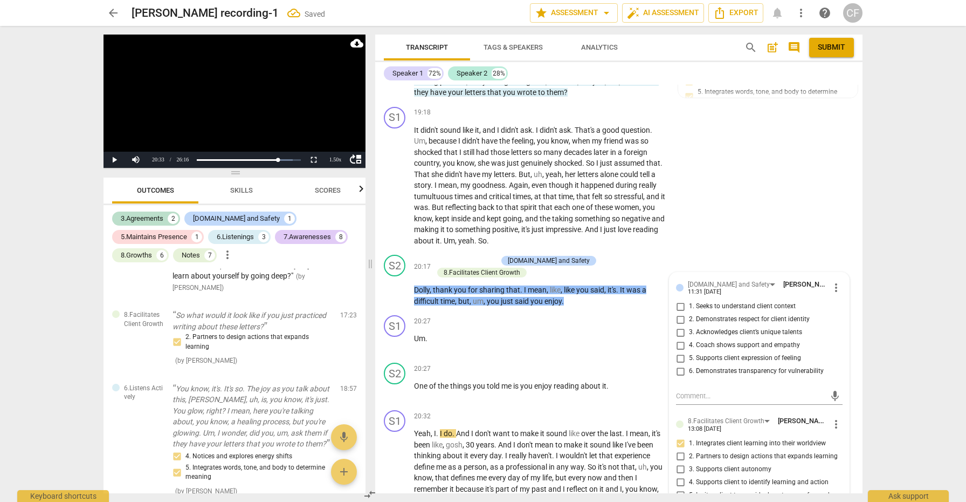
scroll to position [3298, 0]
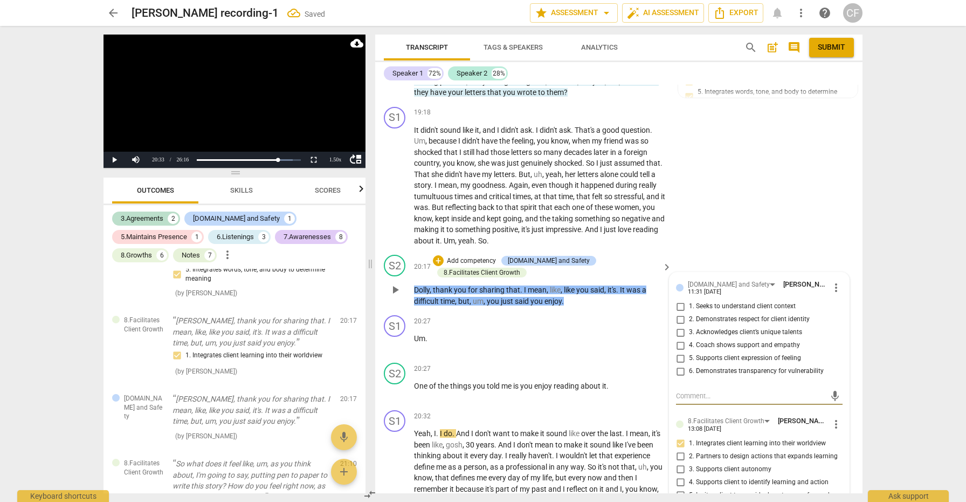
click at [683, 339] on input "4. Coach shows support and empathy" at bounding box center [680, 345] width 17 height 13
click at [681, 352] on input "5. Supports client expression of feeling" at bounding box center [680, 358] width 17 height 13
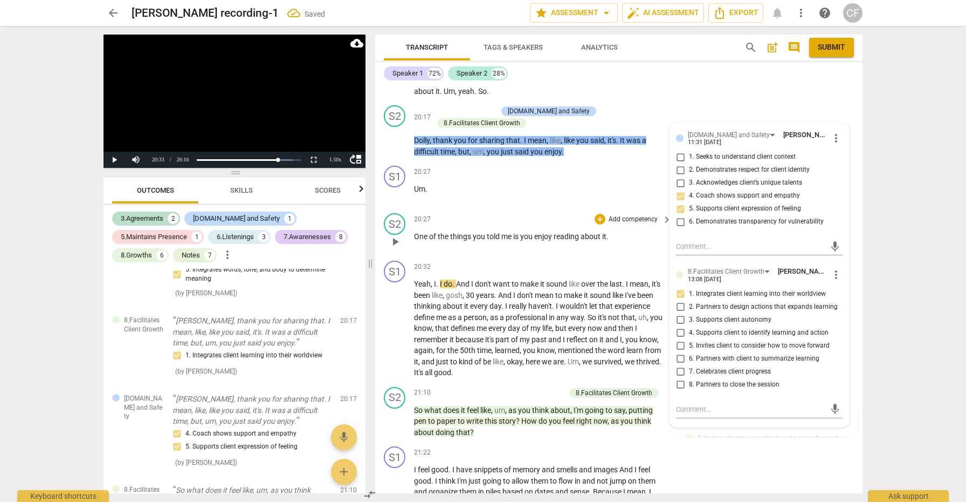
scroll to position [3860, 0]
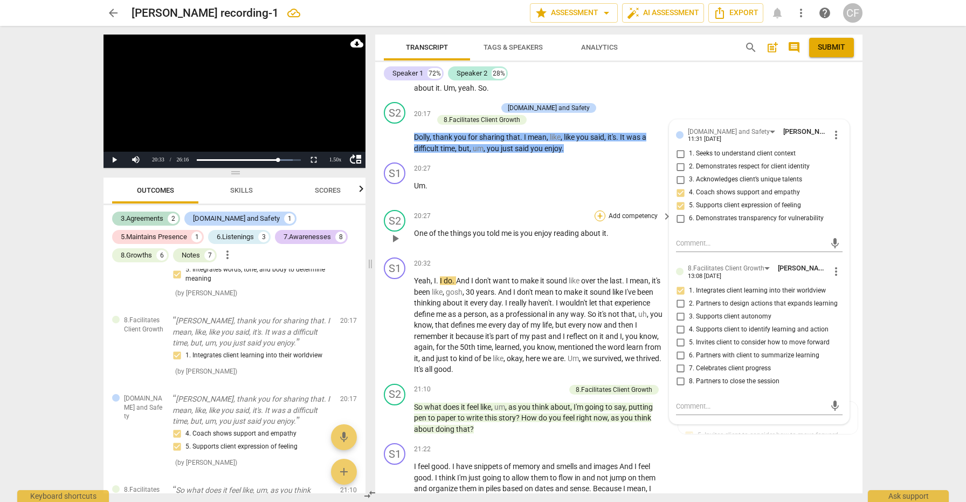
click at [595, 210] on div "+" at bounding box center [600, 215] width 11 height 11
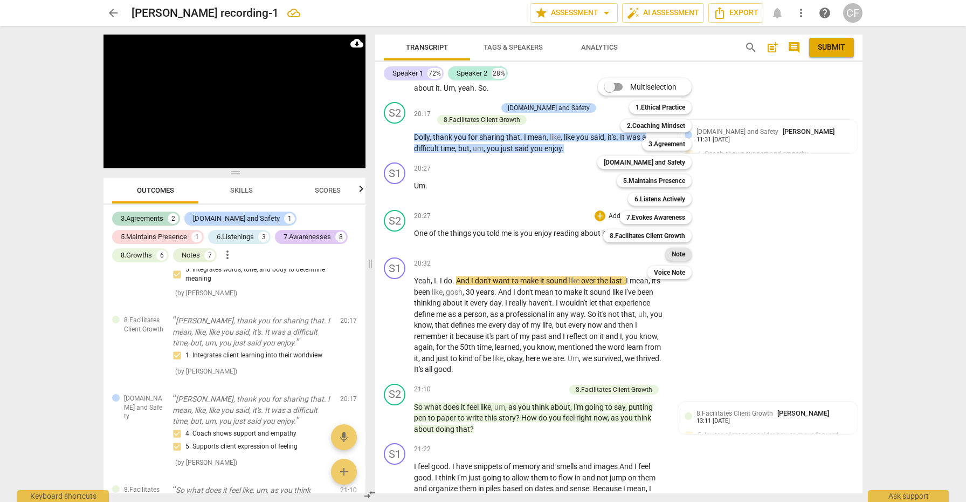
click at [677, 250] on b "Note" at bounding box center [678, 254] width 13 height 13
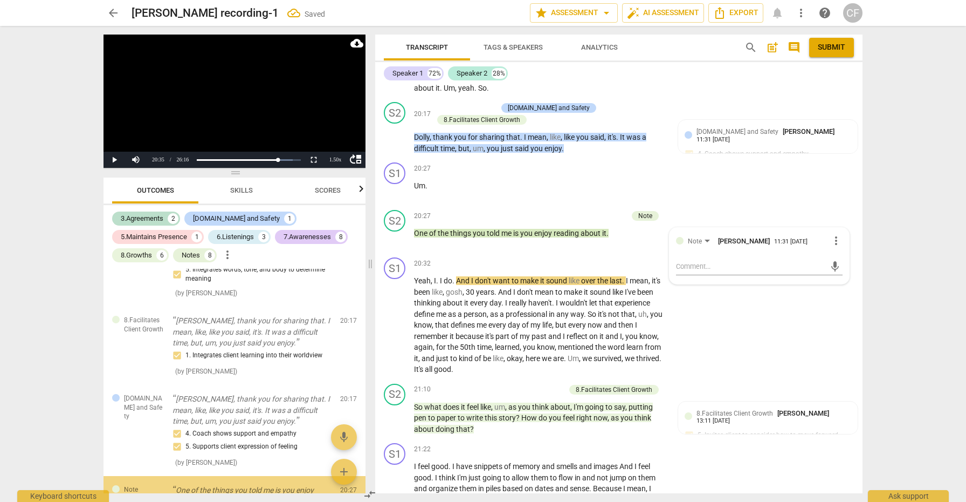
scroll to position [3382, 0]
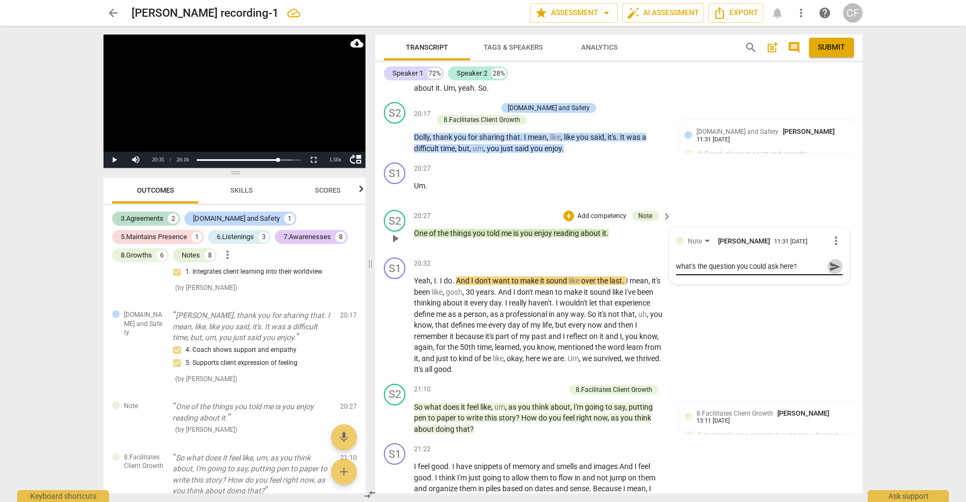
click at [829, 260] on span "send" at bounding box center [835, 266] width 12 height 12
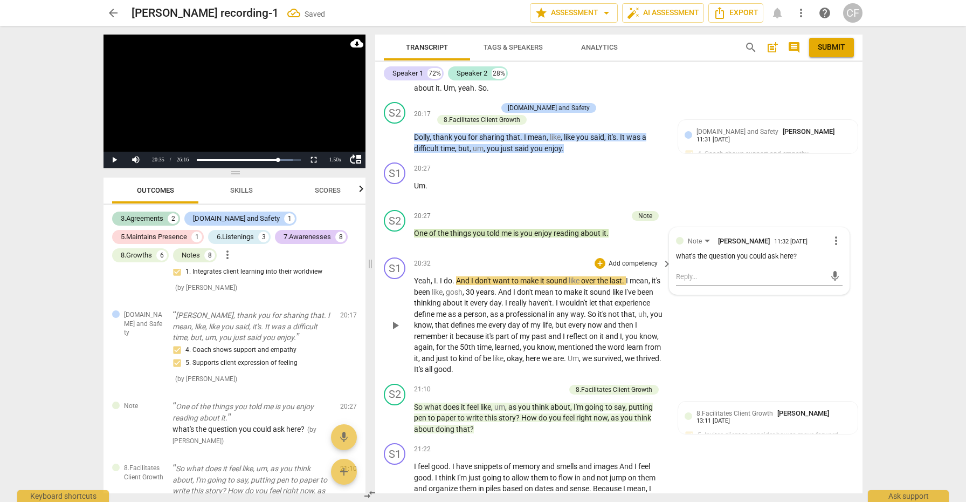
click at [399, 319] on span "play_arrow" at bounding box center [395, 325] width 13 height 13
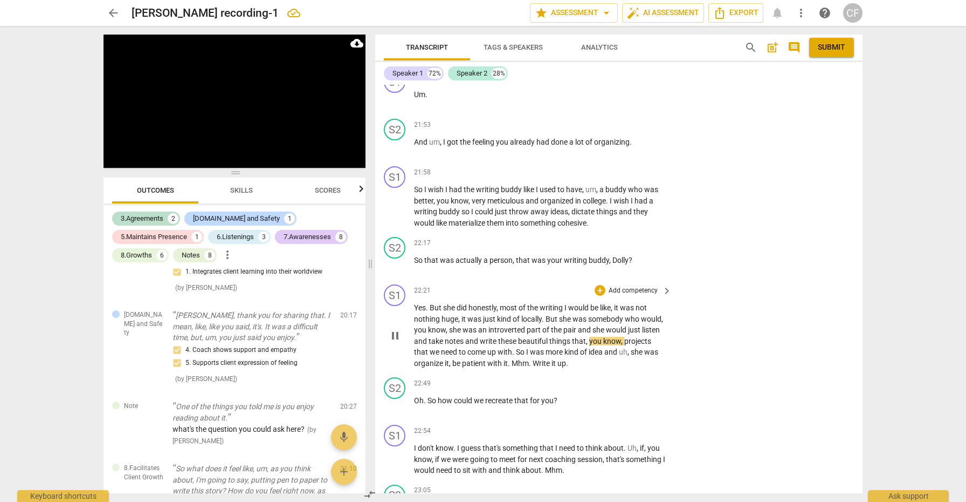
scroll to position [4374, 0]
click at [598, 375] on div "+" at bounding box center [600, 380] width 11 height 11
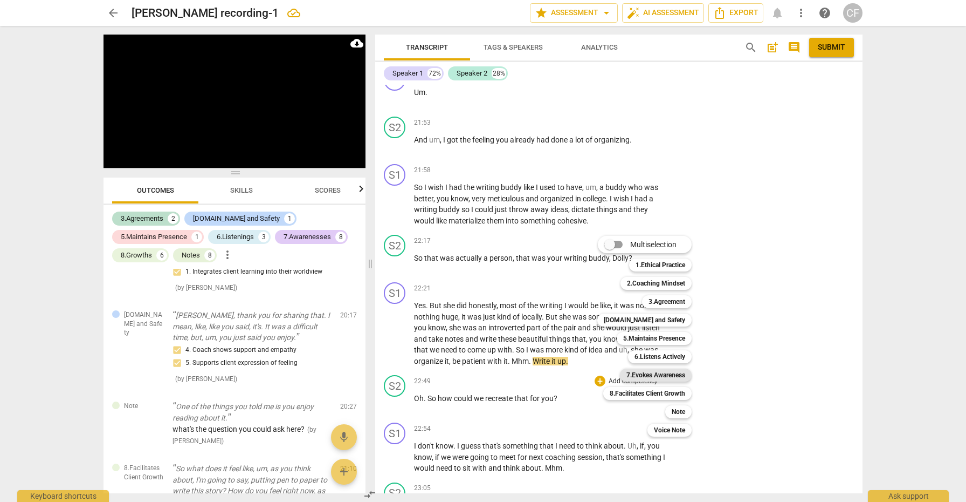
click at [669, 376] on b "7.Evokes Awareness" at bounding box center [656, 374] width 59 height 13
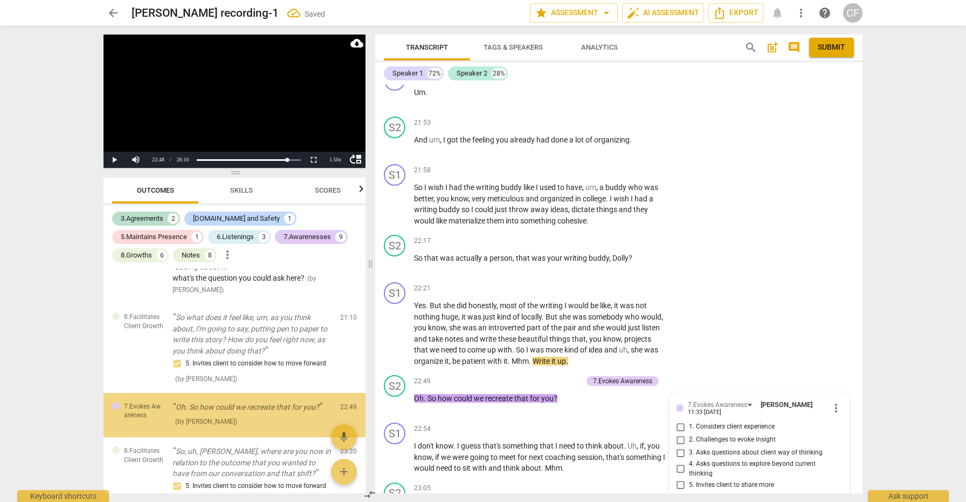
scroll to position [4626, 0]
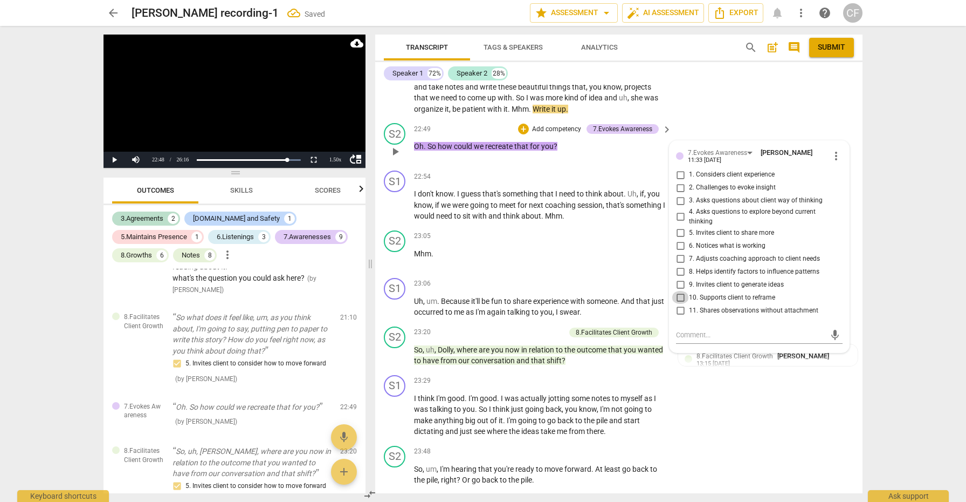
click at [680, 291] on input "10. Supports client to reframe" at bounding box center [680, 297] width 17 height 13
click at [405, 192] on div "play_arrow pause" at bounding box center [401, 205] width 28 height 26
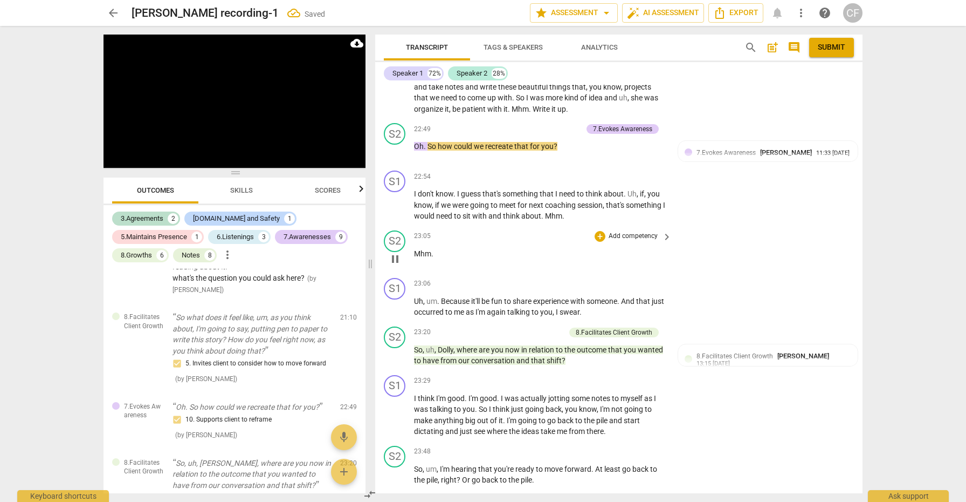
scroll to position [4637, 0]
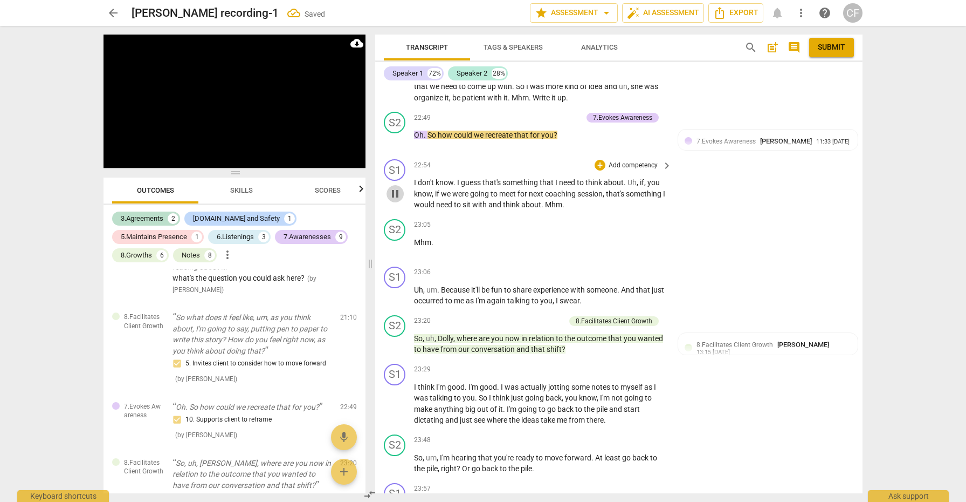
click at [398, 187] on span "pause" at bounding box center [395, 193] width 13 height 13
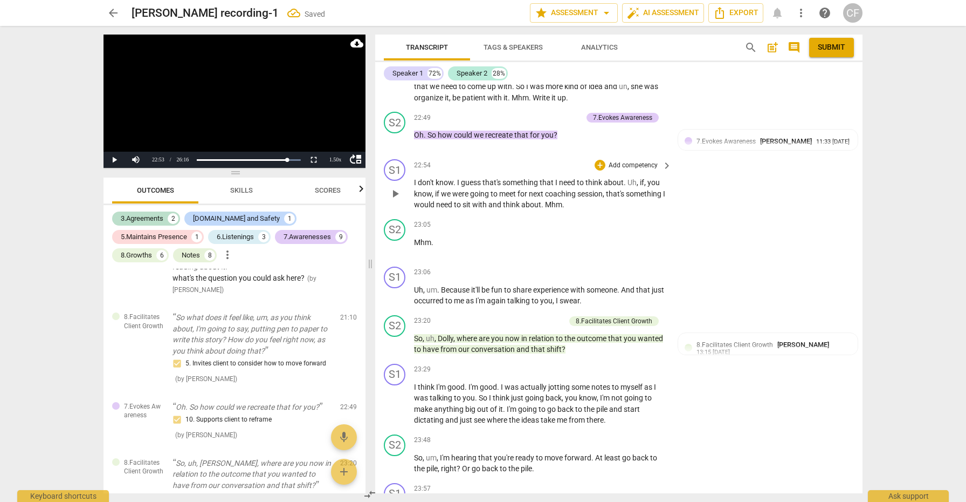
click at [398, 187] on span "play_arrow" at bounding box center [395, 193] width 13 height 13
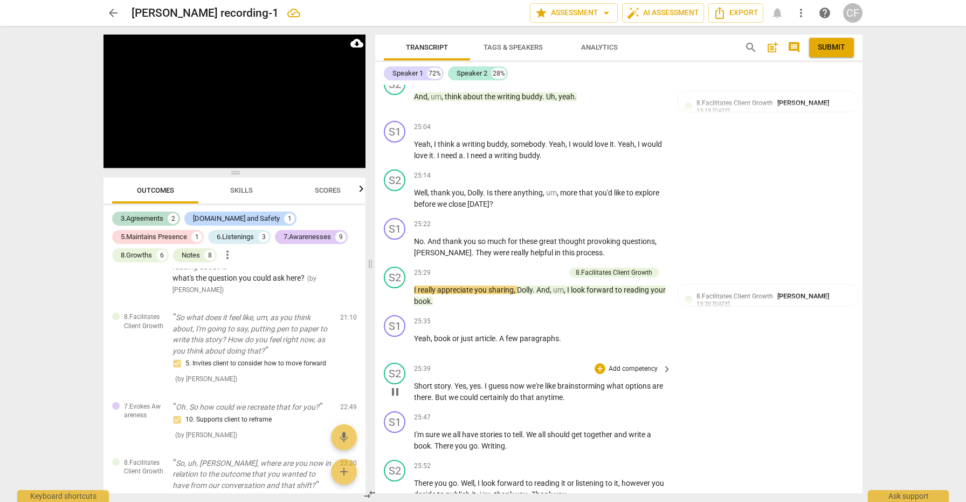
scroll to position [5345, 0]
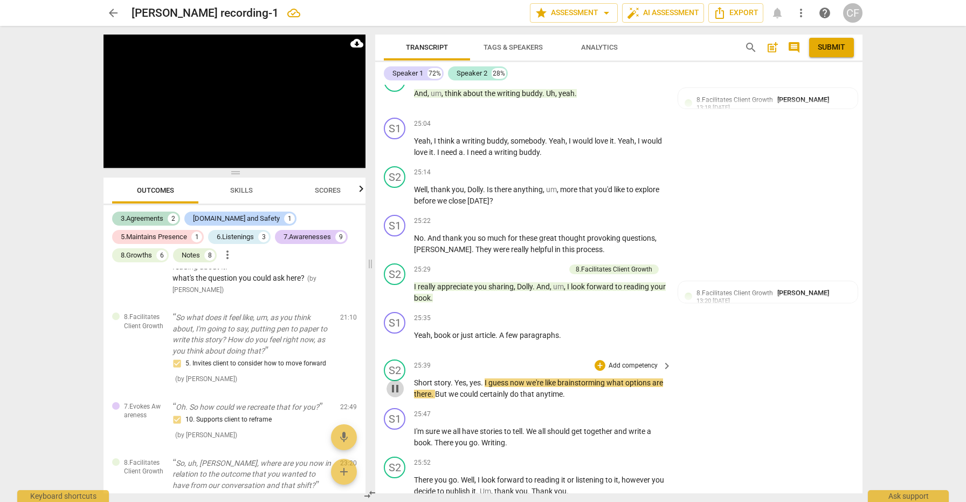
click at [396, 382] on span "pause" at bounding box center [395, 388] width 13 height 13
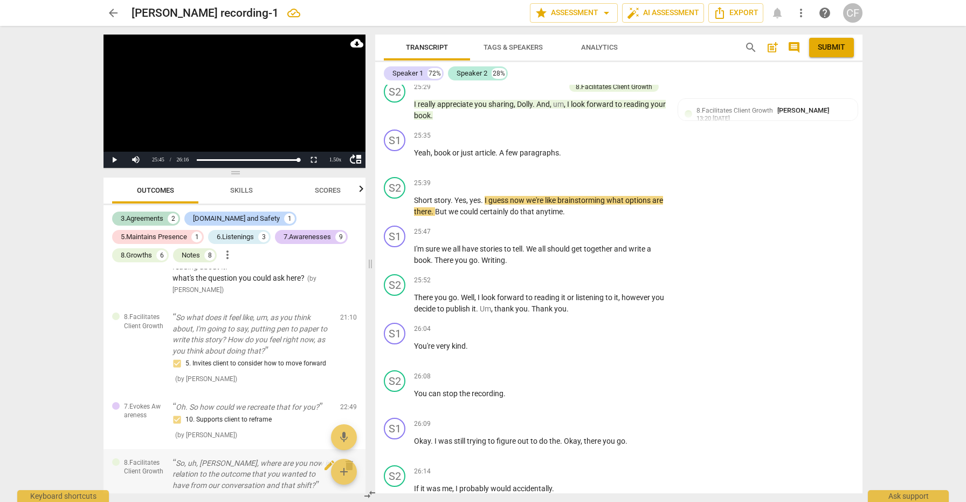
scroll to position [3551, 0]
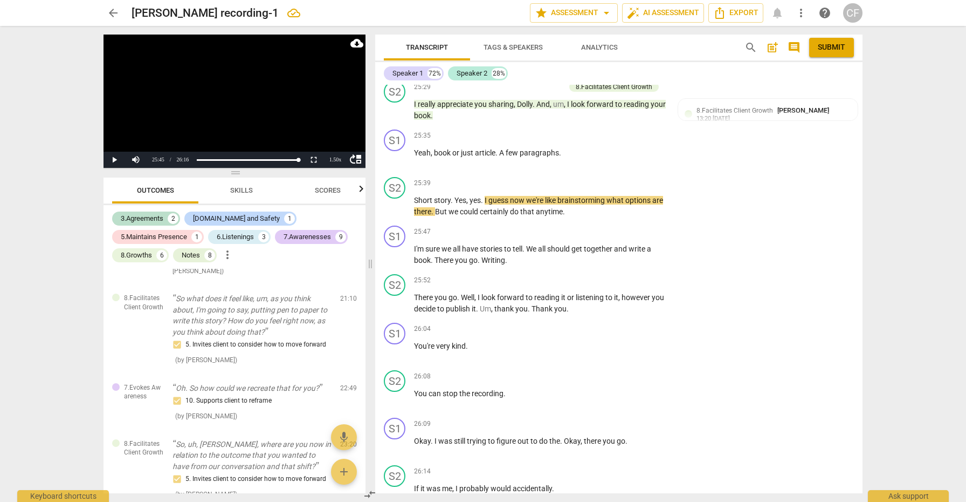
click at [834, 47] on span "Submit" at bounding box center [832, 47] width 28 height 11
click at [606, 14] on span "arrow_drop_down" at bounding box center [606, 12] width 13 height 13
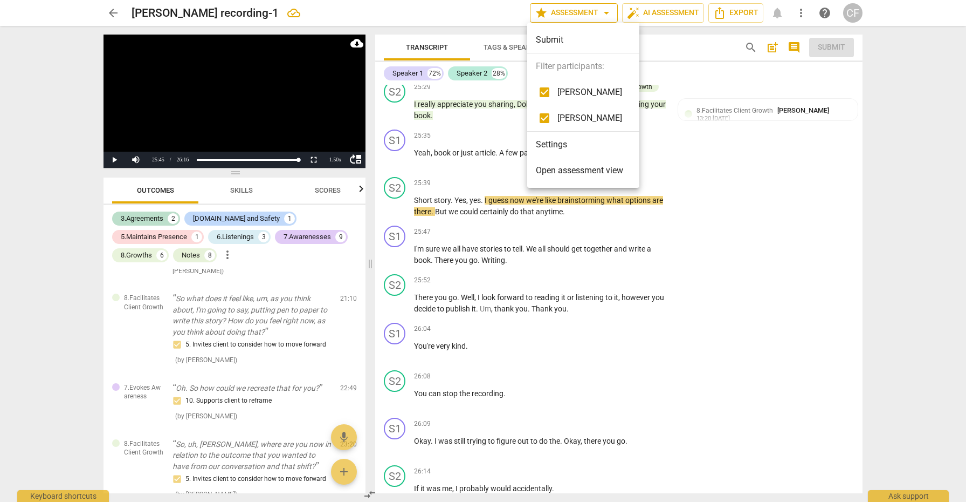
click at [606, 14] on div at bounding box center [483, 251] width 966 height 502
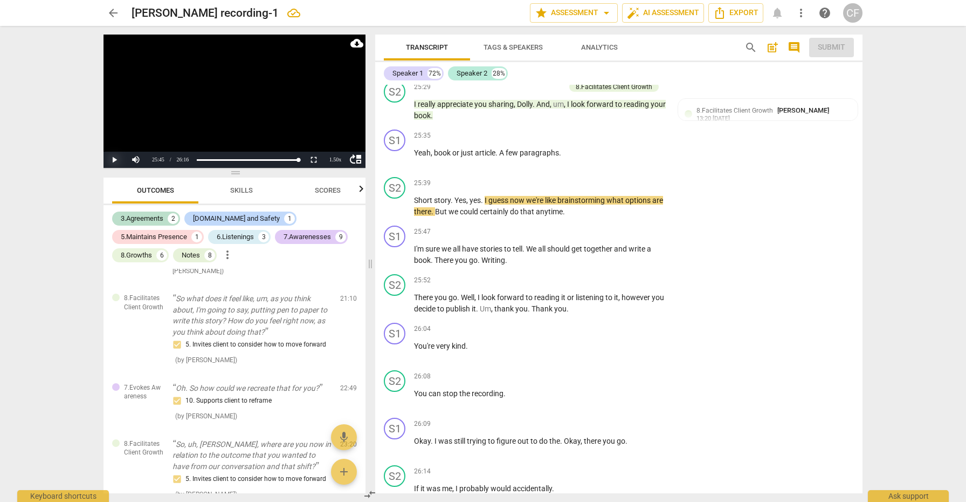
click at [115, 154] on button "Play" at bounding box center [115, 160] width 22 height 16
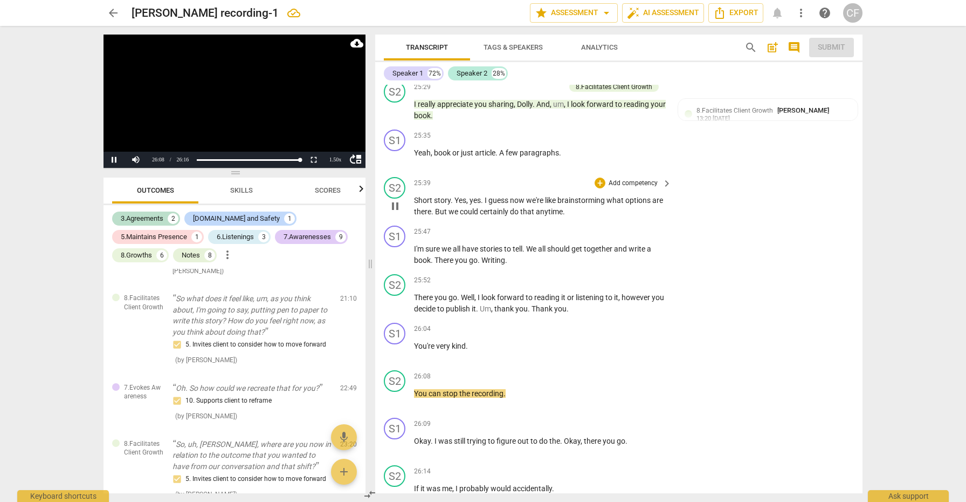
click at [395, 200] on span "pause" at bounding box center [395, 206] width 13 height 13
click at [395, 200] on span "play_arrow" at bounding box center [395, 206] width 13 height 13
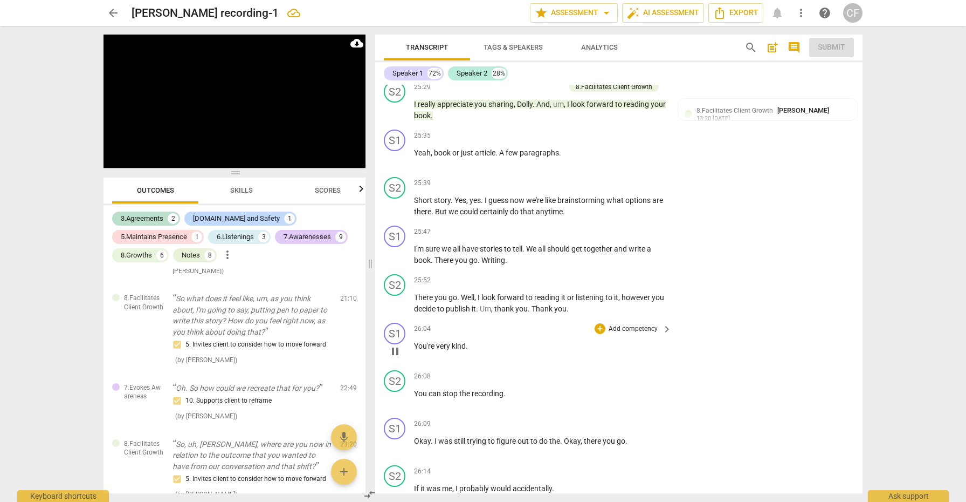
click at [394, 345] on span "pause" at bounding box center [395, 351] width 13 height 13
